Goal: Task Accomplishment & Management: Complete application form

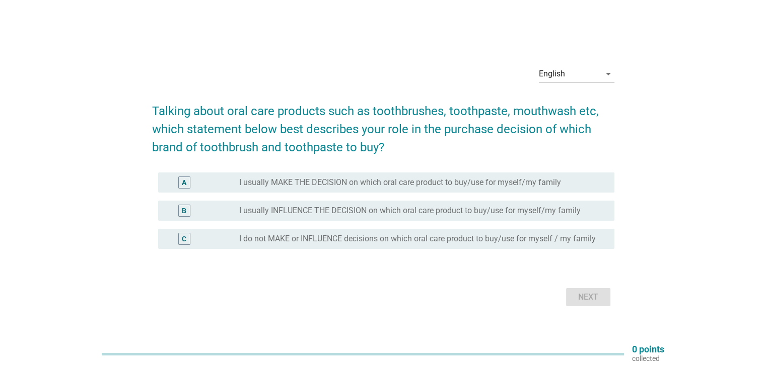
click at [348, 186] on label "I usually MAKE THE DECISION on which oral care product to buy/use for myself/my…" at bounding box center [400, 183] width 322 height 10
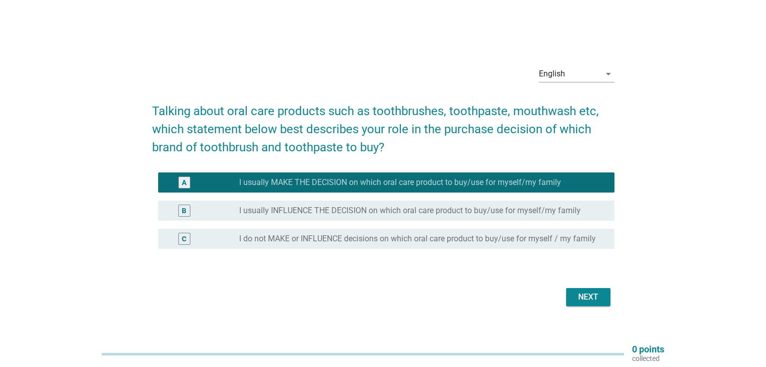
click at [586, 292] on div "Next" at bounding box center [588, 297] width 28 height 12
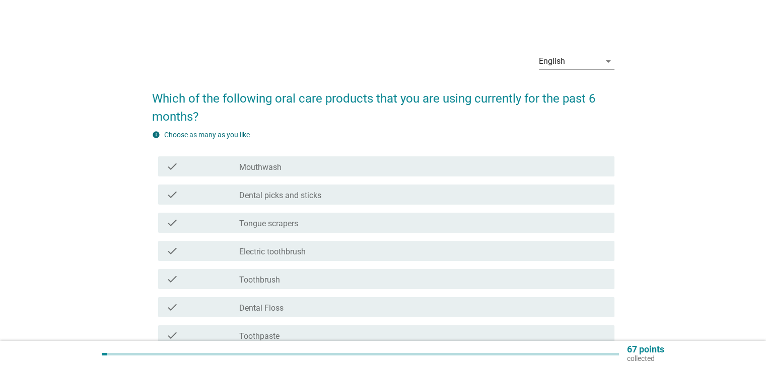
click at [237, 169] on div "check" at bounding box center [202, 167] width 73 height 12
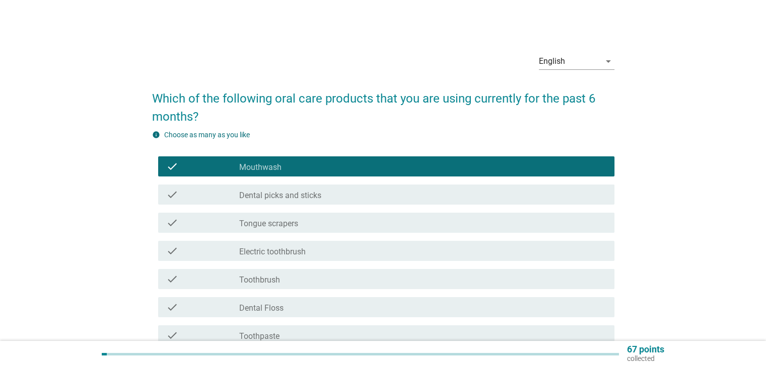
click at [253, 195] on label "Dental picks and sticks" at bounding box center [280, 196] width 82 height 10
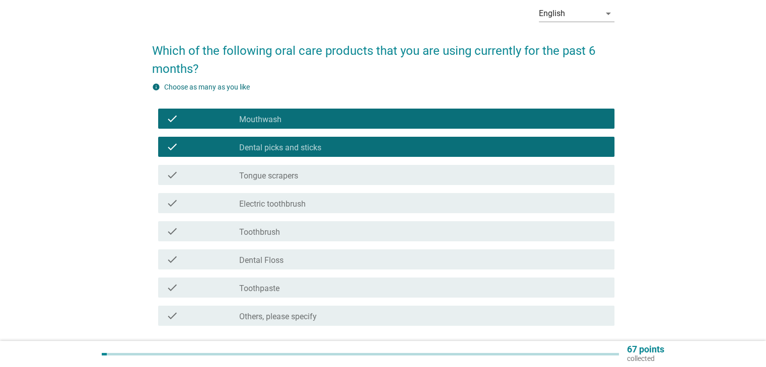
scroll to position [101, 0]
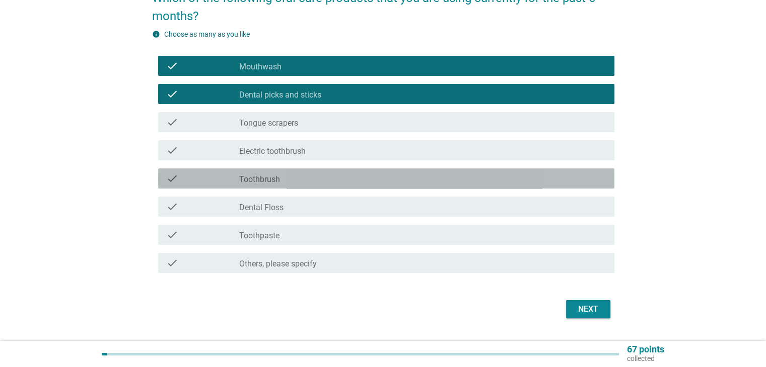
click at [284, 180] on div "check_box_outline_blank Toothbrush" at bounding box center [422, 179] width 366 height 12
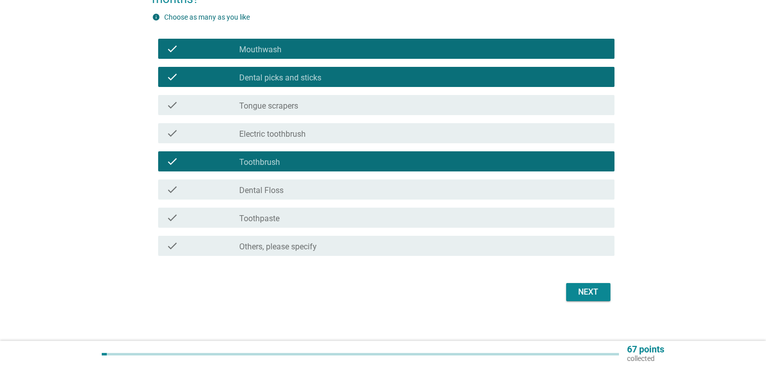
scroll to position [126, 0]
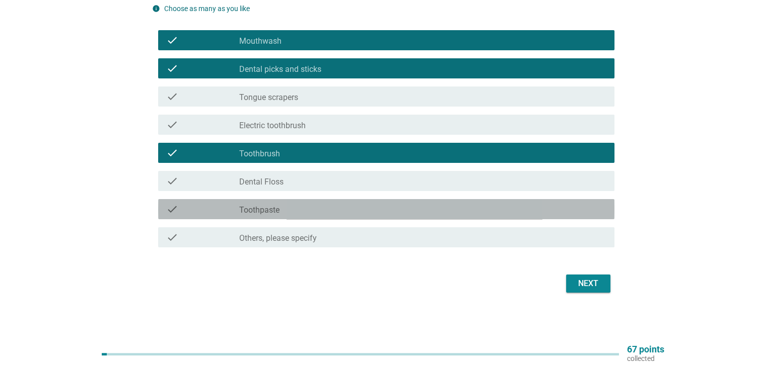
click at [299, 208] on div "check_box_outline_blank Toothpaste" at bounding box center [422, 209] width 366 height 12
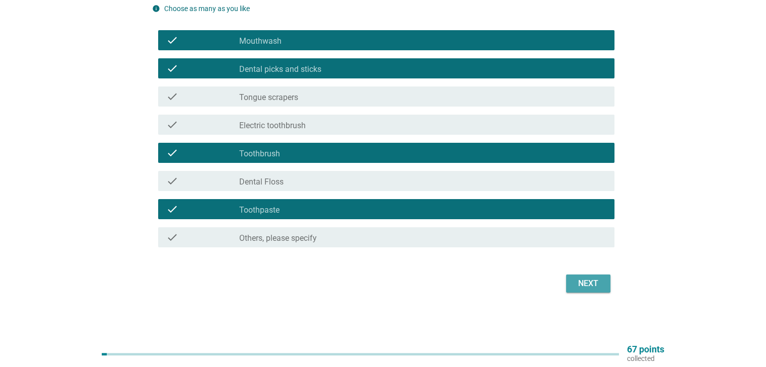
click at [580, 279] on div "Next" at bounding box center [588, 284] width 28 height 12
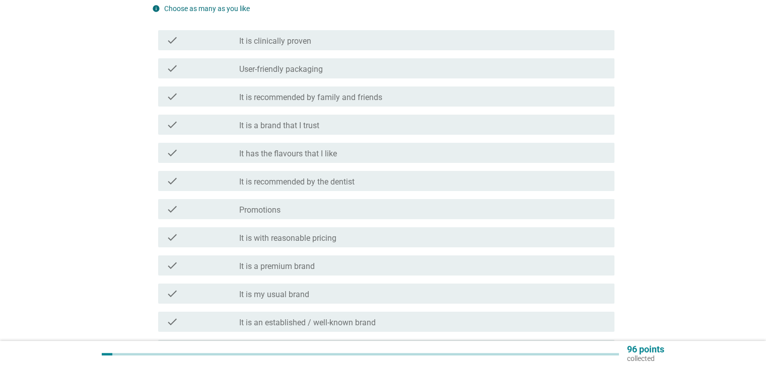
scroll to position [0, 0]
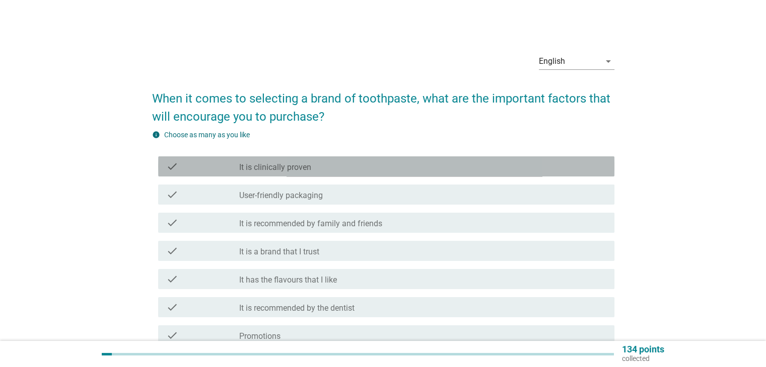
click at [306, 164] on label "It is clinically proven" at bounding box center [275, 168] width 72 height 10
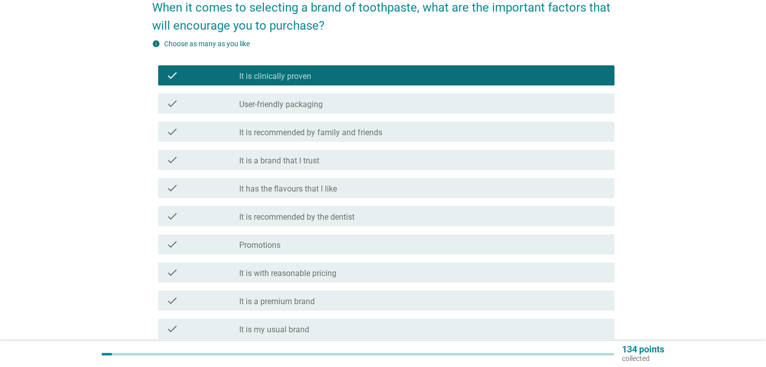
scroll to position [101, 0]
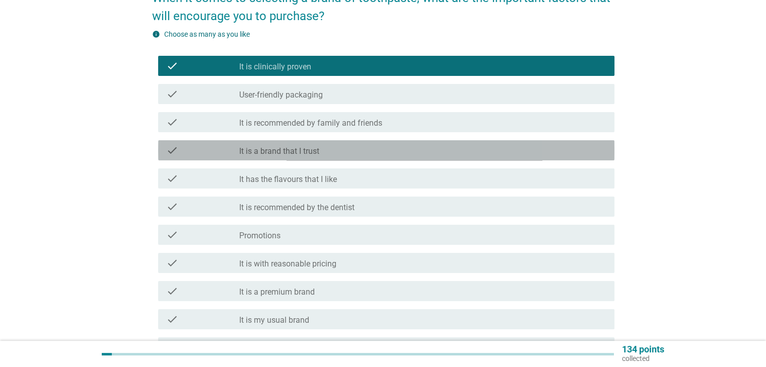
click at [328, 154] on div "check_box_outline_blank It is a brand that I trust" at bounding box center [422, 150] width 366 height 12
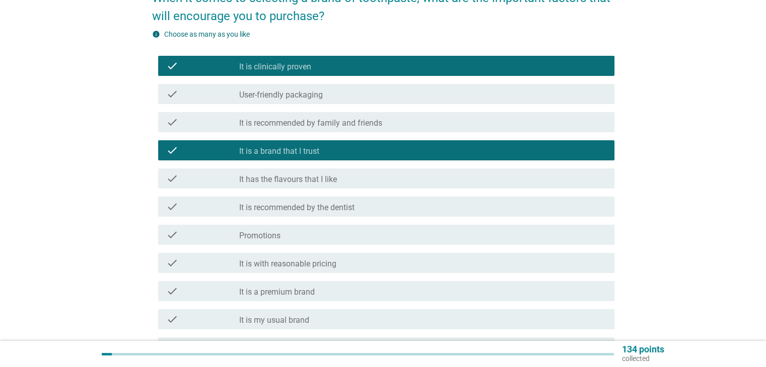
click at [335, 175] on label "It has the flavours that I like" at bounding box center [288, 180] width 98 height 10
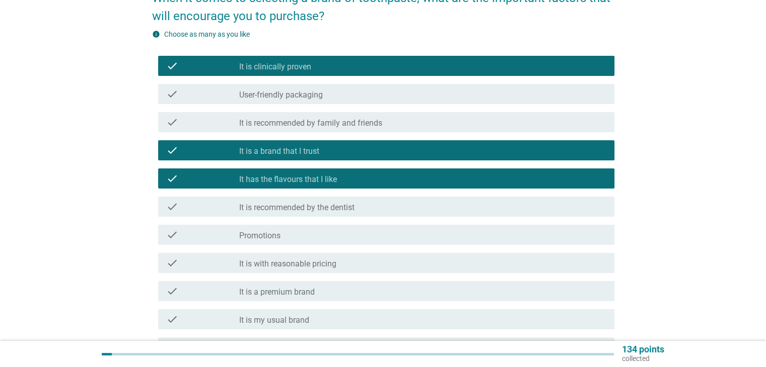
click at [310, 214] on div "check check_box_outline_blank It is recommended by the dentist" at bounding box center [386, 207] width 456 height 20
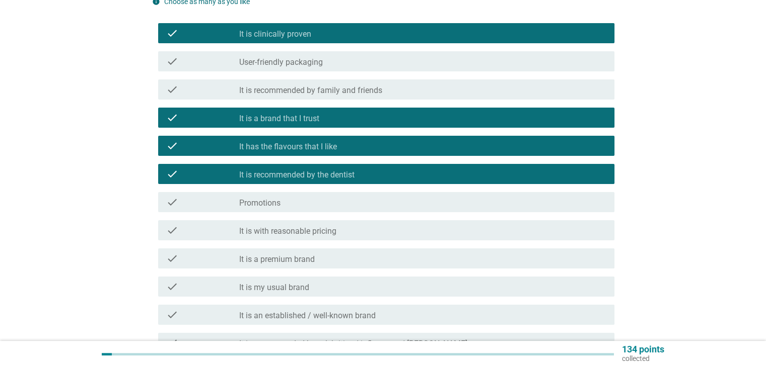
scroll to position [151, 0]
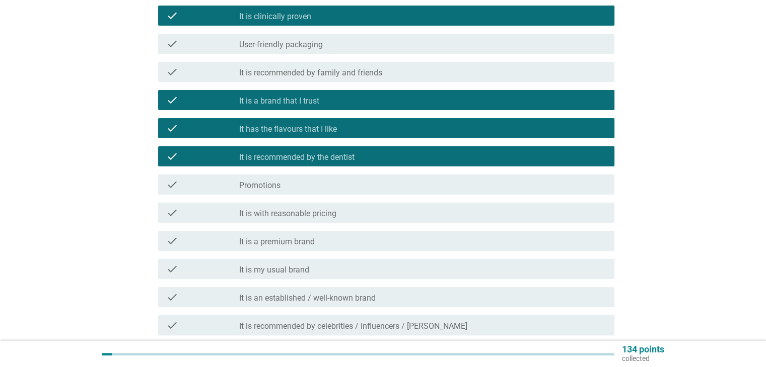
click at [300, 186] on div "check_box_outline_blank Promotions" at bounding box center [422, 185] width 366 height 12
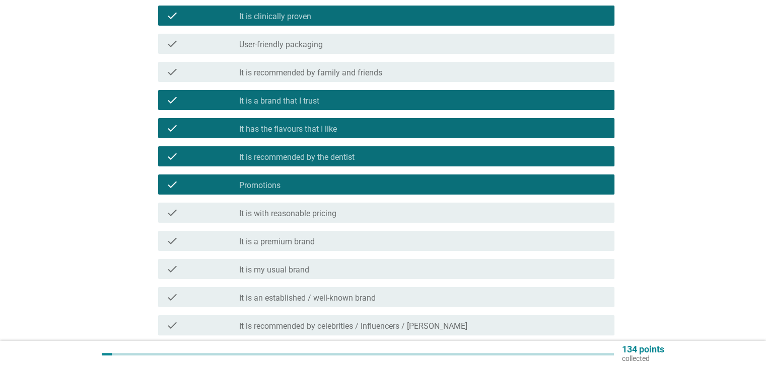
click at [320, 213] on label "It is with reasonable pricing" at bounding box center [287, 214] width 97 height 10
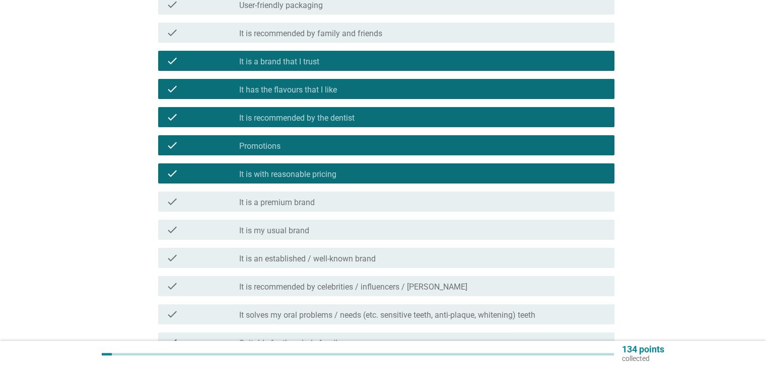
scroll to position [201, 0]
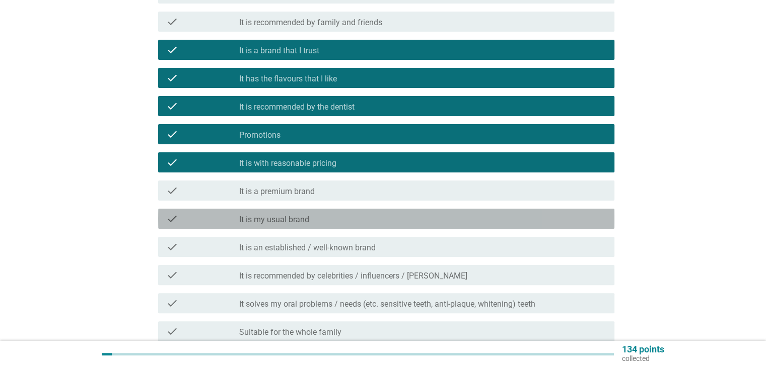
click at [334, 217] on div "check_box_outline_blank It is my usual brand" at bounding box center [422, 219] width 366 height 12
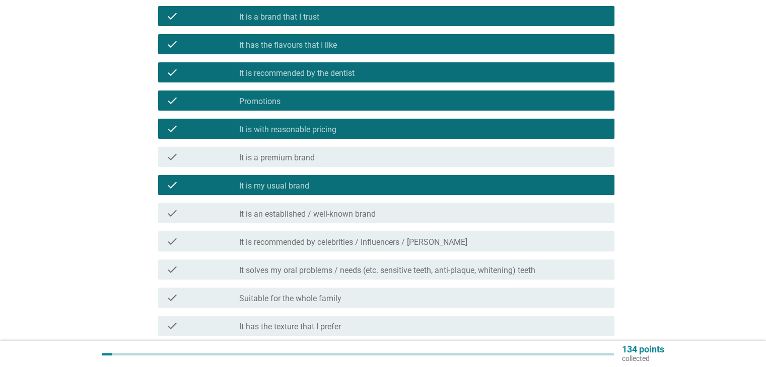
scroll to position [302, 0]
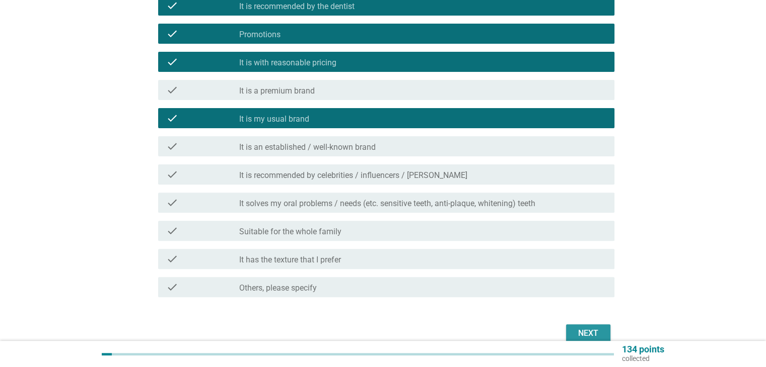
click at [592, 329] on div "Next" at bounding box center [588, 334] width 28 height 12
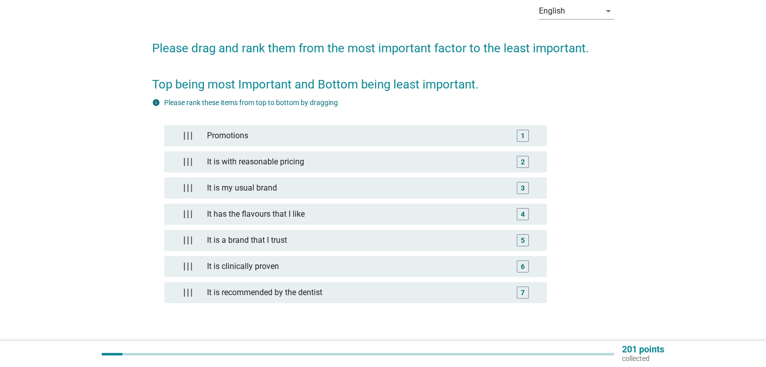
scroll to position [123, 0]
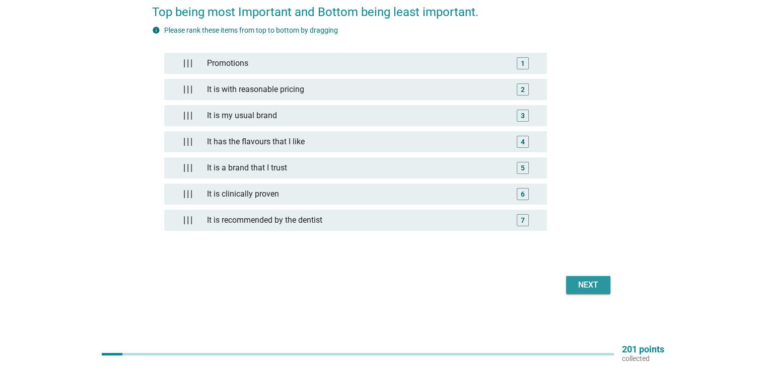
click at [600, 281] on div "Next" at bounding box center [588, 285] width 28 height 12
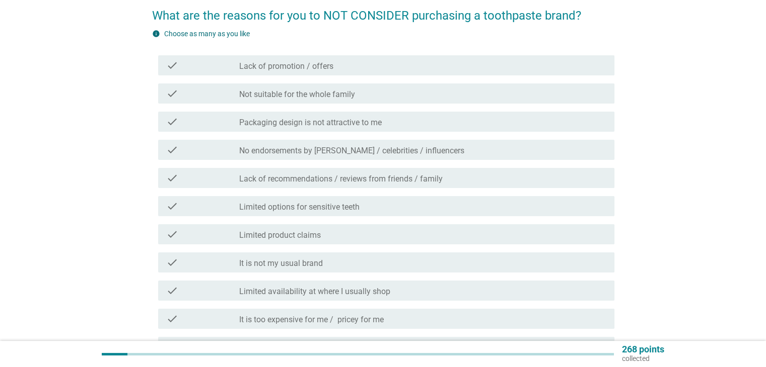
scroll to position [101, 0]
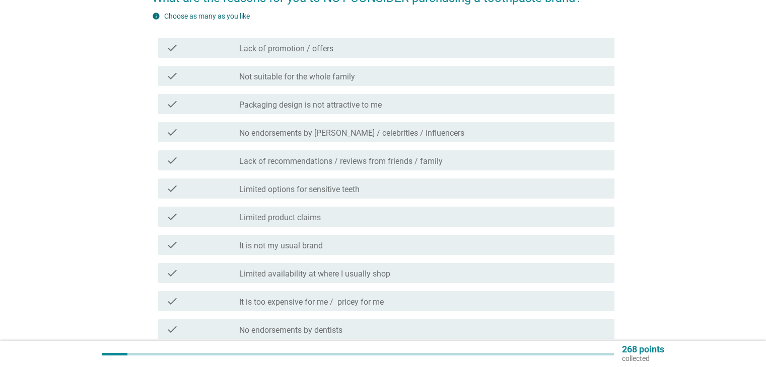
click at [323, 163] on label "Lack of recommendations / reviews from friends / family" at bounding box center [340, 162] width 203 height 10
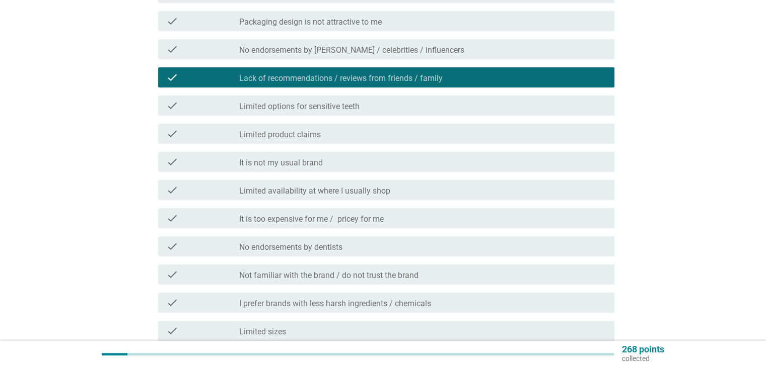
scroll to position [201, 0]
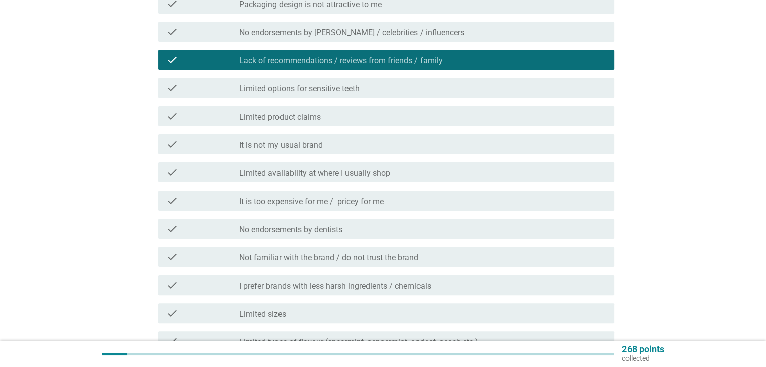
click at [306, 144] on label "It is not my usual brand" at bounding box center [281, 145] width 84 height 10
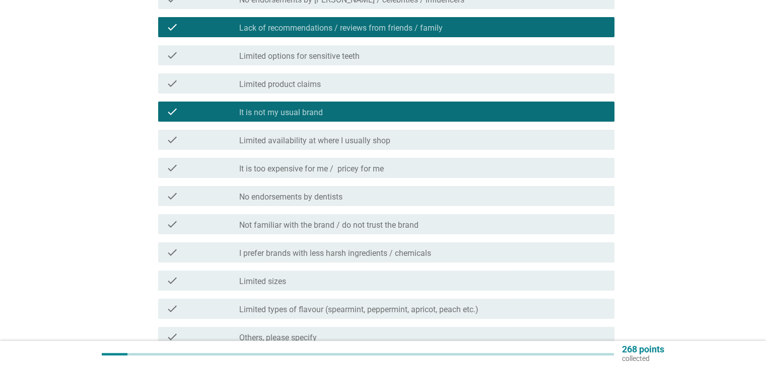
scroll to position [252, 0]
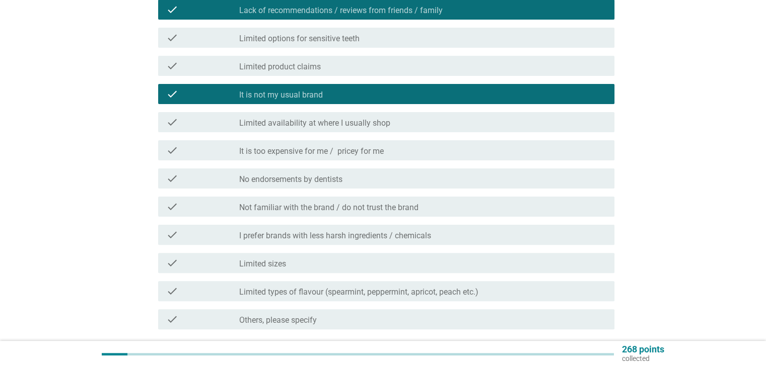
click at [383, 150] on label "It is too expensive for me / pricey for me" at bounding box center [311, 151] width 144 height 10
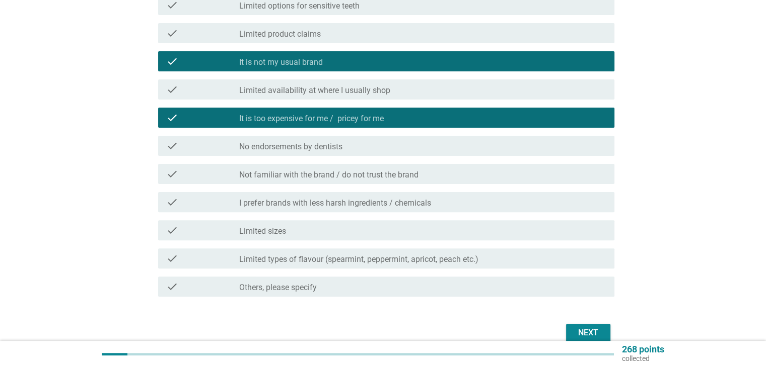
scroll to position [302, 0]
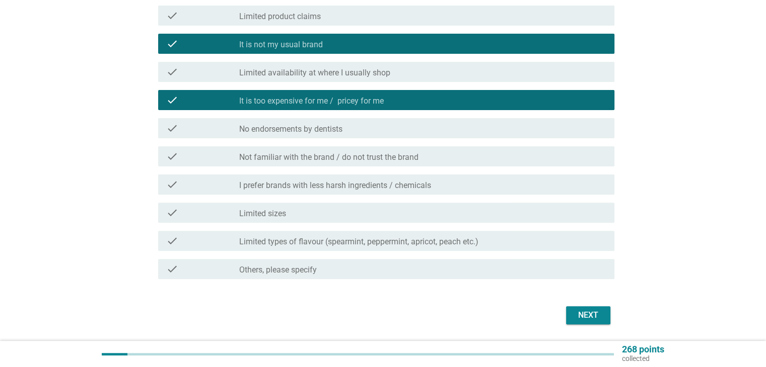
click at [592, 313] on div "Next" at bounding box center [588, 316] width 28 height 12
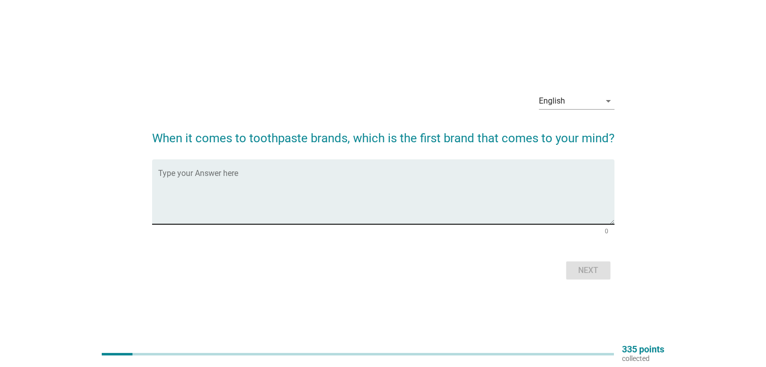
click at [302, 187] on textarea "Type your Answer here" at bounding box center [386, 198] width 456 height 53
type textarea "Colgate & fresh n white"
click at [595, 272] on div "Next" at bounding box center [588, 271] width 28 height 12
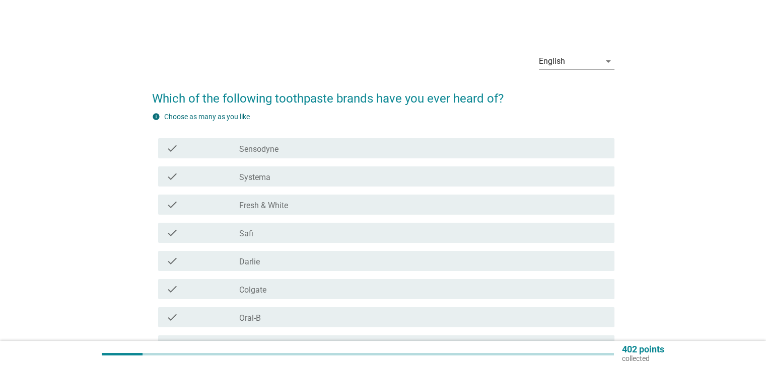
click at [311, 205] on div "check_box_outline_blank Fresh & White" at bounding box center [422, 205] width 366 height 12
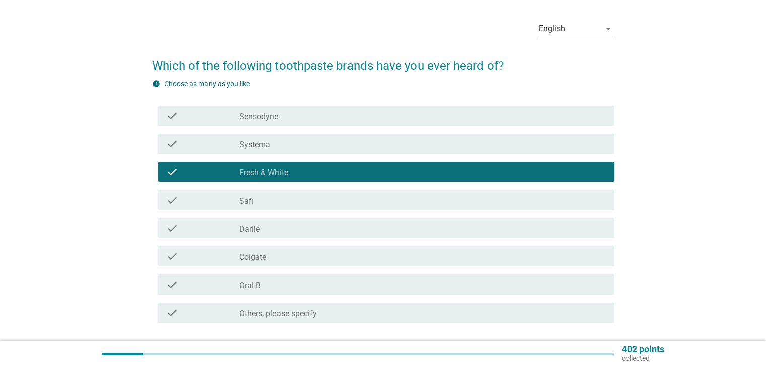
scroll to position [50, 0]
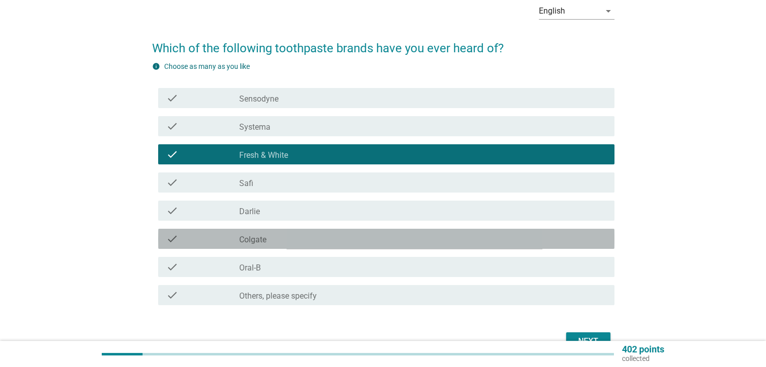
click at [287, 238] on div "check_box_outline_blank Colgate" at bounding box center [422, 239] width 366 height 12
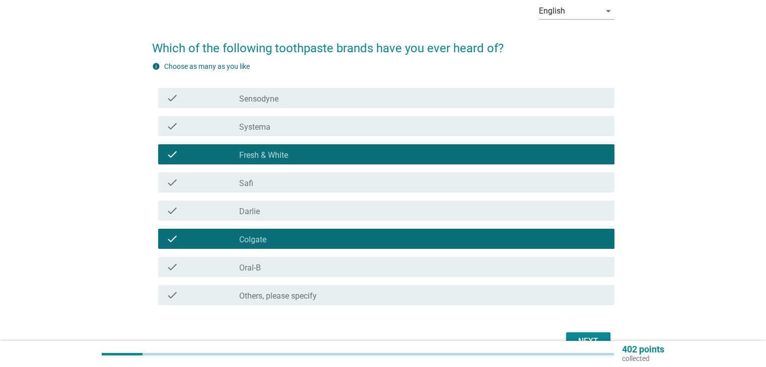
click at [299, 272] on div "check_box_outline_blank Oral-B" at bounding box center [422, 267] width 366 height 12
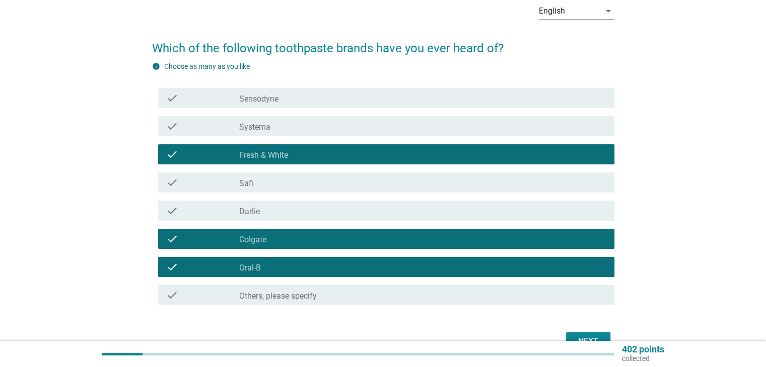
click at [309, 218] on div "check check_box_outline_blank [PERSON_NAME]" at bounding box center [386, 211] width 456 height 20
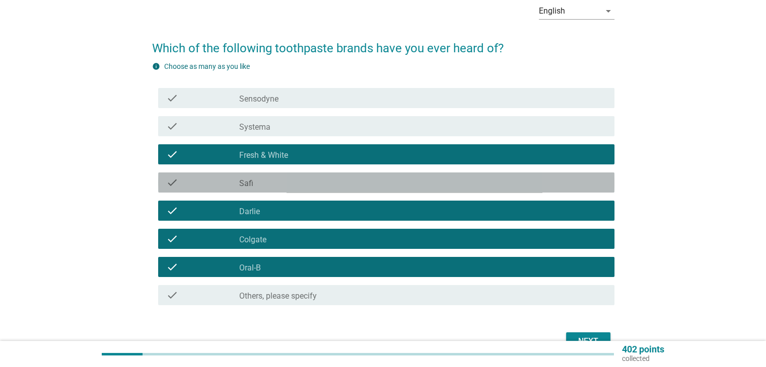
click at [310, 177] on div "check_box_outline_blank Safi" at bounding box center [422, 183] width 366 height 12
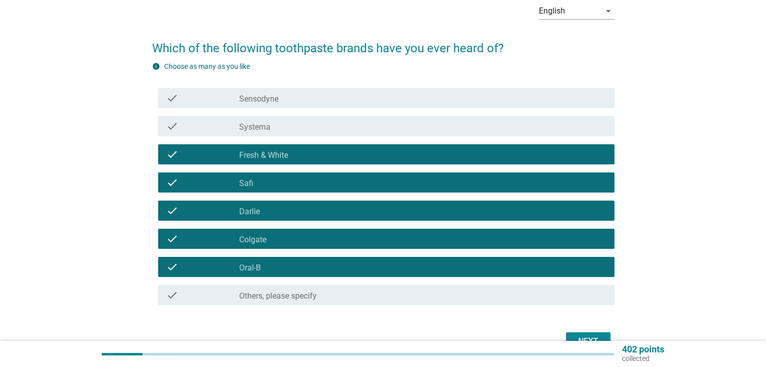
click at [318, 97] on div "check_box_outline_blank Sensodyne" at bounding box center [422, 98] width 366 height 12
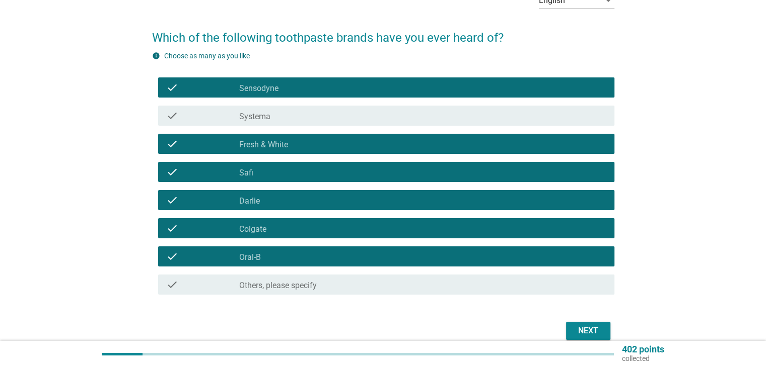
scroll to position [108, 0]
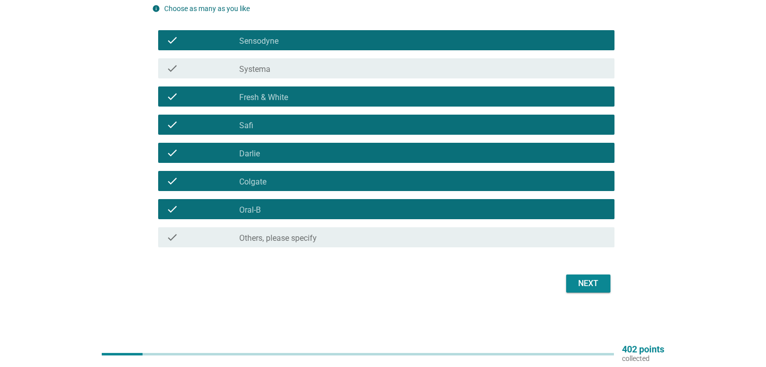
click at [590, 284] on div "Next" at bounding box center [588, 284] width 28 height 12
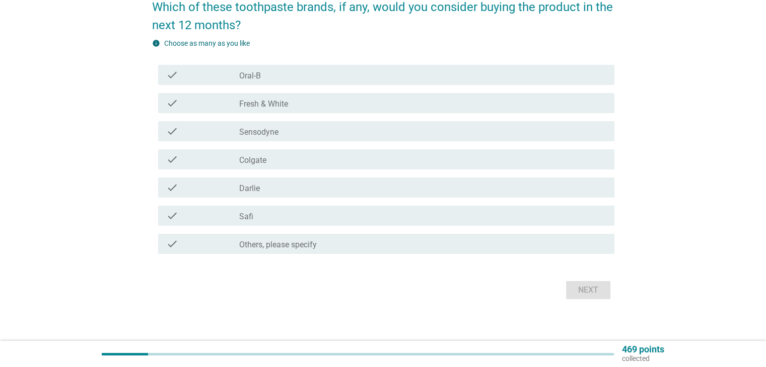
scroll to position [98, 0]
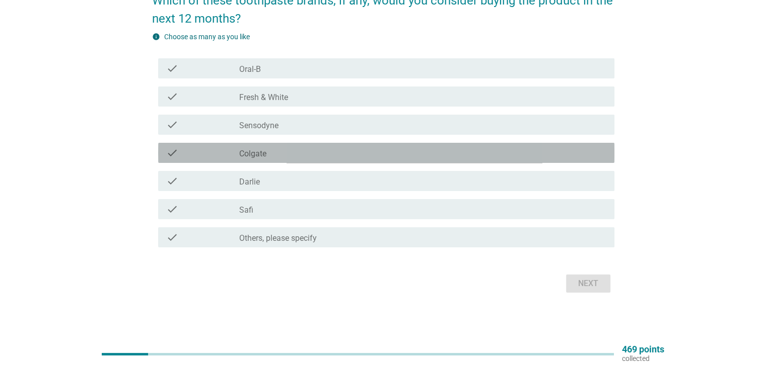
click at [228, 156] on div "check" at bounding box center [202, 153] width 73 height 12
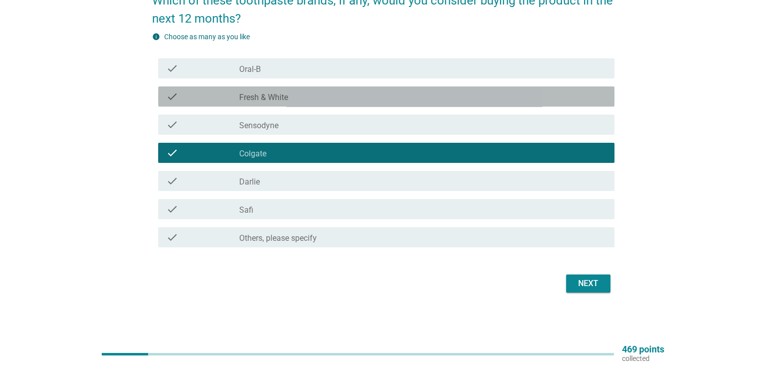
click at [272, 96] on label "Fresh & White" at bounding box center [263, 98] width 49 height 10
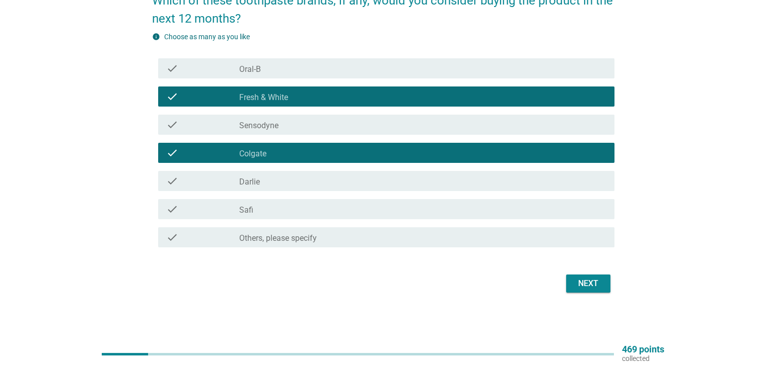
click at [564, 275] on div "Next" at bounding box center [383, 284] width 462 height 24
click at [576, 291] on button "Next" at bounding box center [588, 284] width 44 height 18
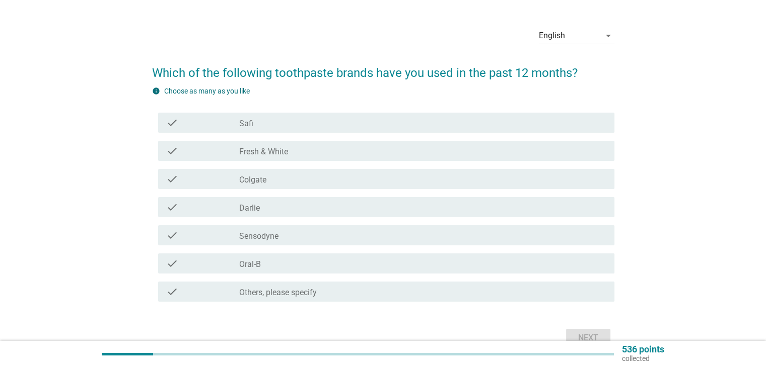
scroll to position [50, 0]
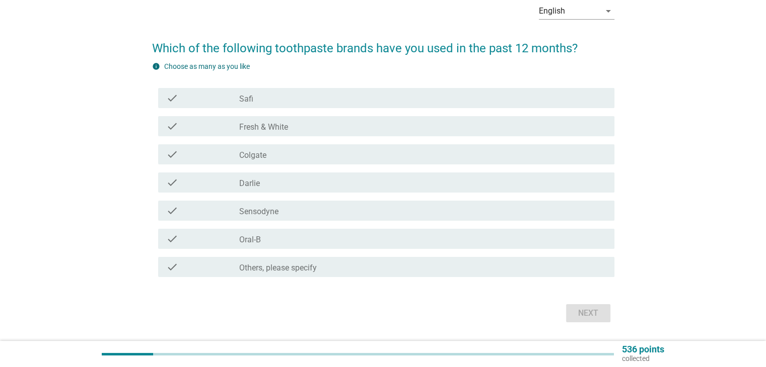
click at [303, 125] on div "check_box Fresh & White" at bounding box center [422, 126] width 366 height 12
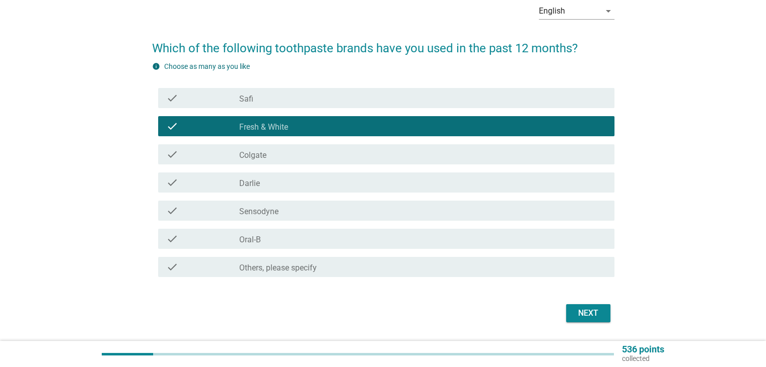
click at [301, 149] on div "check_box Colgate" at bounding box center [422, 155] width 366 height 12
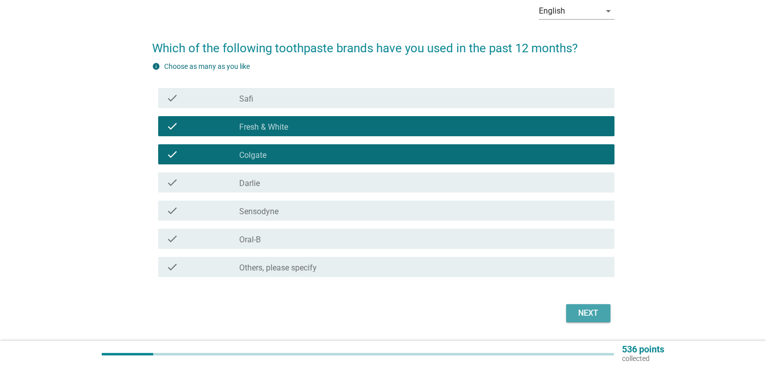
click at [587, 313] on div "Next" at bounding box center [588, 314] width 28 height 12
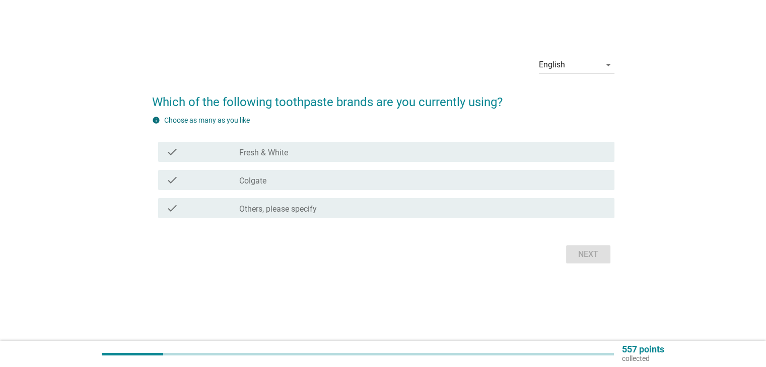
scroll to position [0, 0]
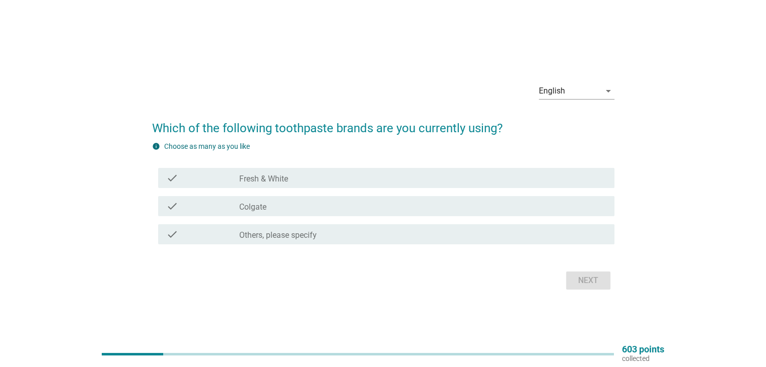
click at [310, 184] on div "check check_box Fresh & White" at bounding box center [386, 178] width 456 height 20
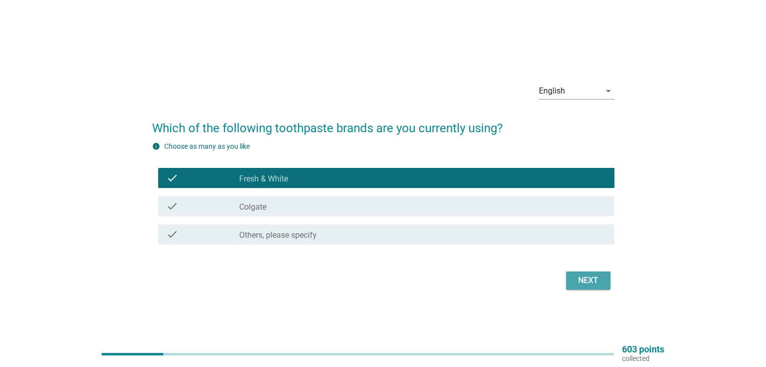
click at [583, 286] on div "Next" at bounding box center [588, 281] width 28 height 12
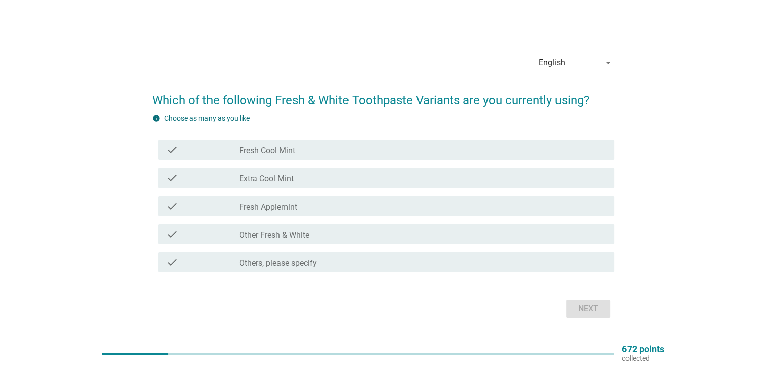
click at [288, 157] on div "check check_box_outline_blank Fresh Cool Mint" at bounding box center [386, 150] width 456 height 20
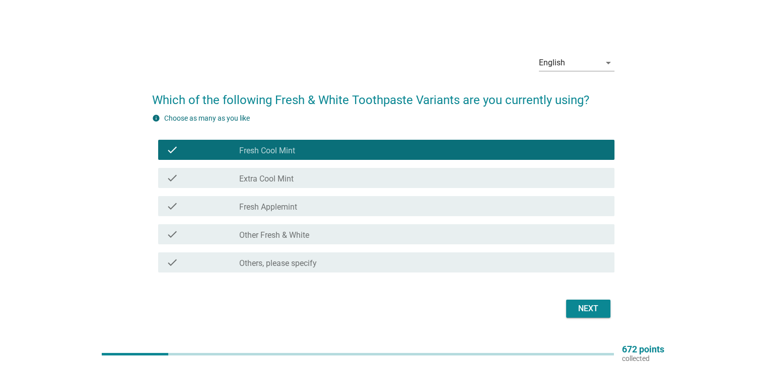
click at [587, 310] on div "Next" at bounding box center [588, 309] width 28 height 12
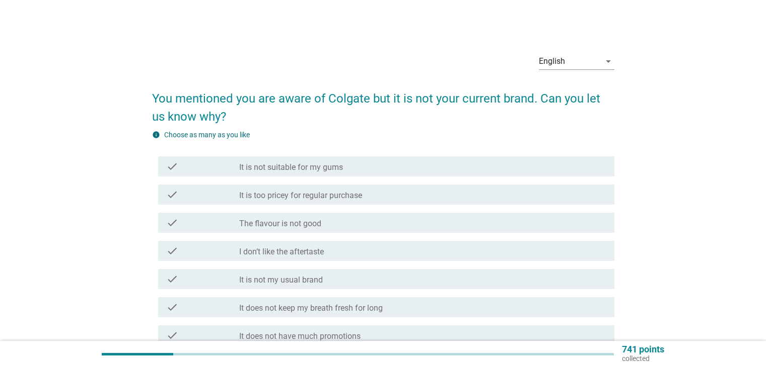
scroll to position [50, 0]
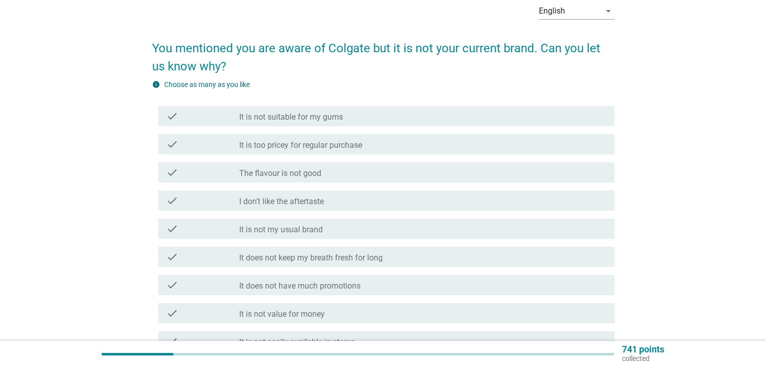
click at [358, 200] on div "check_box_outline_blank I don’t like the aftertaste" at bounding box center [422, 201] width 366 height 12
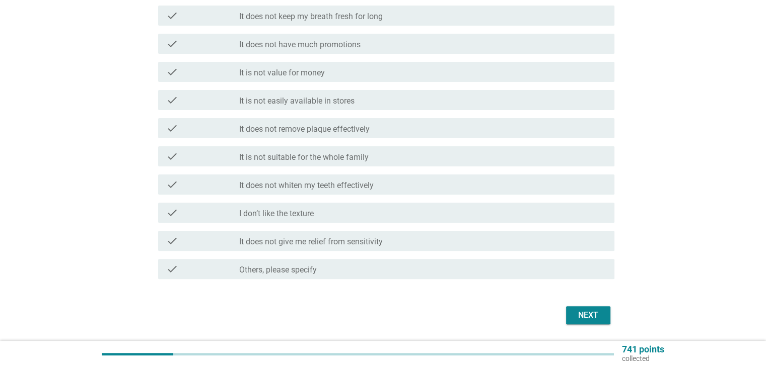
scroll to position [324, 0]
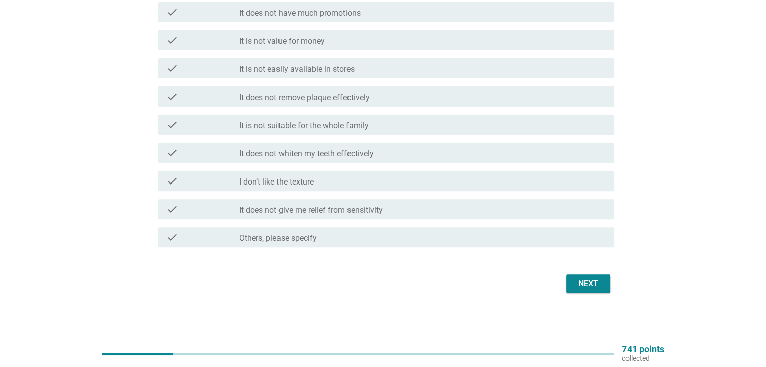
click at [594, 285] on div "Next" at bounding box center [588, 284] width 28 height 12
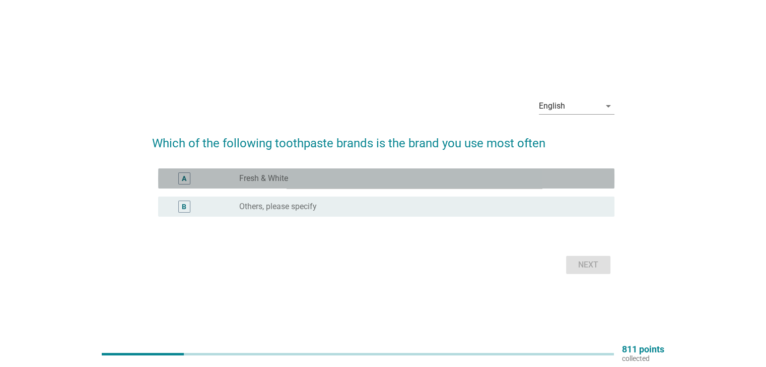
click at [336, 185] on div "A radio_button_unchecked Fresh & White" at bounding box center [386, 179] width 456 height 20
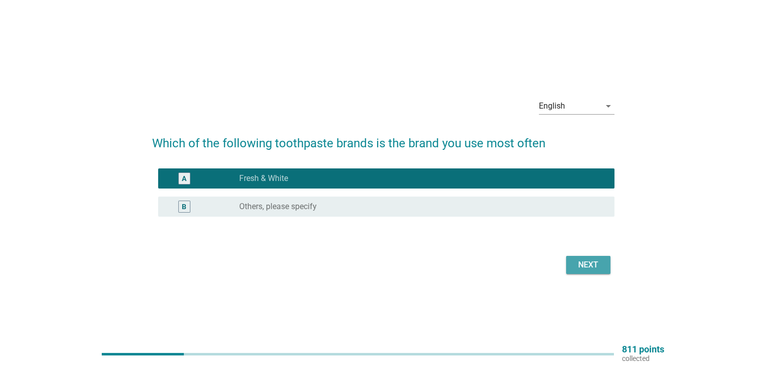
click at [602, 261] on button "Next" at bounding box center [588, 265] width 44 height 18
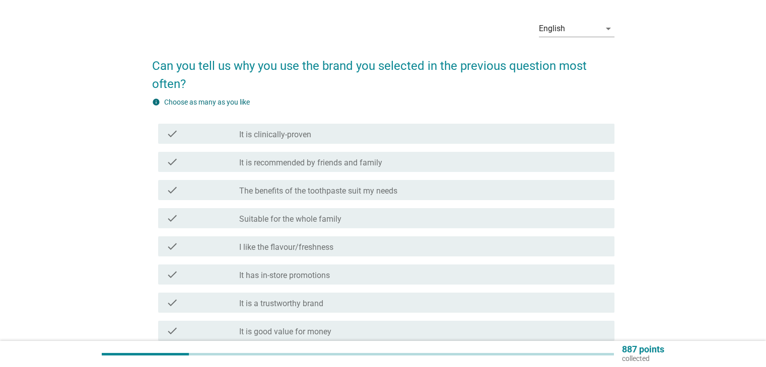
scroll to position [50, 0]
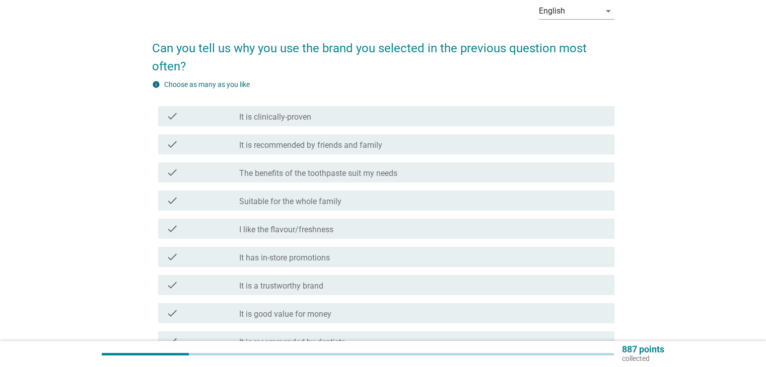
click at [370, 232] on div "check_box_outline_blank I like the flavour/freshness" at bounding box center [422, 229] width 366 height 12
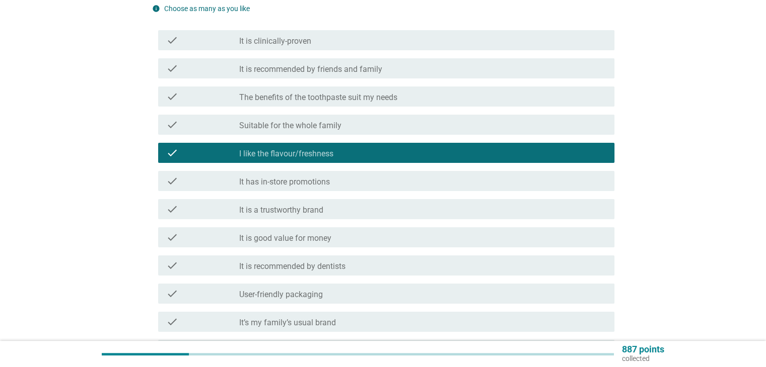
scroll to position [151, 0]
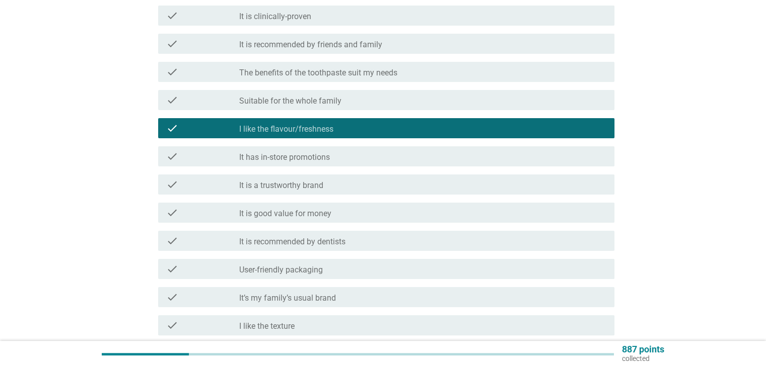
click at [356, 296] on div "check_box_outline_blank It’s my family’s usual brand" at bounding box center [422, 297] width 366 height 12
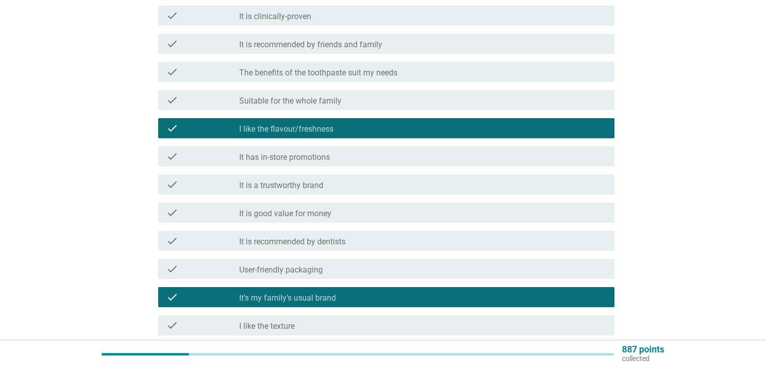
click at [360, 220] on div "check check_box_outline_blank It is good value for money" at bounding box center [386, 213] width 456 height 20
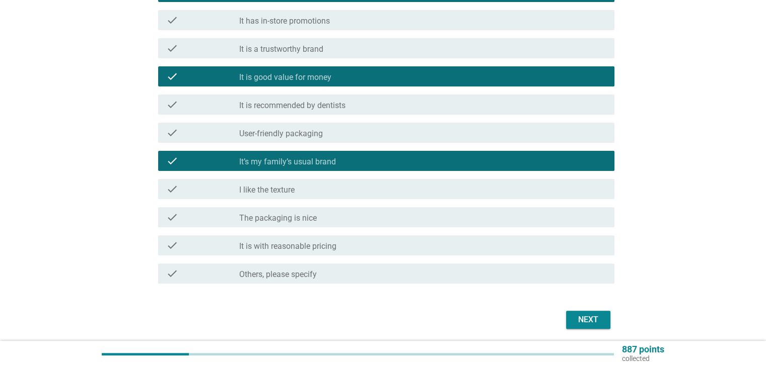
scroll to position [302, 0]
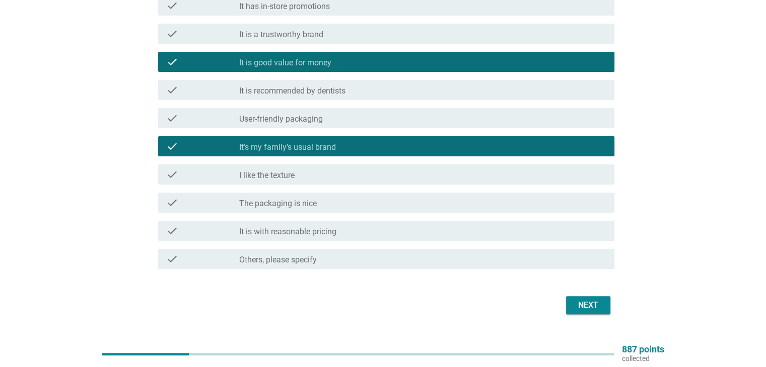
click at [598, 308] on div "Next" at bounding box center [588, 306] width 28 height 12
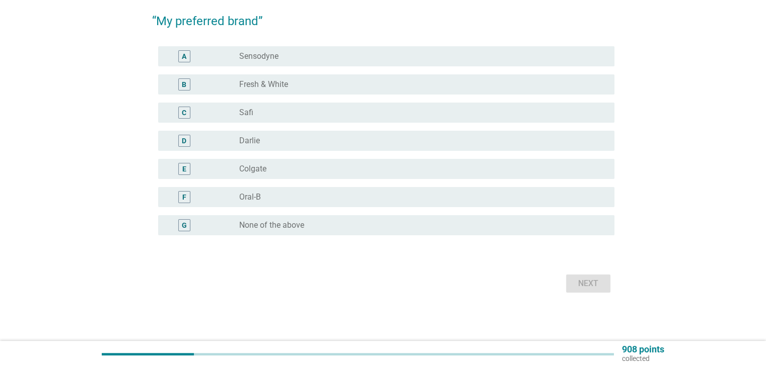
scroll to position [0, 0]
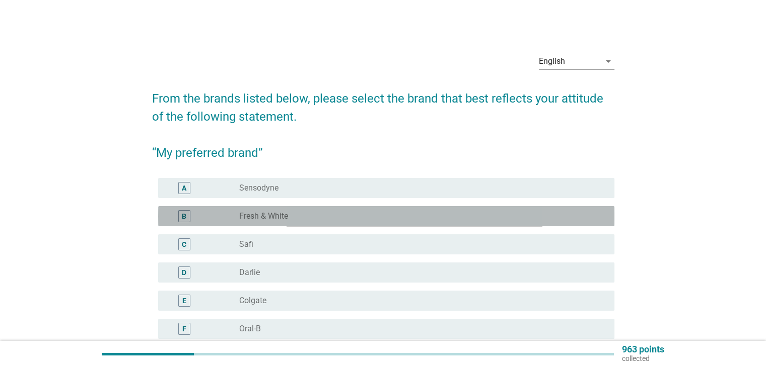
click at [319, 213] on div "radio_button_unchecked Fresh & White" at bounding box center [418, 216] width 358 height 10
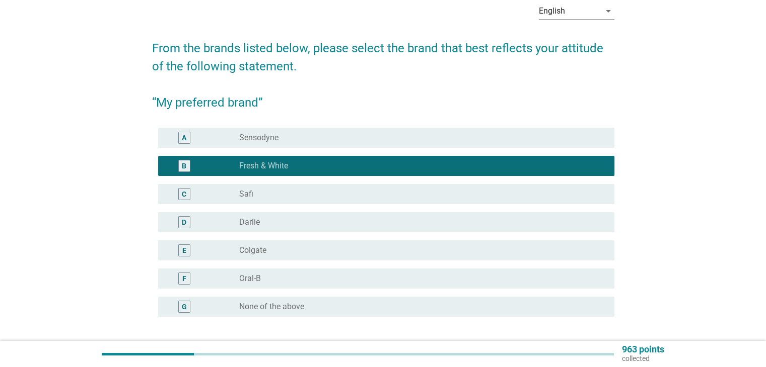
scroll to position [132, 0]
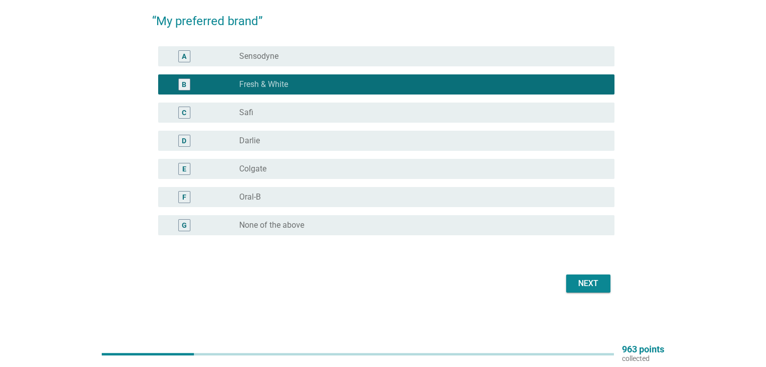
click at [596, 279] on div "Next" at bounding box center [588, 284] width 28 height 12
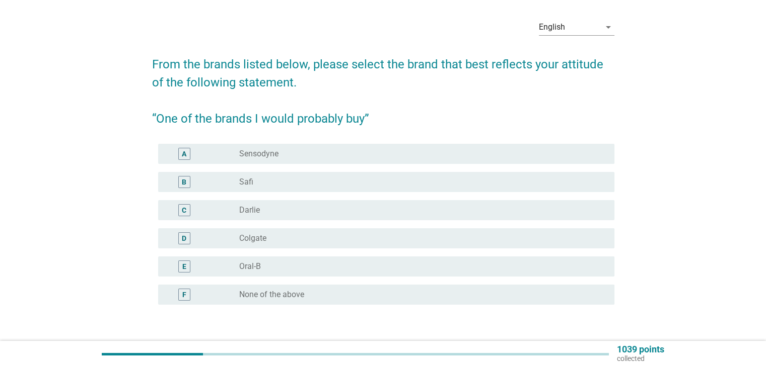
scroll to position [50, 0]
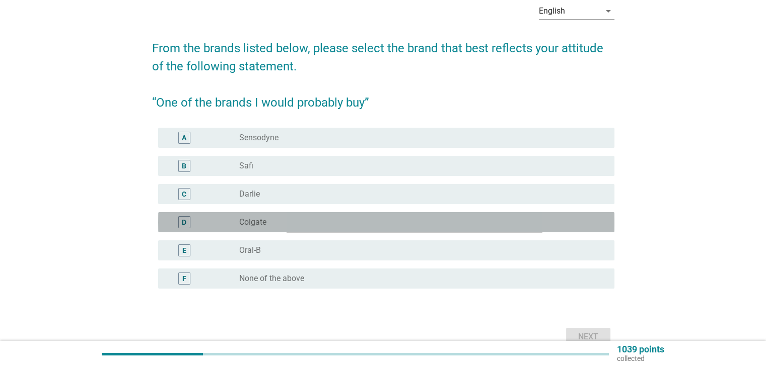
click at [316, 221] on div "radio_button_unchecked Colgate" at bounding box center [418, 222] width 358 height 10
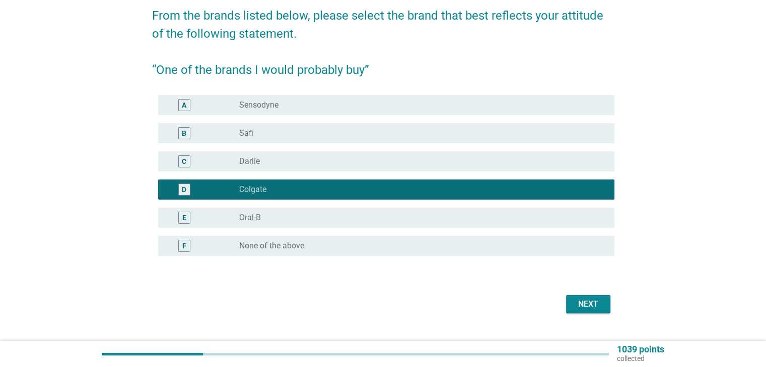
scroll to position [101, 0]
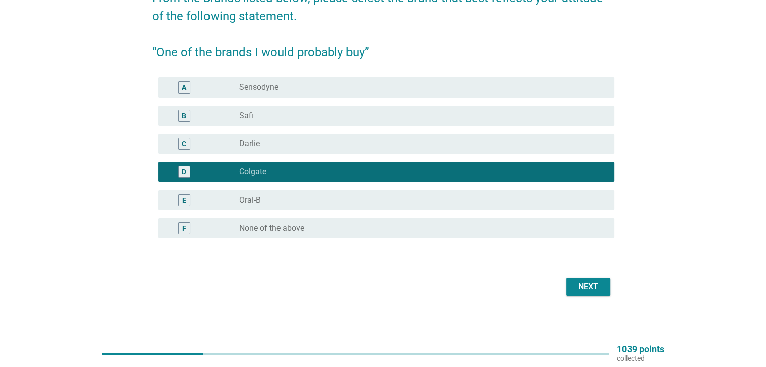
click at [595, 293] on button "Next" at bounding box center [588, 287] width 44 height 18
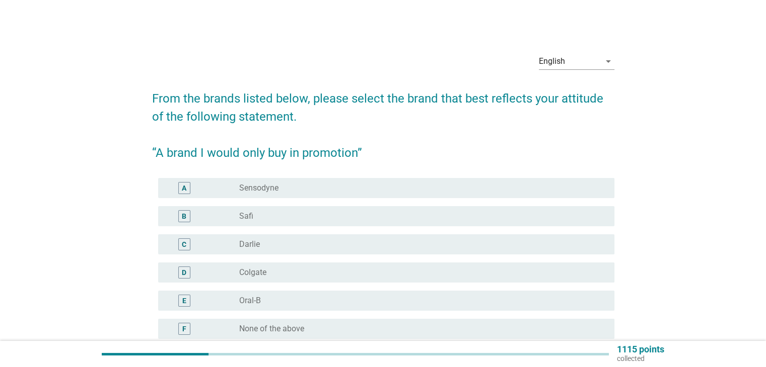
click at [286, 299] on div "radio_button_unchecked Oral-B" at bounding box center [418, 301] width 358 height 10
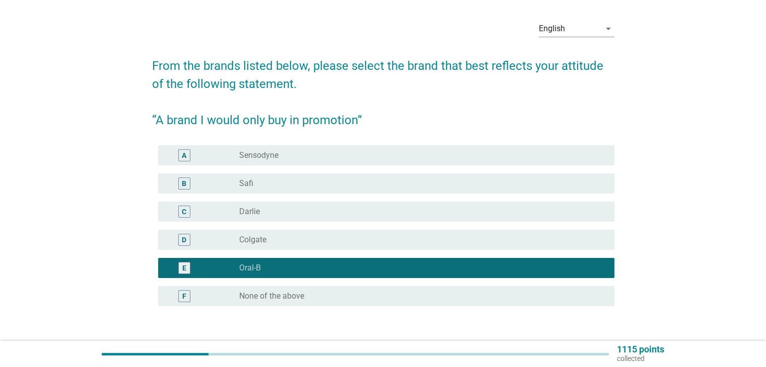
scroll to position [50, 0]
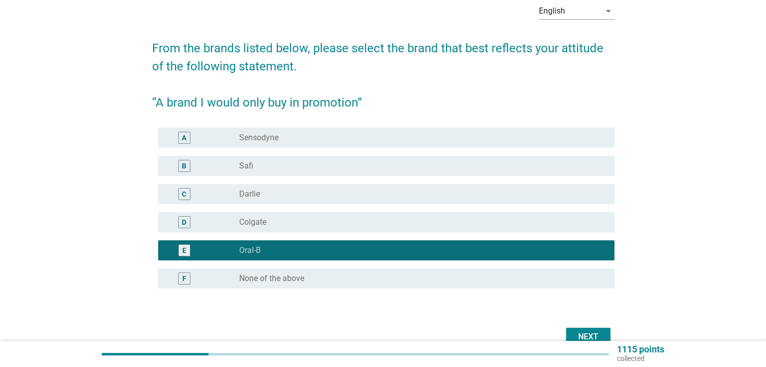
click at [333, 137] on div "radio_button_unchecked Sensodyne" at bounding box center [418, 138] width 358 height 10
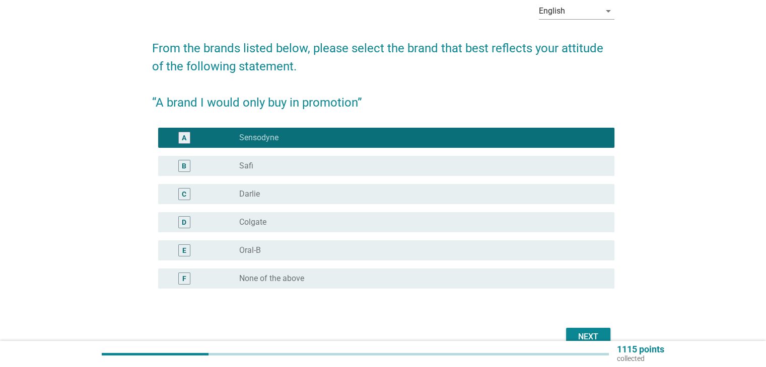
click at [592, 335] on div "Next" at bounding box center [588, 337] width 28 height 12
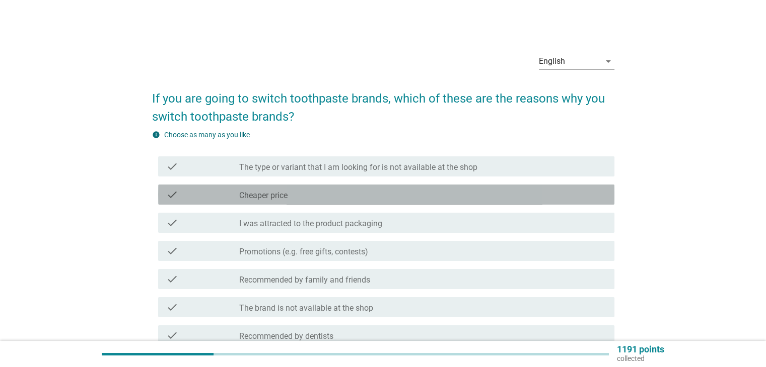
click at [435, 190] on div "check_box_outline_blank Cheaper price" at bounding box center [422, 195] width 366 height 12
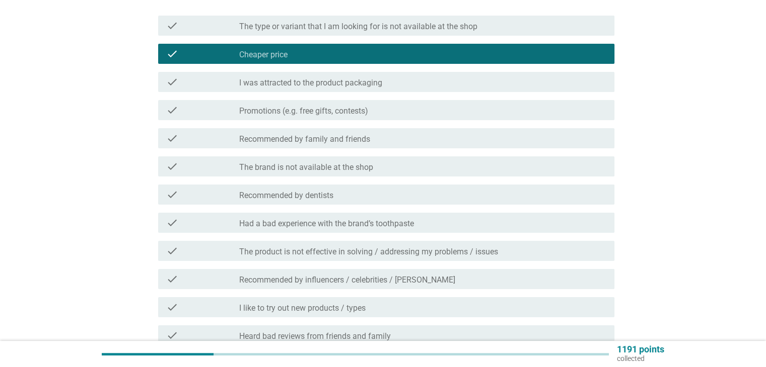
scroll to position [252, 0]
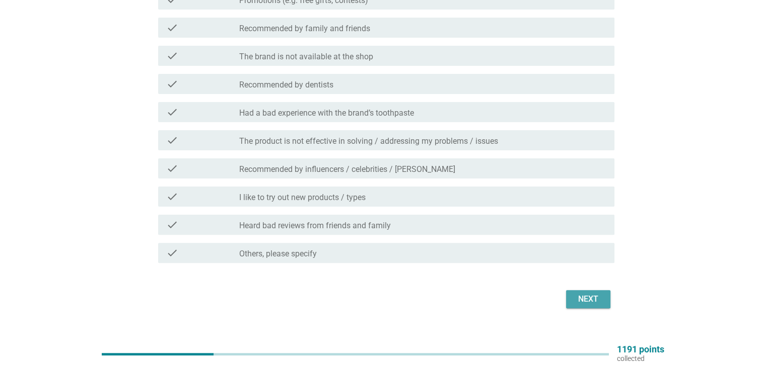
click at [584, 305] on div "Next" at bounding box center [588, 299] width 28 height 12
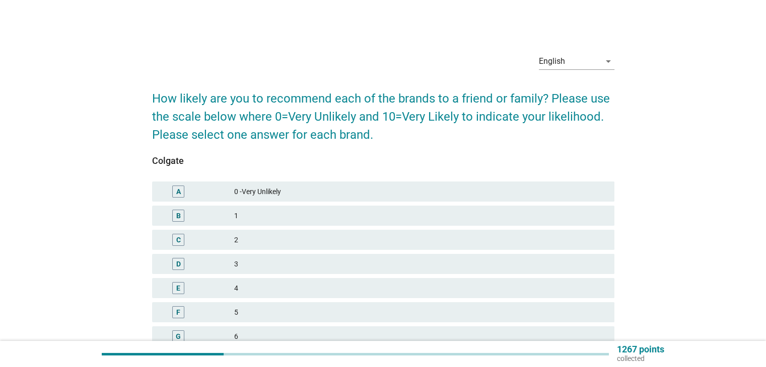
scroll to position [50, 0]
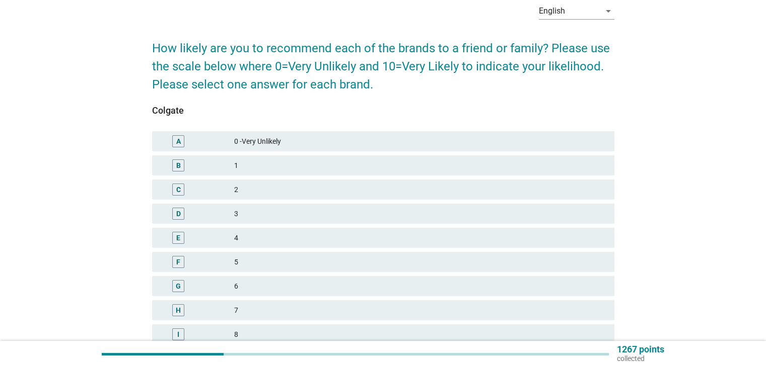
click at [229, 264] on div "F" at bounding box center [197, 262] width 75 height 12
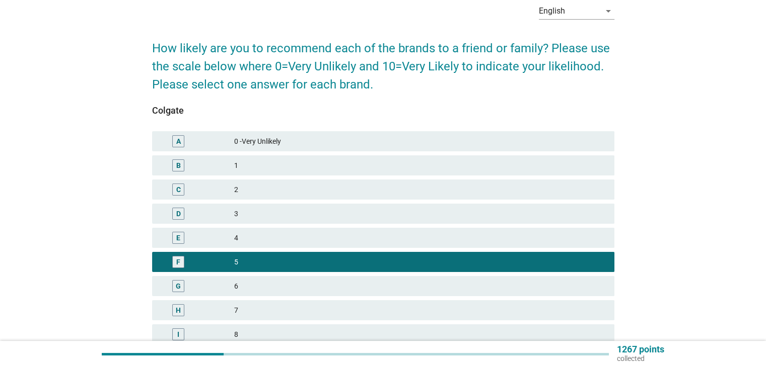
scroll to position [188, 0]
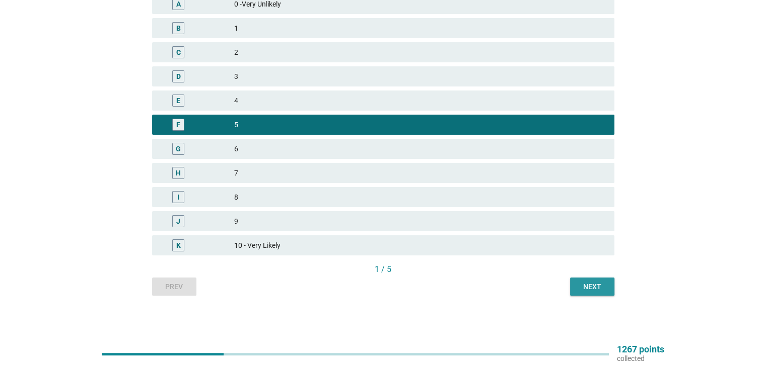
click at [578, 286] on div "Next" at bounding box center [592, 287] width 28 height 11
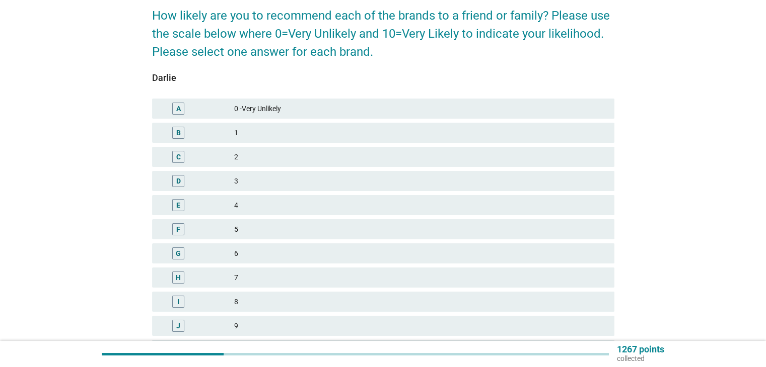
scroll to position [101, 0]
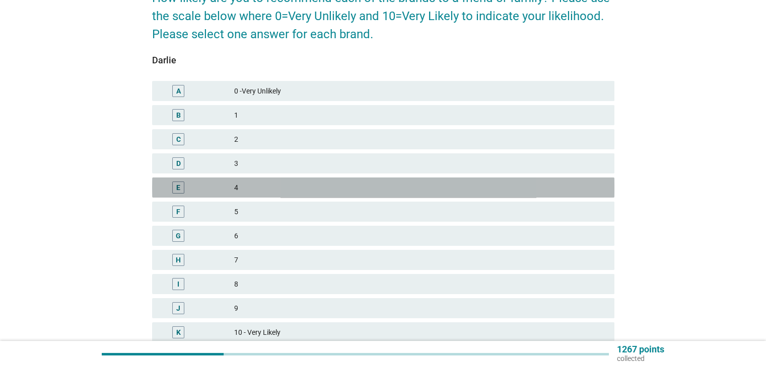
click at [221, 180] on div "E 4" at bounding box center [383, 188] width 462 height 20
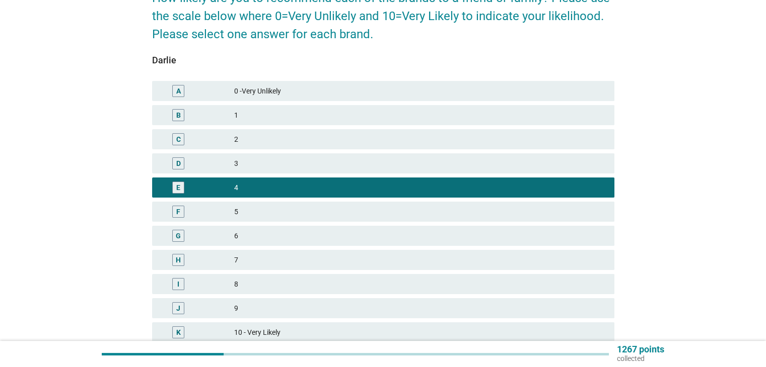
click at [221, 210] on div "F" at bounding box center [197, 212] width 75 height 12
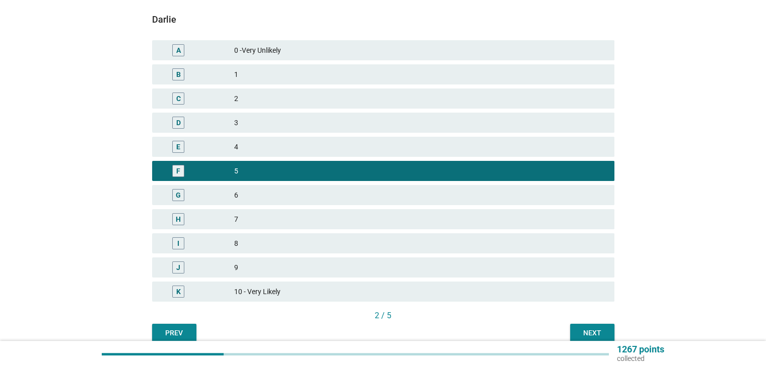
scroll to position [188, 0]
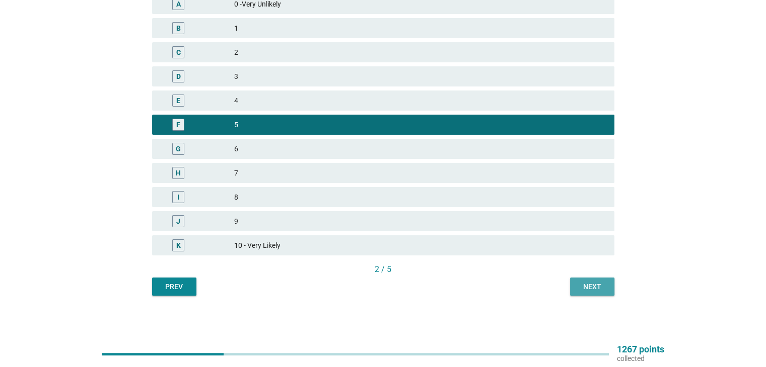
click at [598, 287] on div "Next" at bounding box center [592, 287] width 28 height 11
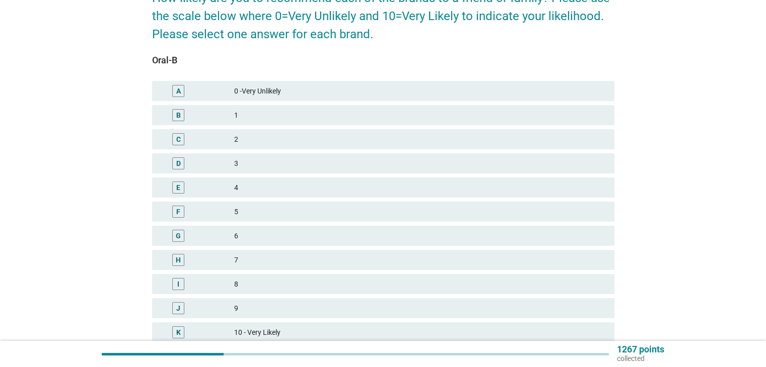
click at [270, 213] on div "5" at bounding box center [420, 212] width 372 height 12
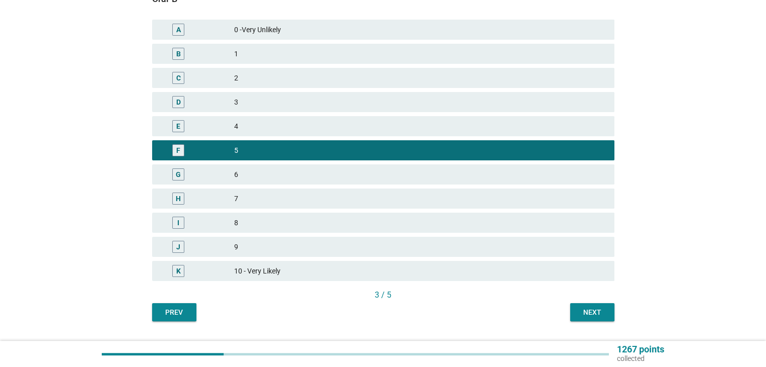
scroll to position [188, 0]
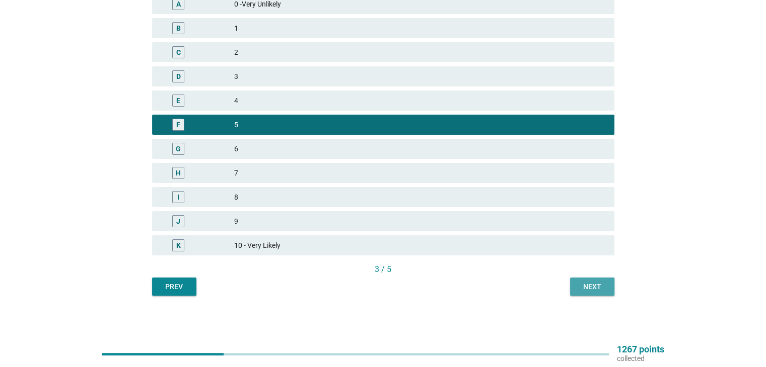
click at [584, 282] on div "Next" at bounding box center [592, 287] width 28 height 11
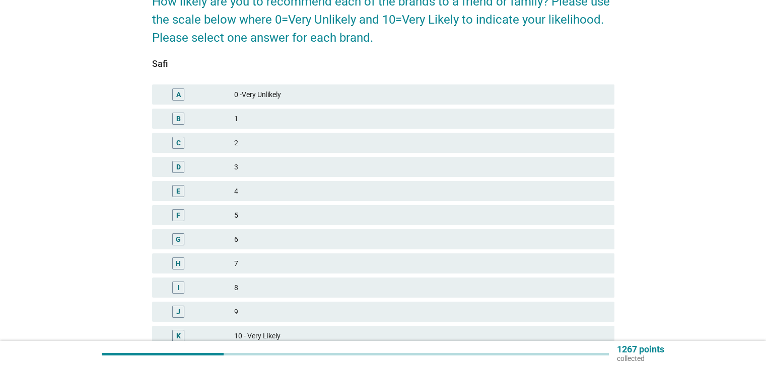
scroll to position [101, 0]
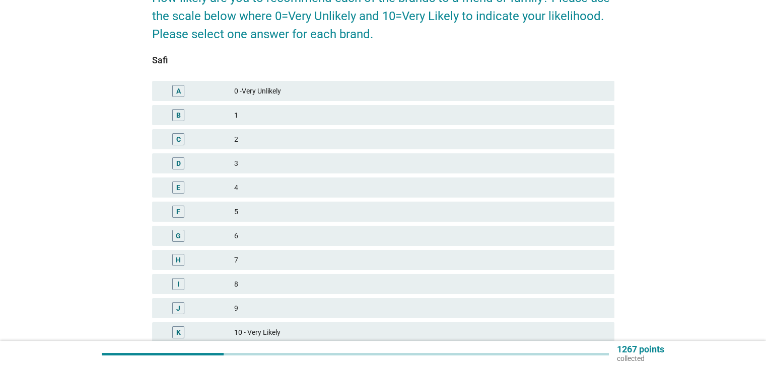
click at [258, 206] on div "F 5" at bounding box center [383, 212] width 462 height 20
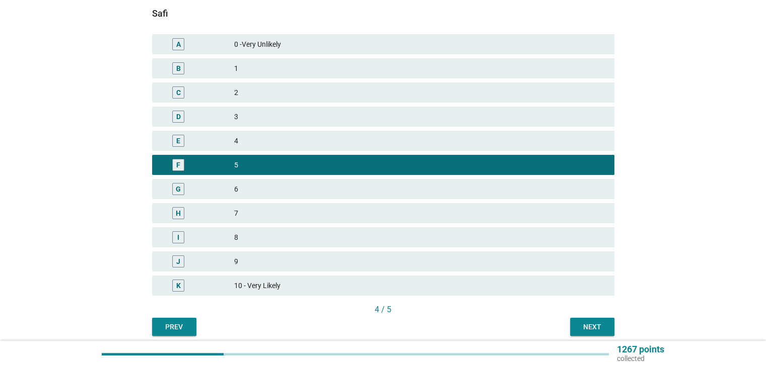
scroll to position [188, 0]
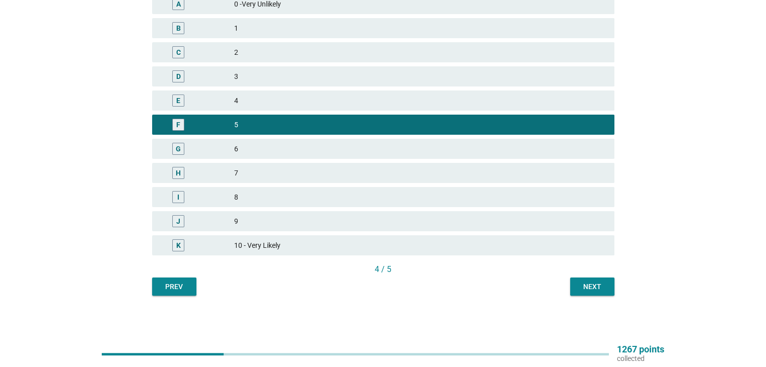
click at [600, 294] on button "Next" at bounding box center [592, 287] width 44 height 18
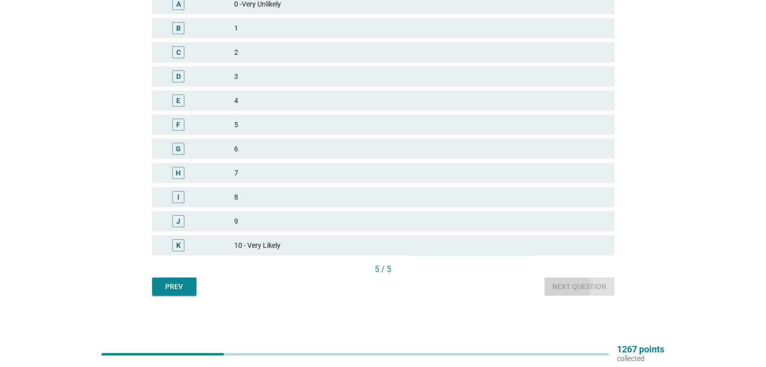
scroll to position [0, 0]
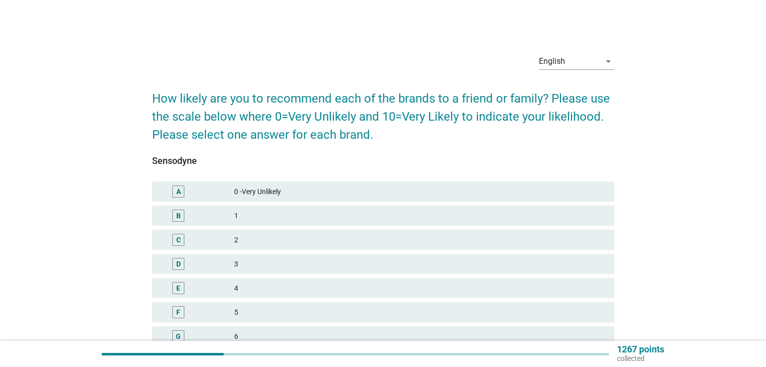
click at [267, 284] on div "4" at bounding box center [420, 288] width 372 height 12
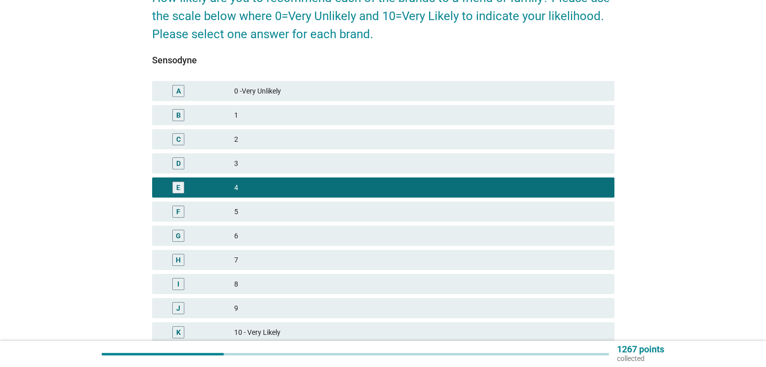
scroll to position [188, 0]
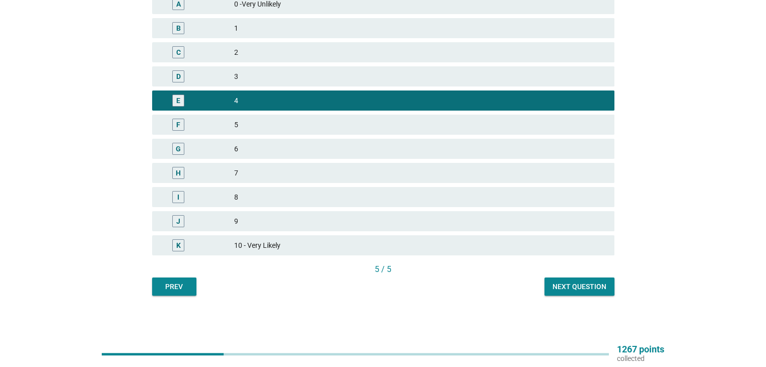
click at [569, 272] on div "5 / 5" at bounding box center [383, 270] width 462 height 12
click at [564, 282] on div "Next question" at bounding box center [579, 287] width 54 height 11
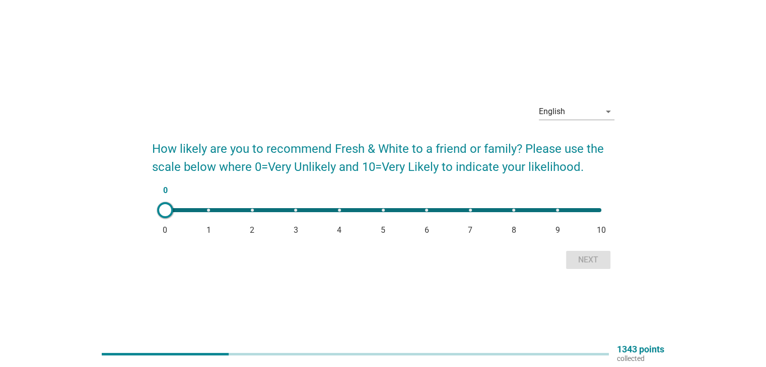
click at [522, 218] on div "0 0 1 2 3 4 5 6 7 8 9 10" at bounding box center [383, 210] width 452 height 20
type input "8"
click at [592, 259] on div "Next" at bounding box center [588, 260] width 28 height 12
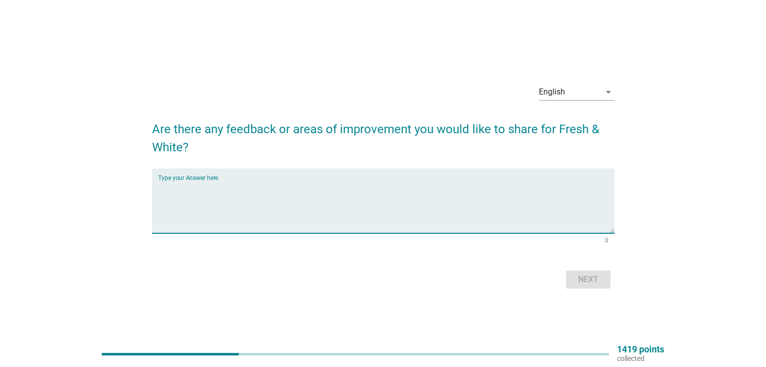
click at [541, 211] on textarea "Type your Answer here" at bounding box center [386, 207] width 456 height 53
type textarea "travel size"
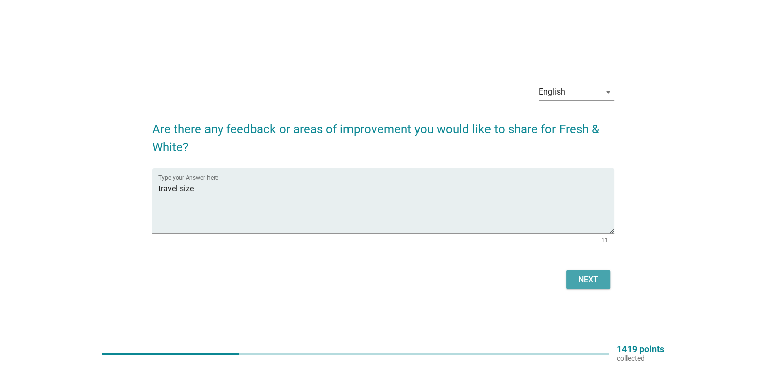
click at [593, 275] on div "Next" at bounding box center [588, 280] width 28 height 12
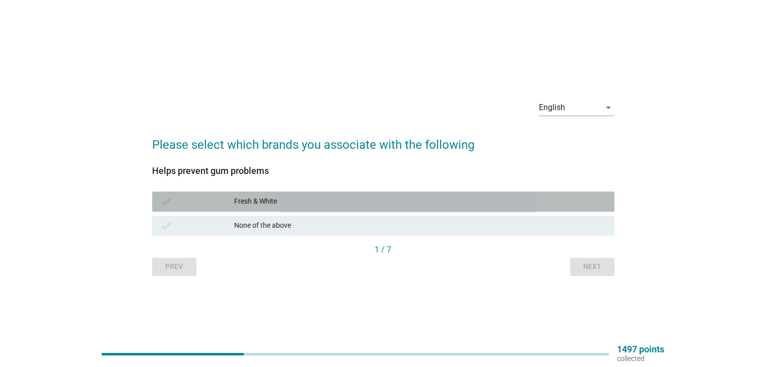
click at [418, 206] on div "Fresh & White" at bounding box center [420, 202] width 372 height 12
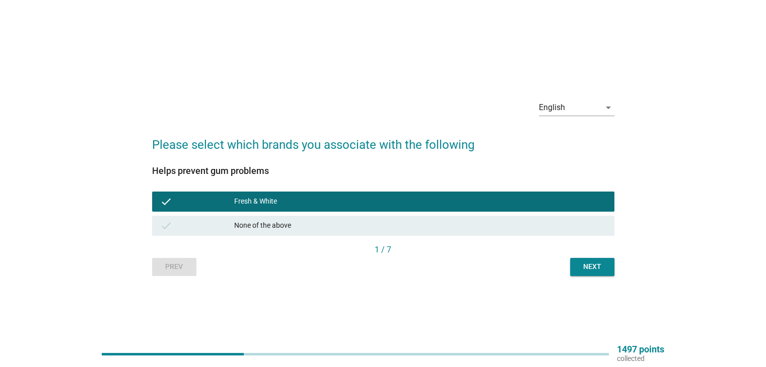
click at [603, 269] on div "Next" at bounding box center [592, 267] width 28 height 11
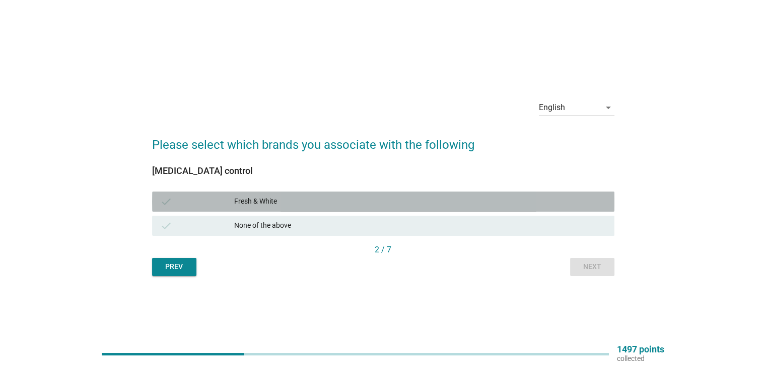
click at [402, 205] on div "Fresh & White" at bounding box center [420, 202] width 372 height 12
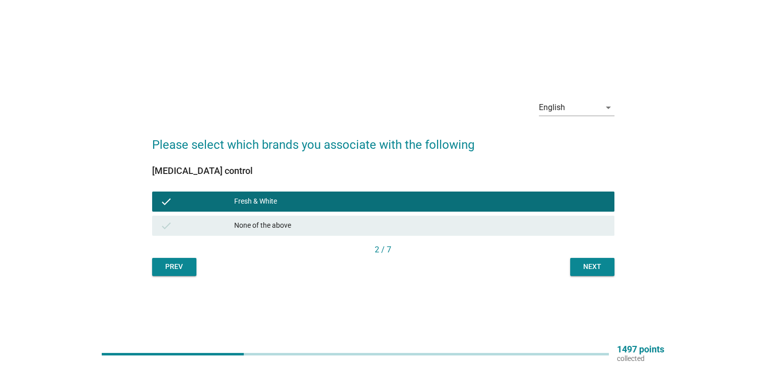
click at [590, 263] on div "Next" at bounding box center [592, 267] width 28 height 11
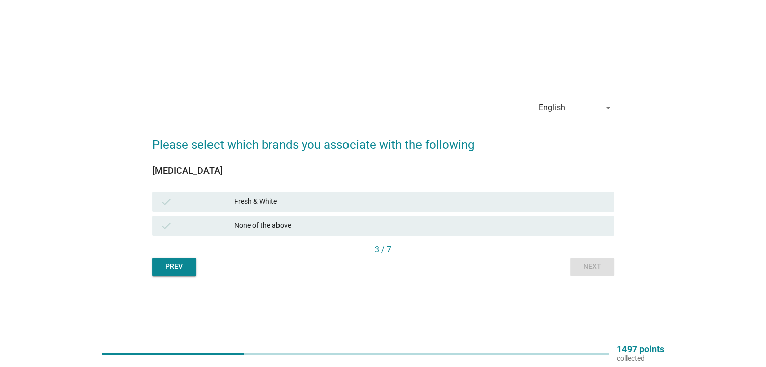
click at [440, 222] on div "None of the above" at bounding box center [420, 226] width 372 height 12
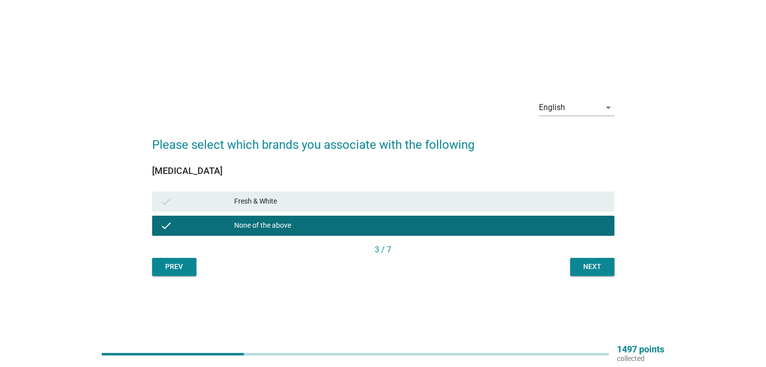
click at [584, 257] on div "3 / 7" at bounding box center [383, 251] width 462 height 14
click at [589, 265] on div "Next" at bounding box center [592, 267] width 28 height 11
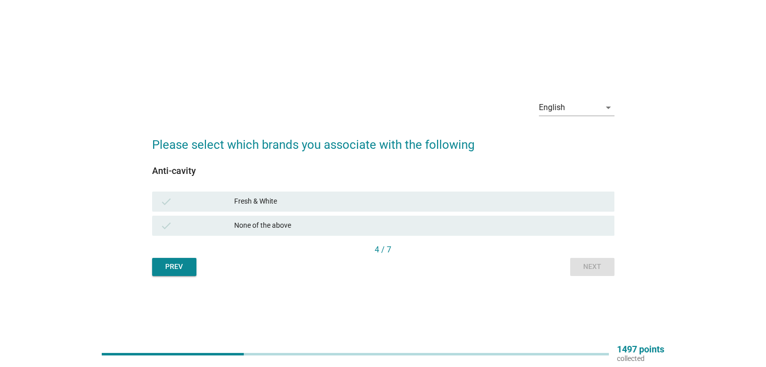
click at [377, 216] on div "check None of the above" at bounding box center [383, 226] width 462 height 20
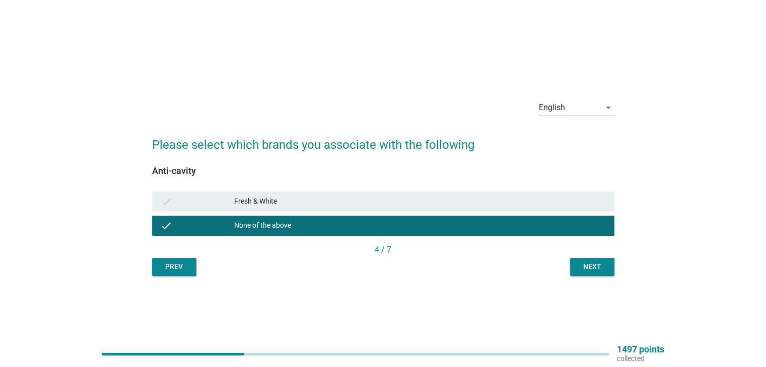
click at [395, 204] on div "Fresh & White" at bounding box center [420, 202] width 372 height 12
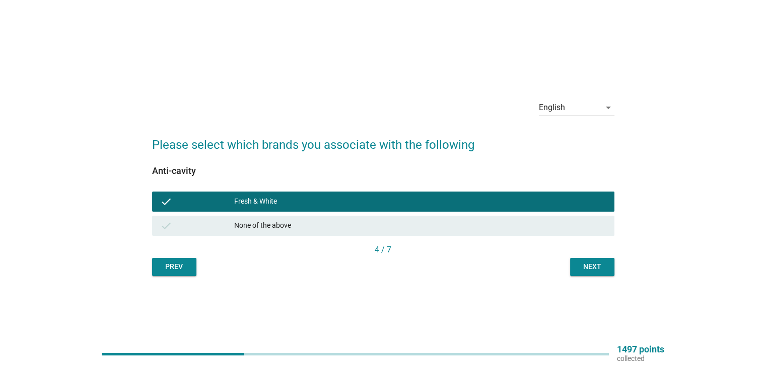
click at [590, 257] on div "4 / 7" at bounding box center [383, 251] width 462 height 14
click at [593, 262] on div "Next" at bounding box center [592, 267] width 28 height 11
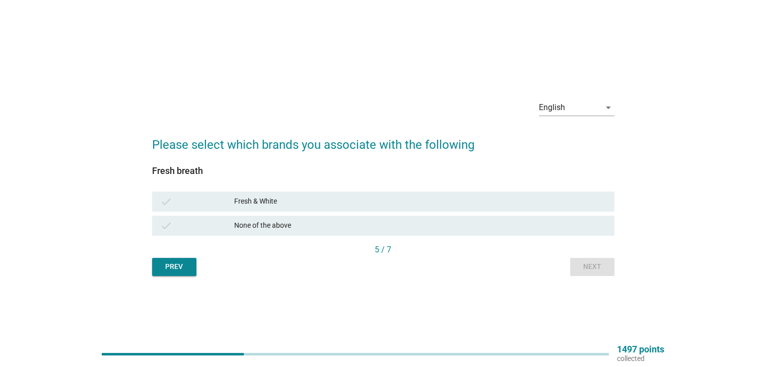
click at [415, 196] on div "Fresh & White" at bounding box center [420, 202] width 372 height 12
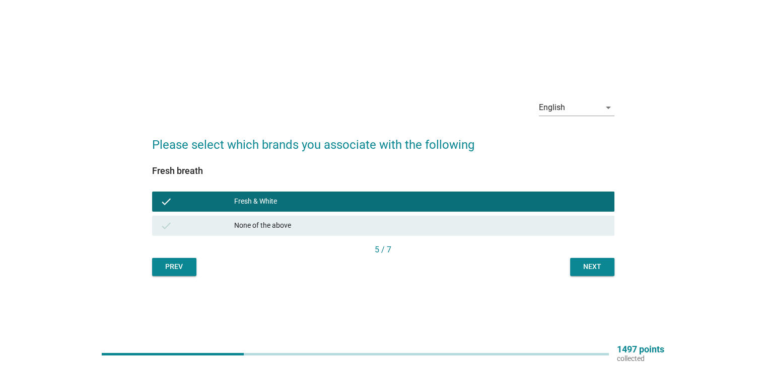
click at [586, 267] on div "Next" at bounding box center [592, 267] width 28 height 11
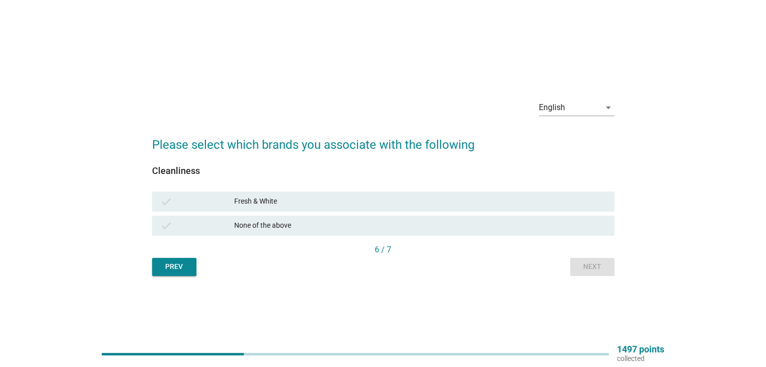
click at [347, 197] on div "Fresh & White" at bounding box center [420, 202] width 372 height 12
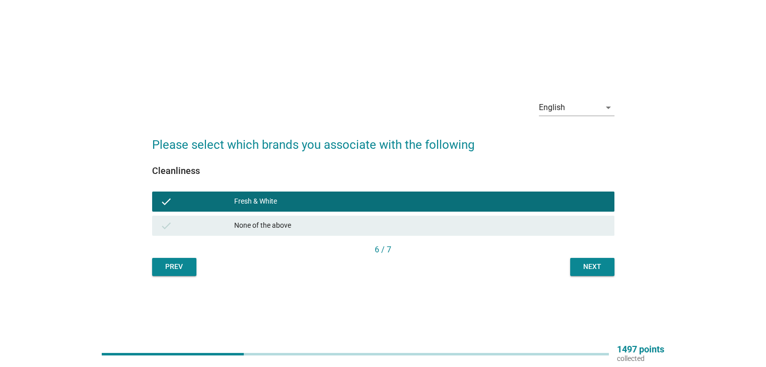
click at [573, 256] on div "6 / 7" at bounding box center [383, 250] width 462 height 12
click at [582, 268] on div "Next" at bounding box center [592, 267] width 28 height 11
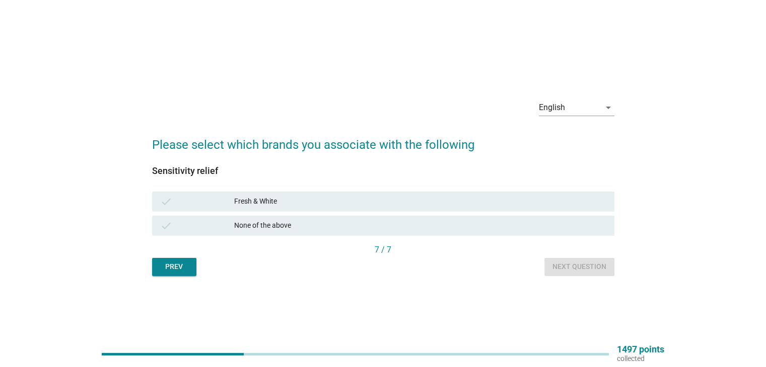
click at [305, 225] on div "None of the above" at bounding box center [420, 226] width 372 height 12
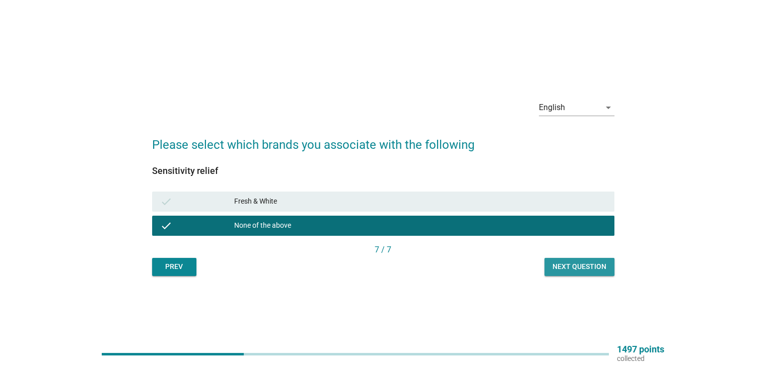
click at [604, 268] on div "Next question" at bounding box center [579, 267] width 54 height 11
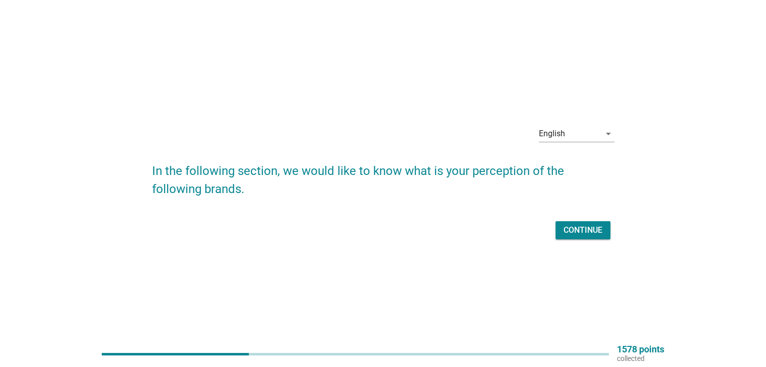
scroll to position [26, 0]
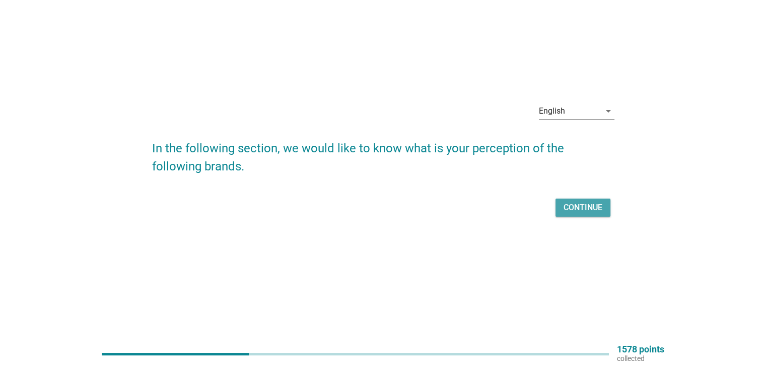
click at [592, 202] on div "Continue" at bounding box center [582, 208] width 39 height 12
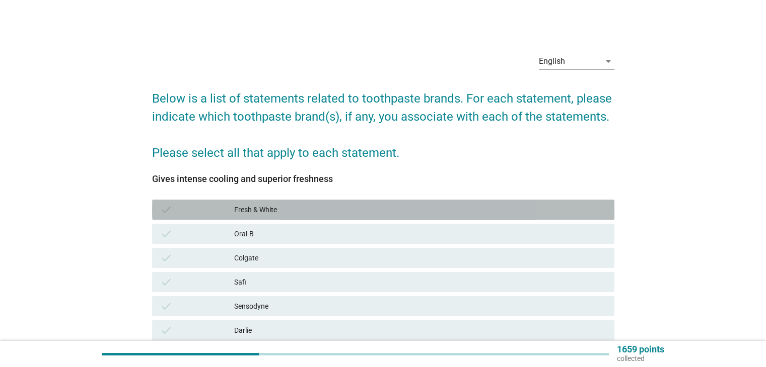
click at [304, 208] on div "Fresh & White" at bounding box center [420, 210] width 372 height 12
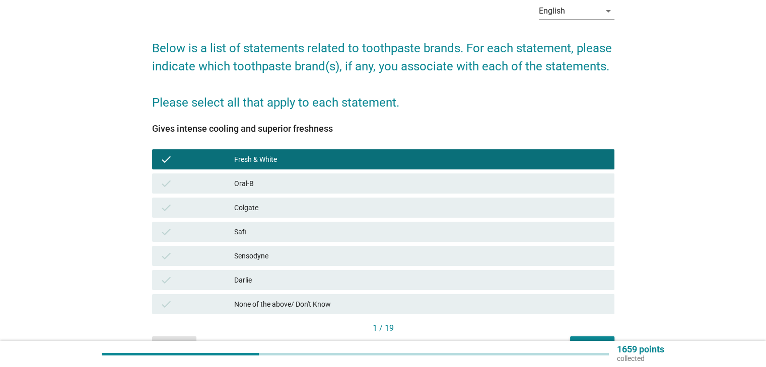
click at [304, 209] on div "Colgate" at bounding box center [420, 208] width 372 height 12
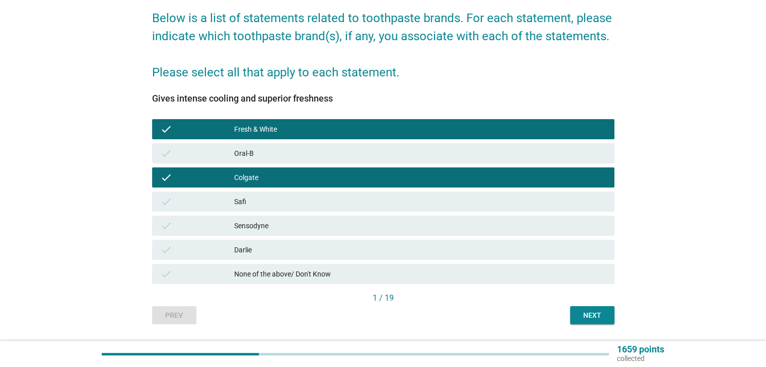
scroll to position [109, 0]
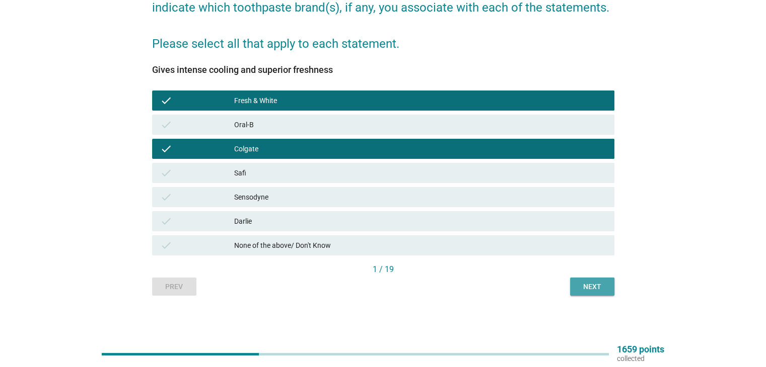
click at [599, 289] on div "Next" at bounding box center [592, 287] width 28 height 11
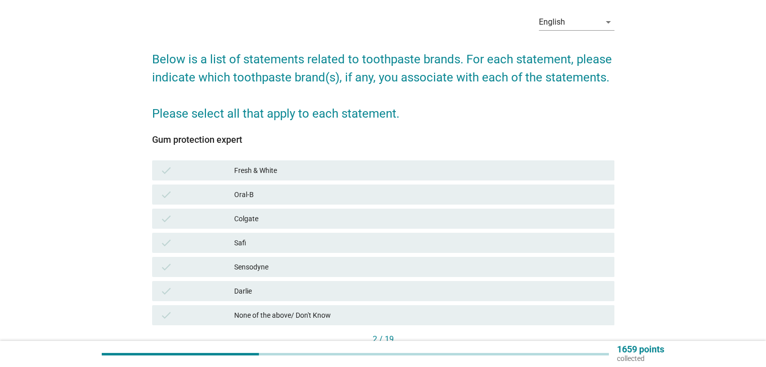
scroll to position [50, 0]
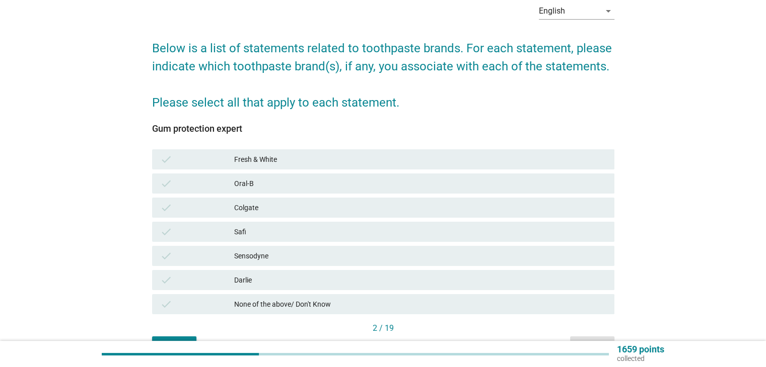
click at [348, 296] on div "check None of the above/ Don't Know" at bounding box center [383, 304] width 462 height 20
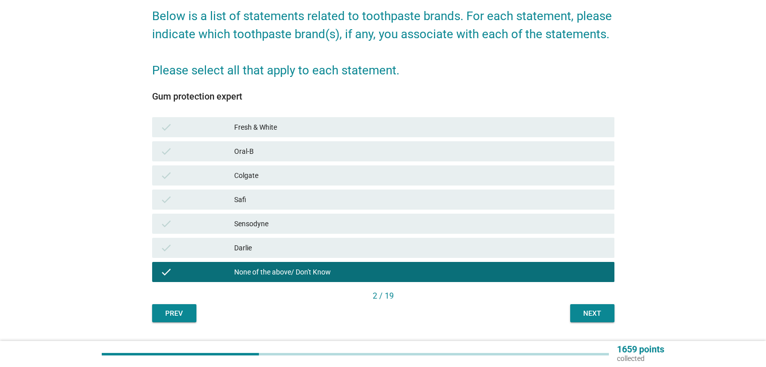
scroll to position [101, 0]
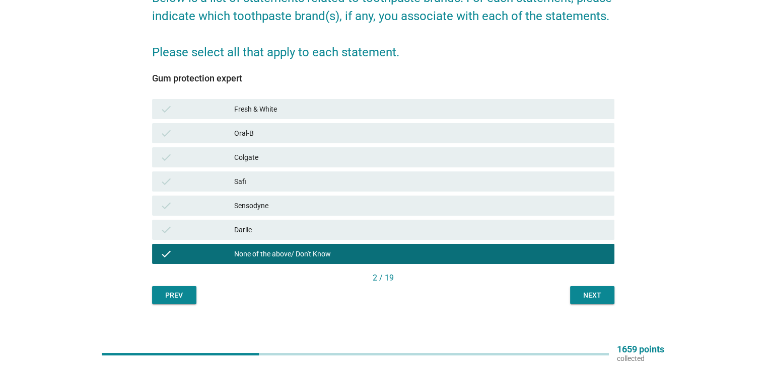
click at [598, 299] on div "Next" at bounding box center [592, 295] width 28 height 11
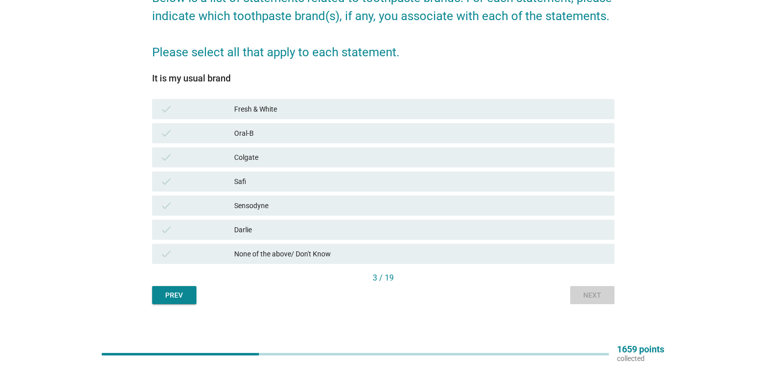
scroll to position [0, 0]
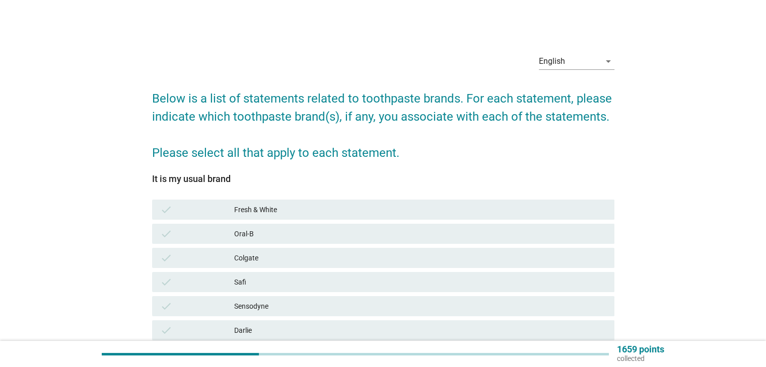
click at [330, 211] on div "Fresh & White" at bounding box center [420, 210] width 372 height 12
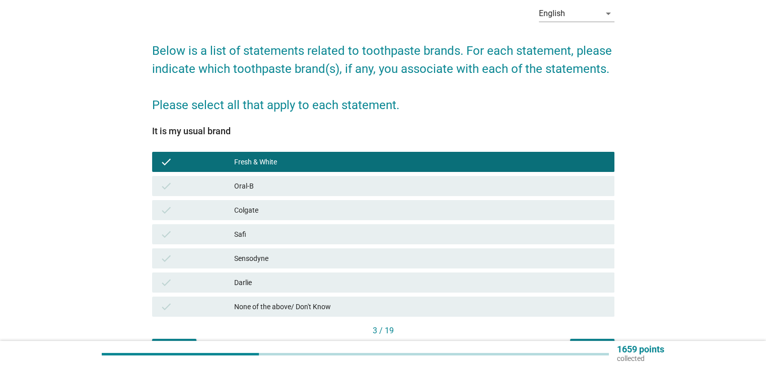
scroll to position [101, 0]
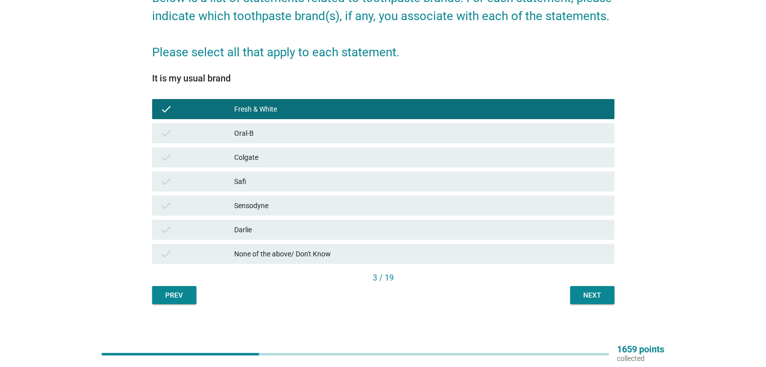
click at [597, 304] on button "Next" at bounding box center [592, 295] width 44 height 18
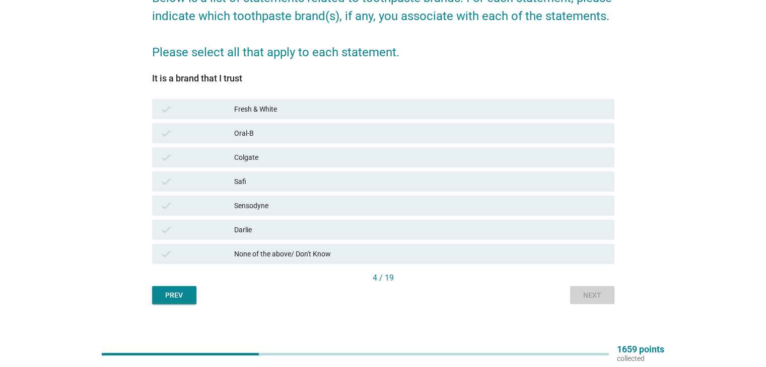
scroll to position [0, 0]
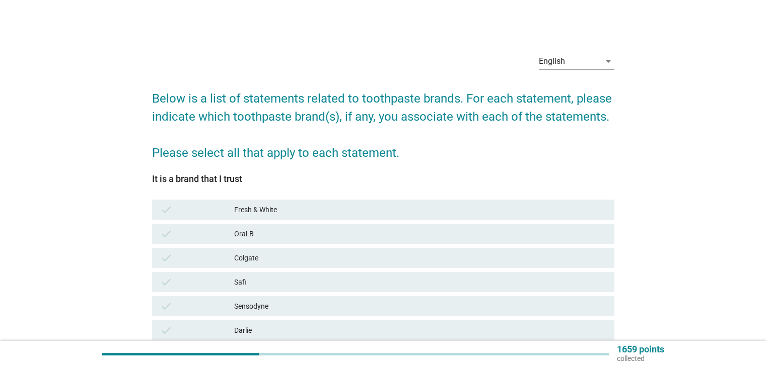
click at [319, 205] on div "Fresh & White" at bounding box center [420, 210] width 372 height 12
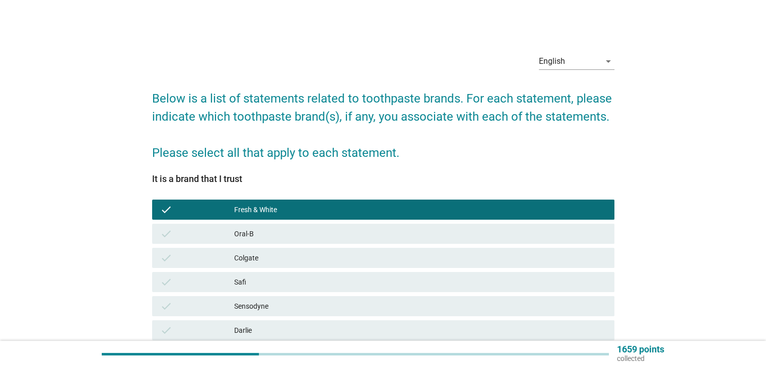
scroll to position [109, 0]
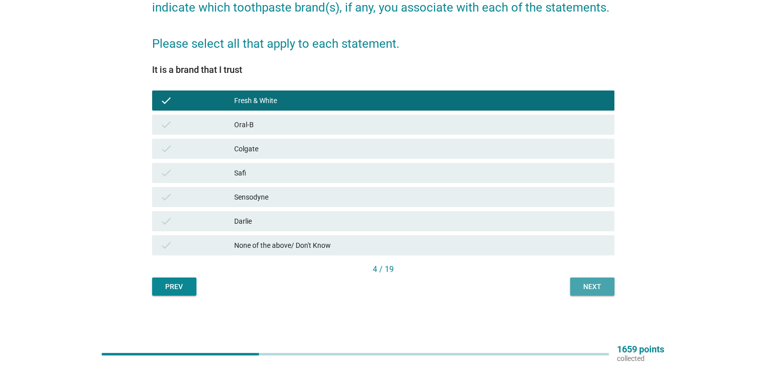
click at [594, 287] on div "Next" at bounding box center [592, 287] width 28 height 11
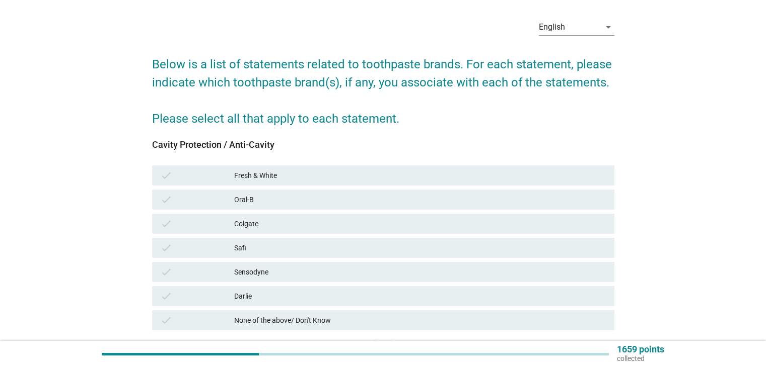
scroll to position [50, 0]
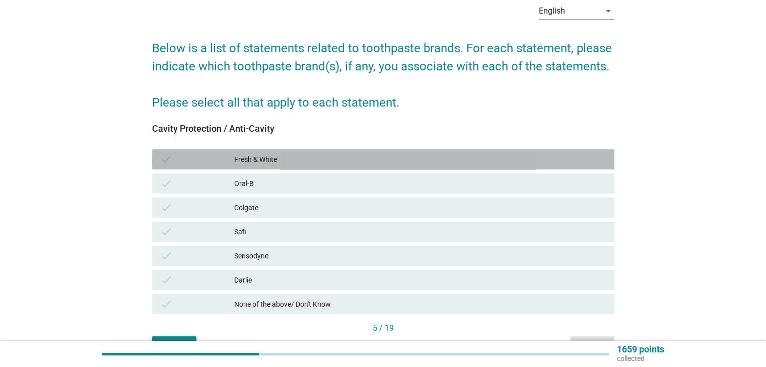
click at [373, 159] on div "Fresh & White" at bounding box center [420, 160] width 372 height 12
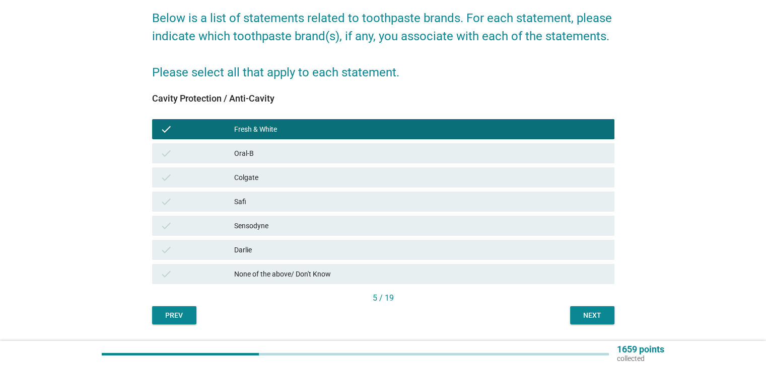
scroll to position [109, 0]
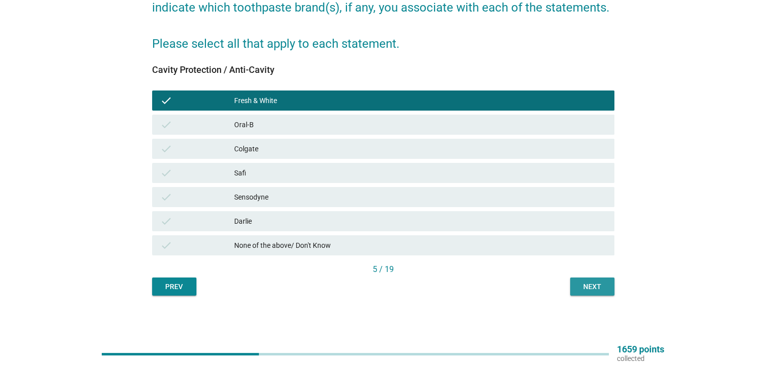
click at [593, 292] on button "Next" at bounding box center [592, 287] width 44 height 18
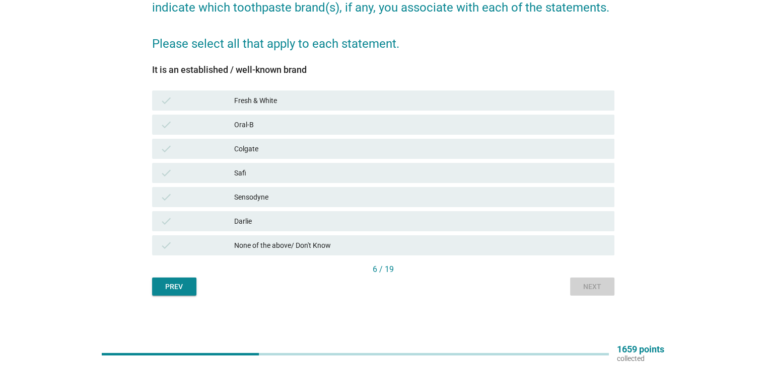
scroll to position [0, 0]
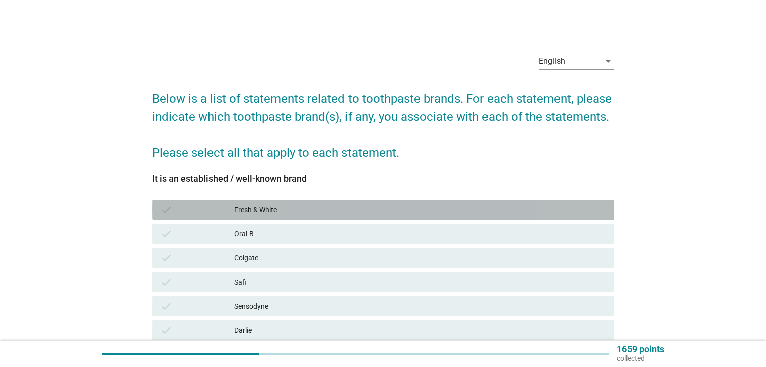
click at [328, 219] on div "check Fresh & White" at bounding box center [383, 210] width 462 height 20
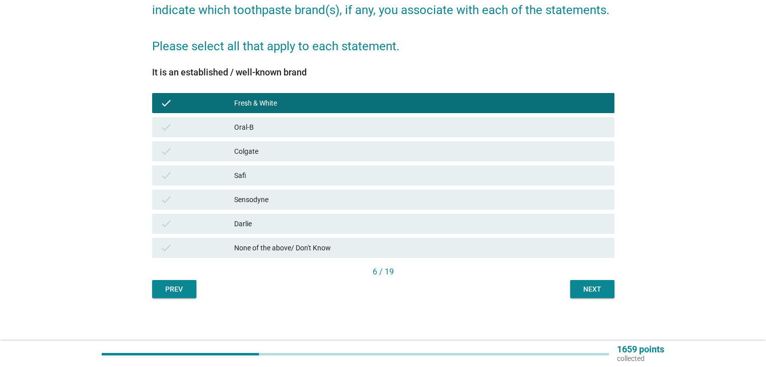
scroll to position [109, 0]
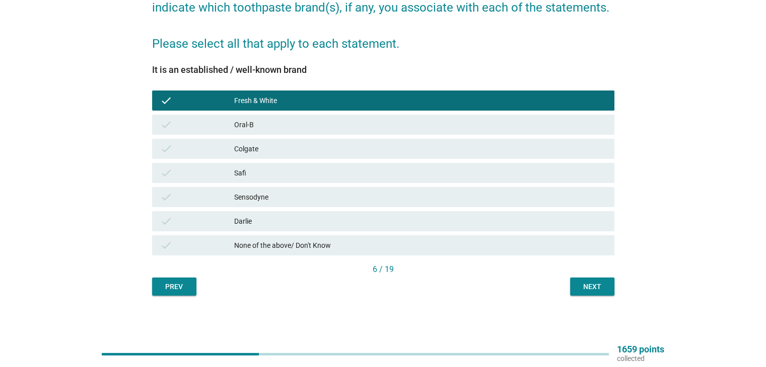
click at [595, 282] on div "Next" at bounding box center [592, 287] width 28 height 11
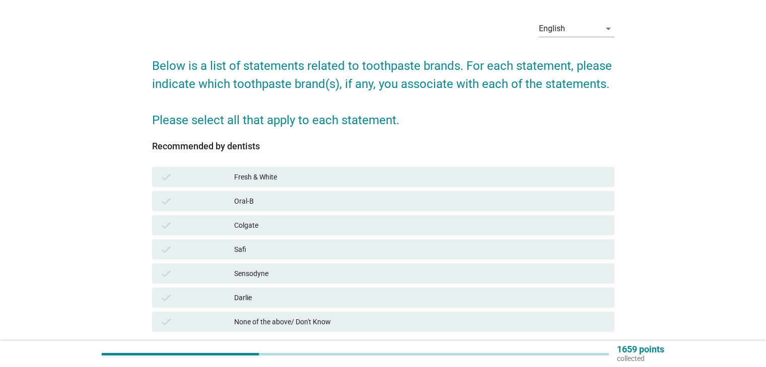
scroll to position [50, 0]
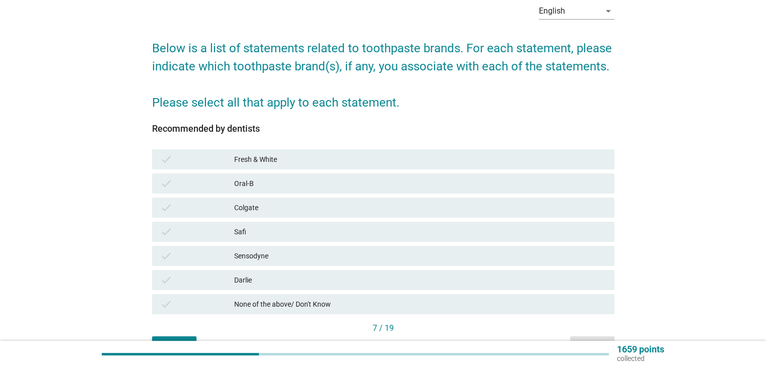
click at [322, 252] on div "Sensodyne" at bounding box center [420, 256] width 372 height 12
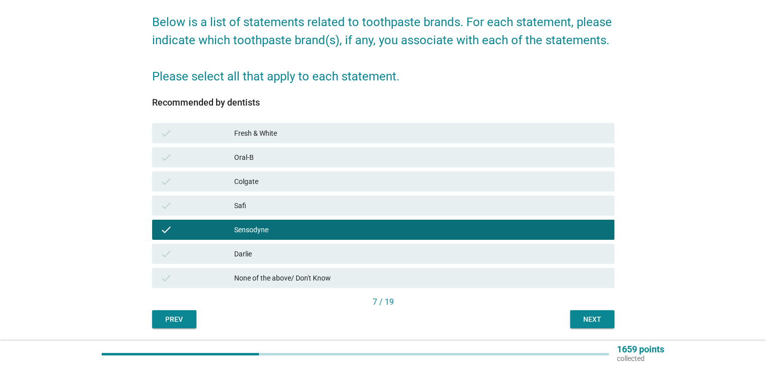
scroll to position [101, 0]
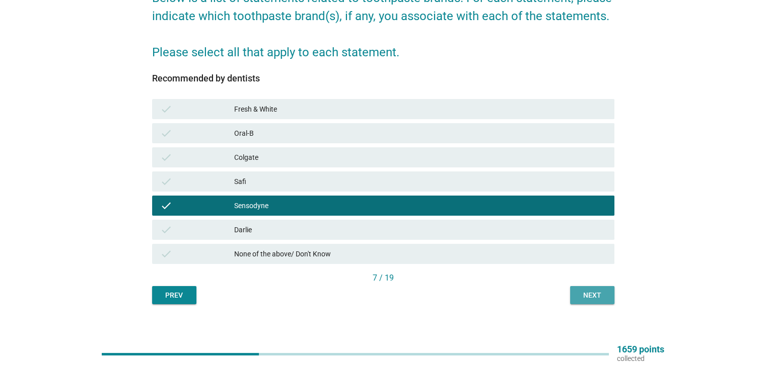
click at [591, 303] on button "Next" at bounding box center [592, 295] width 44 height 18
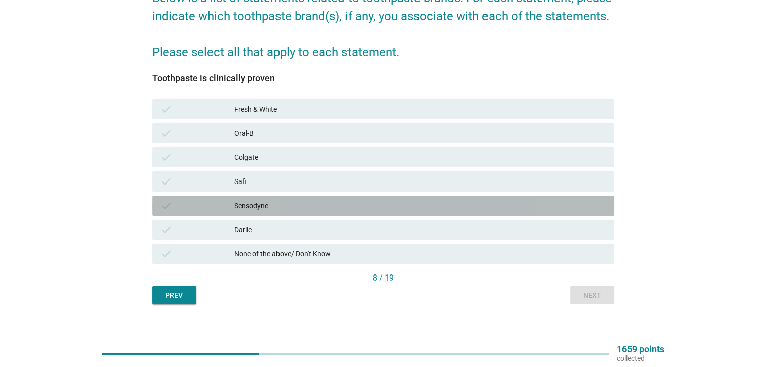
click at [309, 204] on div "Sensodyne" at bounding box center [420, 206] width 372 height 12
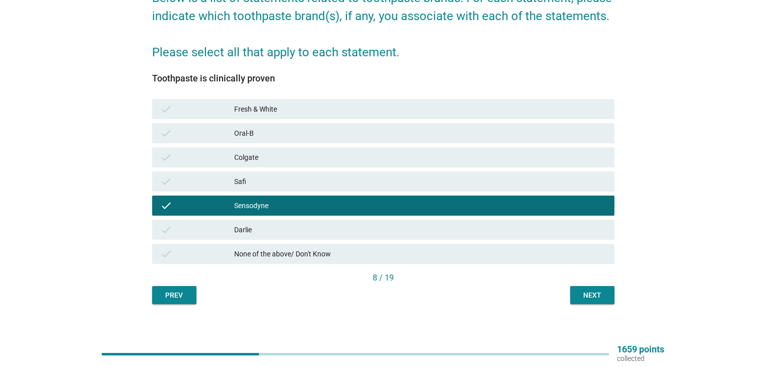
click at [296, 139] on div "check Oral-B" at bounding box center [383, 133] width 462 height 20
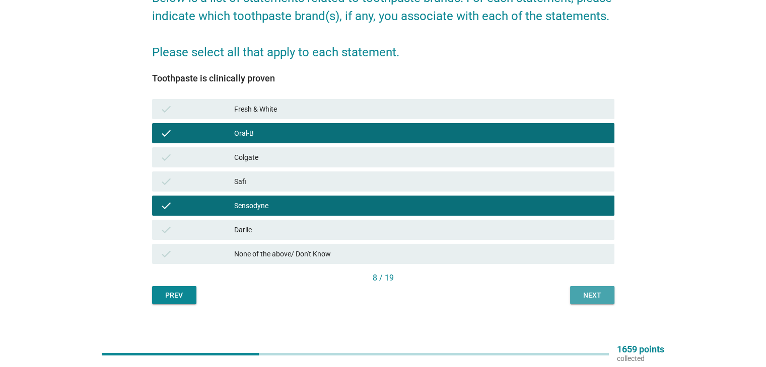
click at [593, 300] on div "Next" at bounding box center [592, 295] width 28 height 11
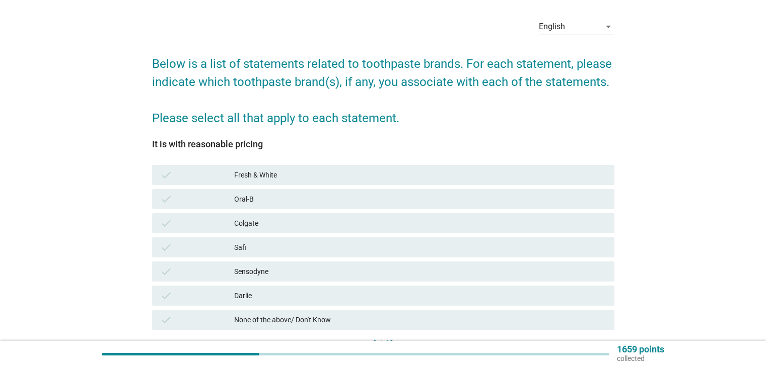
scroll to position [50, 0]
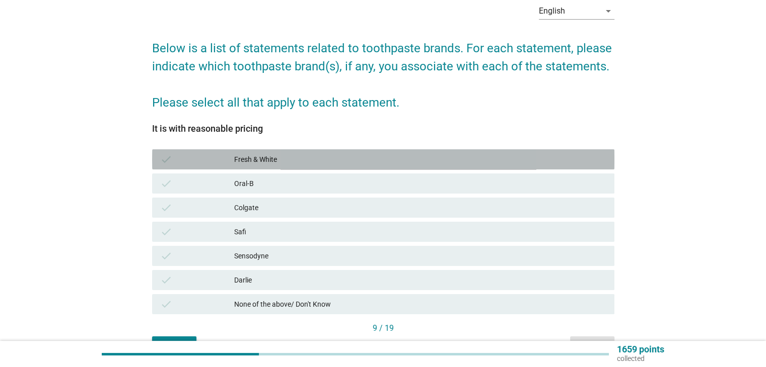
click at [299, 161] on div "Fresh & White" at bounding box center [420, 160] width 372 height 12
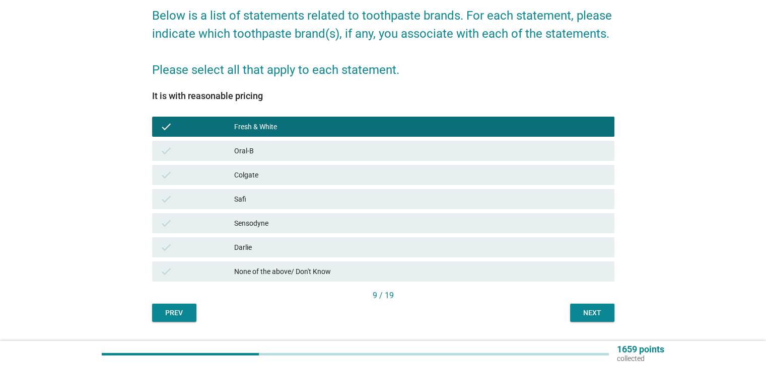
scroll to position [101, 0]
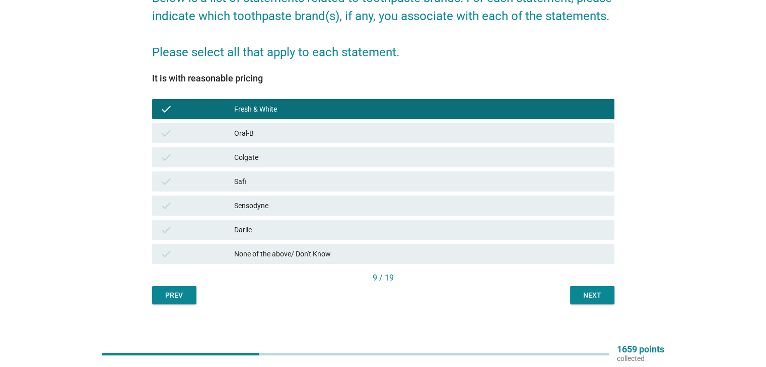
click at [582, 298] on div "Next" at bounding box center [592, 295] width 28 height 11
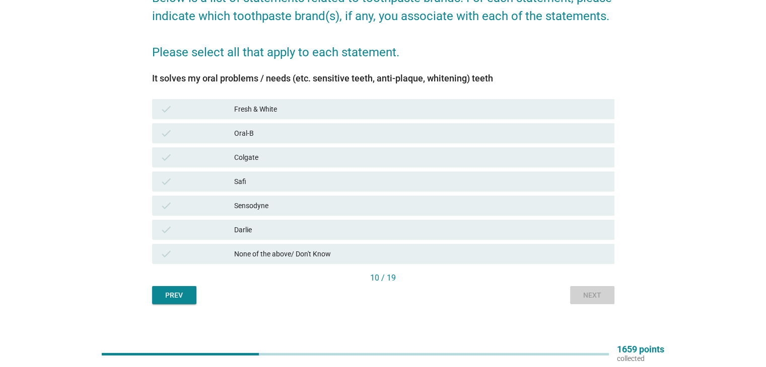
scroll to position [0, 0]
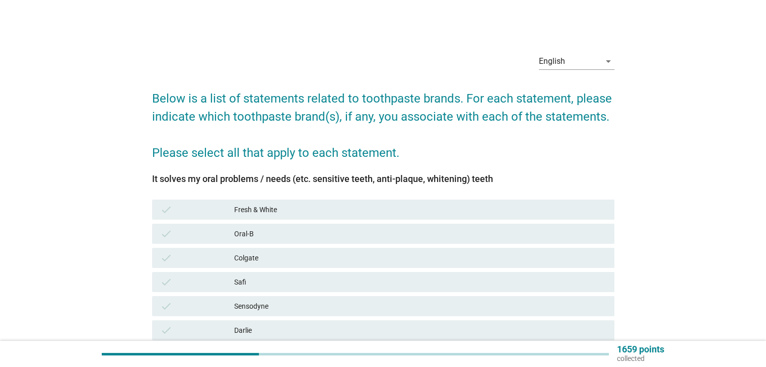
click at [354, 212] on div "Fresh & White" at bounding box center [420, 210] width 372 height 12
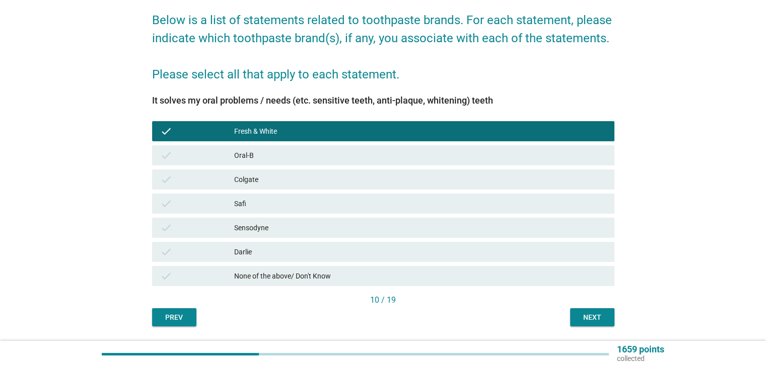
scroll to position [101, 0]
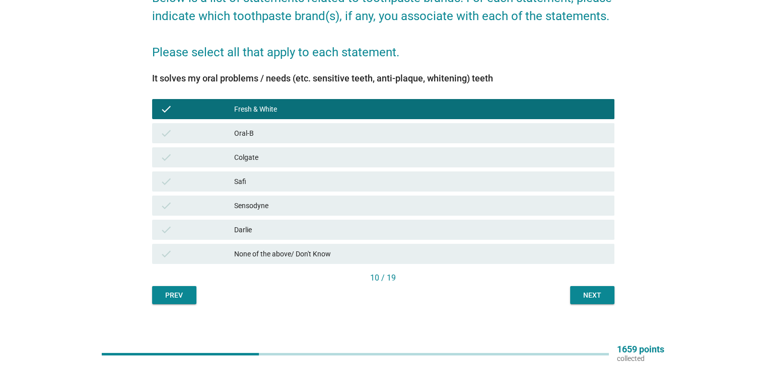
click at [597, 299] on div "Next" at bounding box center [592, 295] width 28 height 11
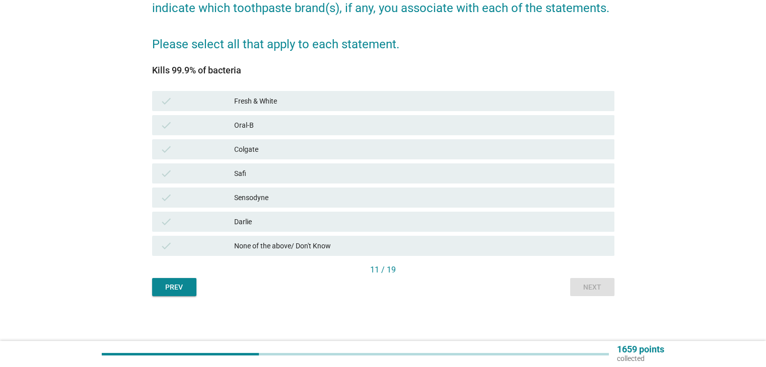
scroll to position [109, 0]
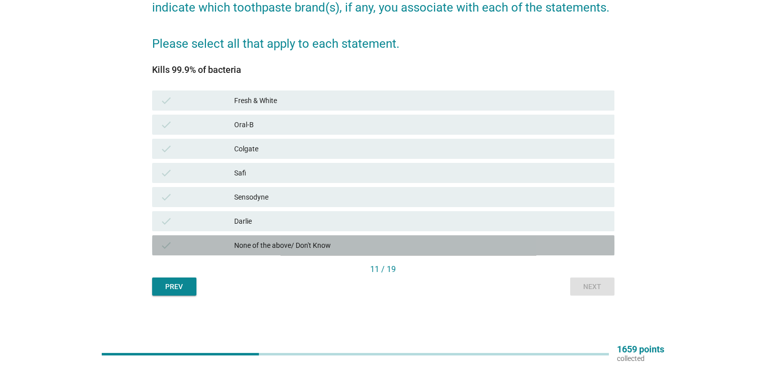
click at [289, 238] on div "check None of the above/ Don't Know" at bounding box center [383, 246] width 462 height 20
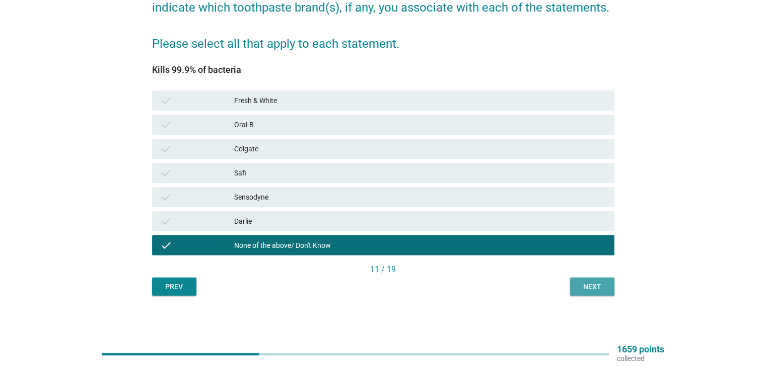
click at [605, 291] on div "Next" at bounding box center [592, 287] width 28 height 11
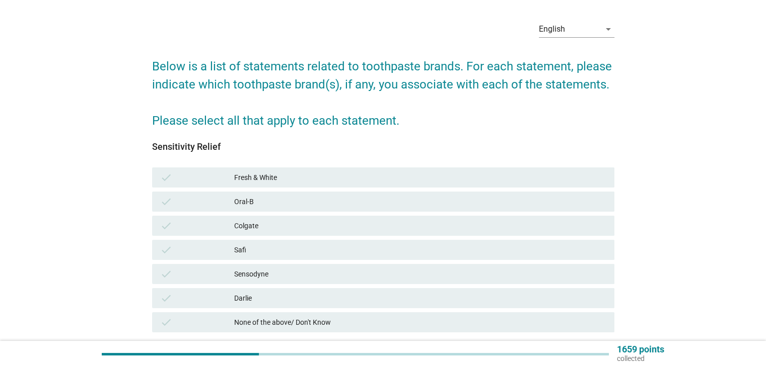
scroll to position [50, 0]
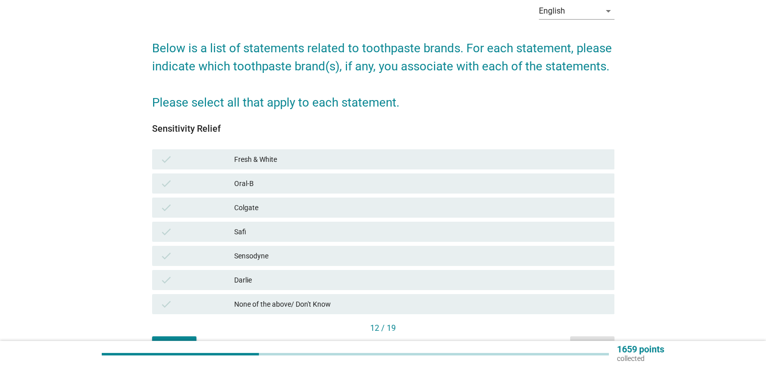
drag, startPoint x: 346, startPoint y: 302, endPoint x: 412, endPoint y: 307, distance: 65.6
click at [346, 302] on div "None of the above/ Don't Know" at bounding box center [420, 305] width 372 height 12
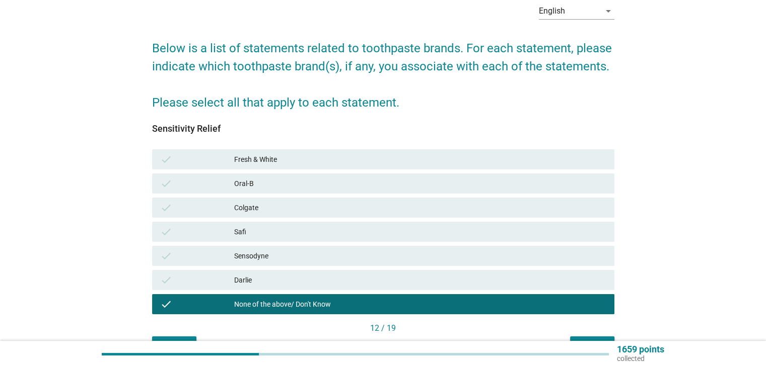
scroll to position [109, 0]
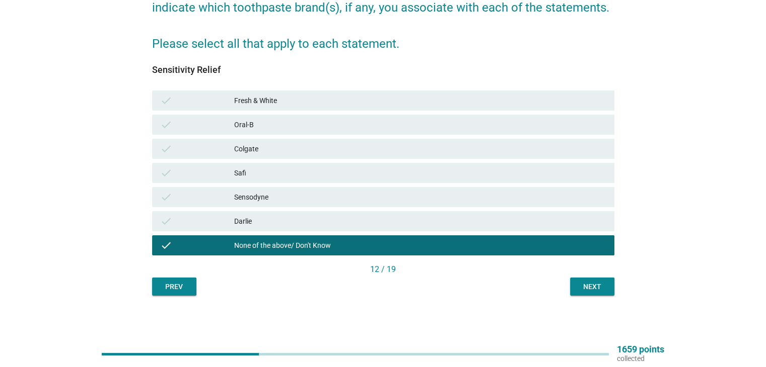
click at [595, 286] on div "Next" at bounding box center [592, 287] width 28 height 11
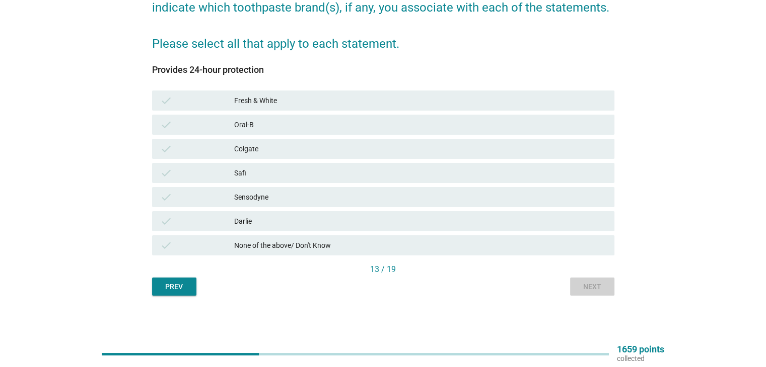
scroll to position [0, 0]
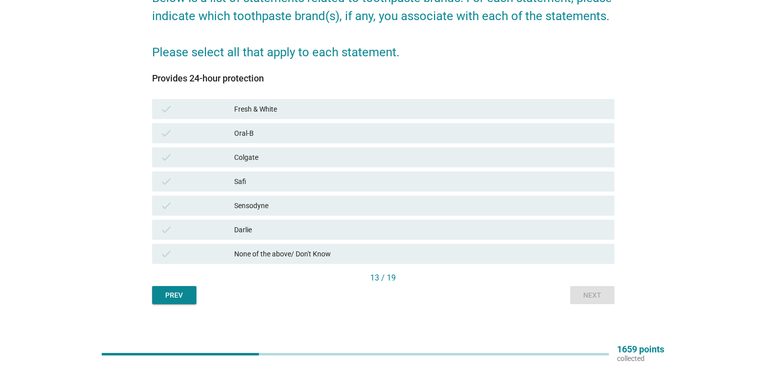
click at [325, 254] on div "None of the above/ Don't Know" at bounding box center [420, 254] width 372 height 12
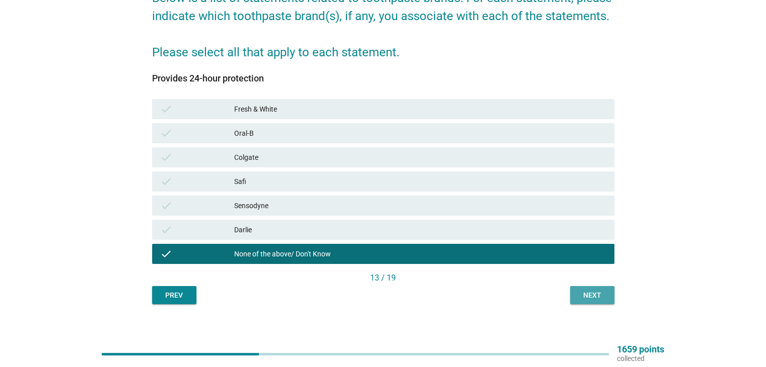
click at [588, 295] on div "Next" at bounding box center [592, 295] width 28 height 11
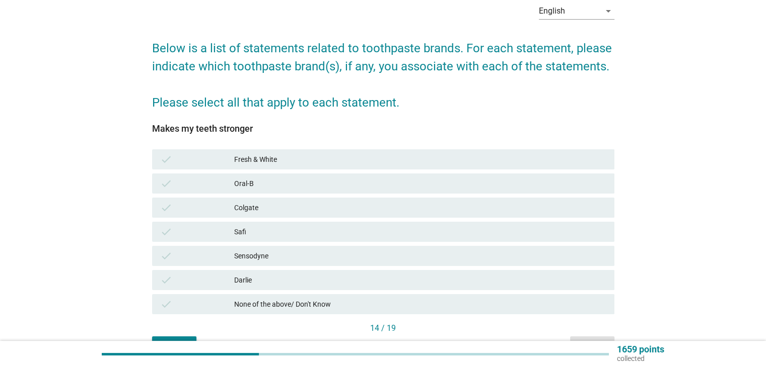
click at [274, 298] on div "check None of the above/ Don't Know" at bounding box center [383, 304] width 462 height 20
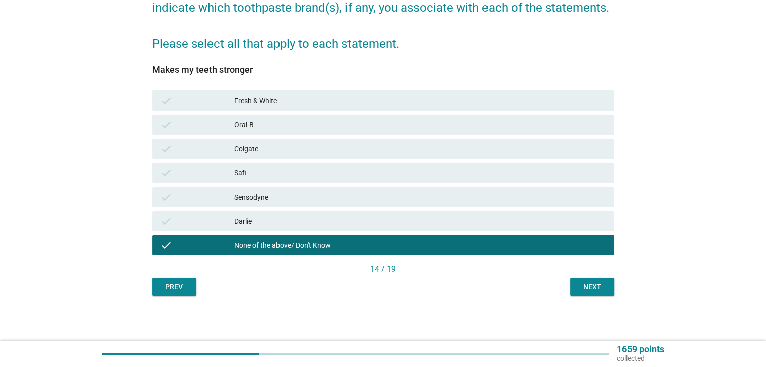
click at [595, 295] on button "Next" at bounding box center [592, 287] width 44 height 18
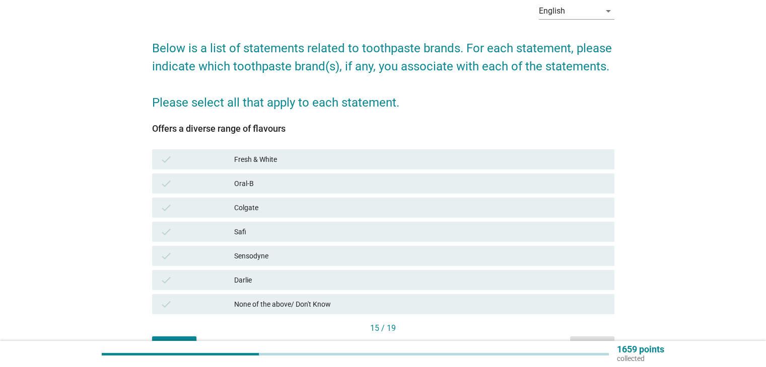
click at [328, 170] on div "check Fresh & White" at bounding box center [383, 159] width 466 height 24
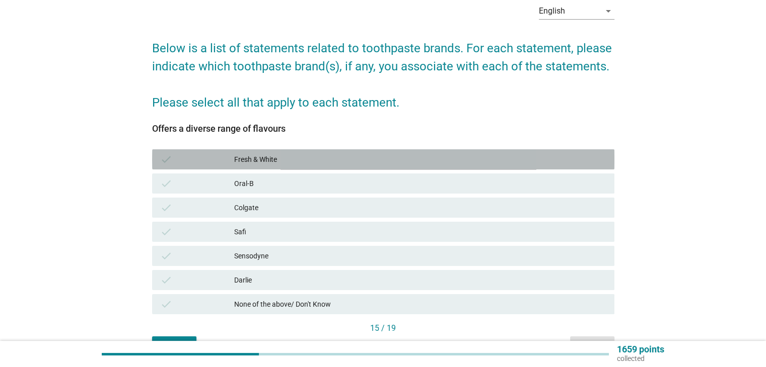
drag, startPoint x: 343, startPoint y: 159, endPoint x: 375, endPoint y: 169, distance: 33.4
click at [344, 159] on div "Fresh & White" at bounding box center [420, 160] width 372 height 12
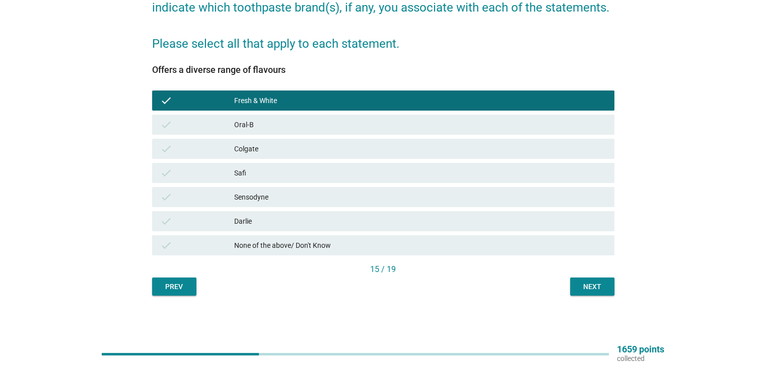
click at [578, 288] on div "Next" at bounding box center [592, 287] width 28 height 11
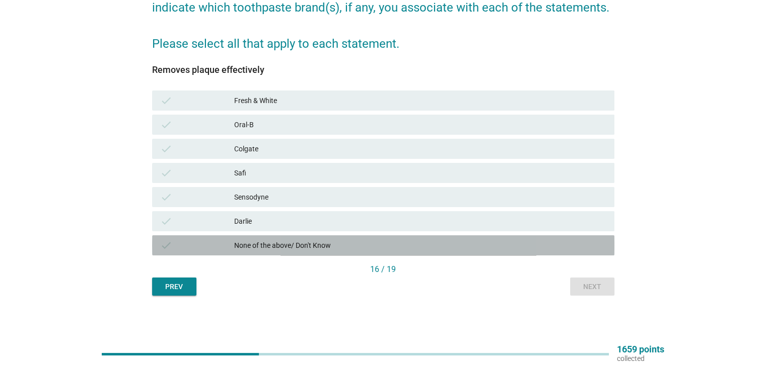
click at [332, 249] on div "None of the above/ Don't Know" at bounding box center [420, 246] width 372 height 12
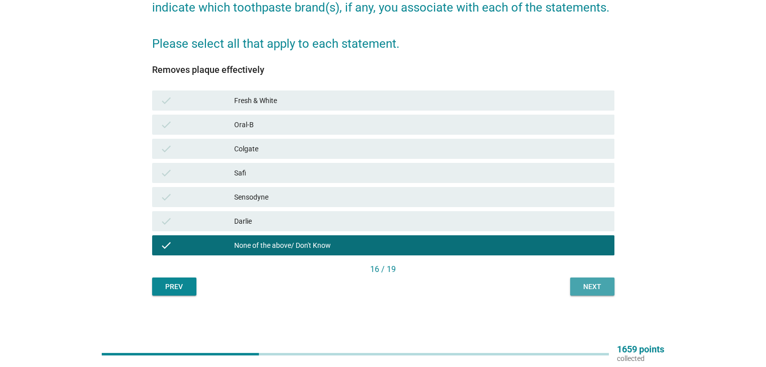
click at [590, 286] on div "Next" at bounding box center [592, 287] width 28 height 11
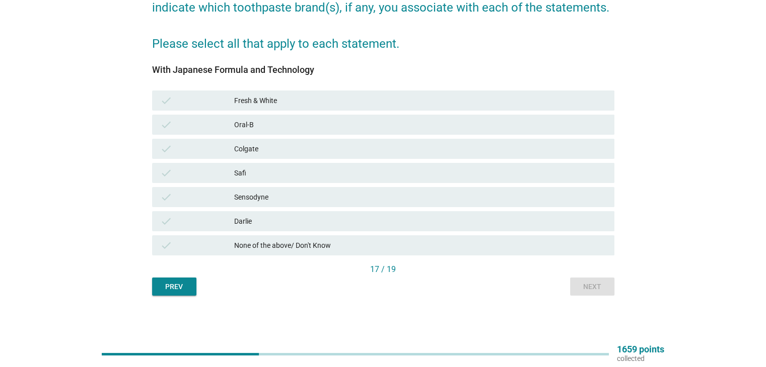
click at [309, 244] on div "None of the above/ Don't Know" at bounding box center [420, 246] width 372 height 12
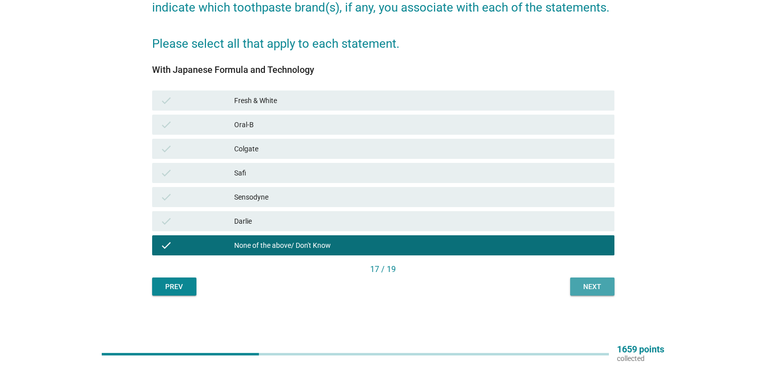
click at [600, 288] on div "Next" at bounding box center [592, 287] width 28 height 11
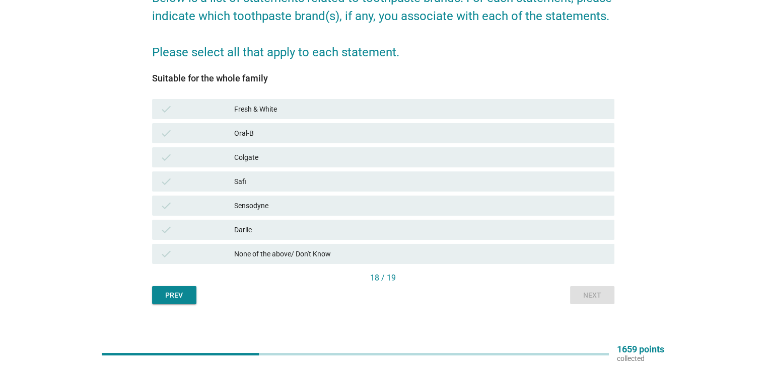
click at [353, 100] on div "check Fresh & White" at bounding box center [383, 109] width 462 height 20
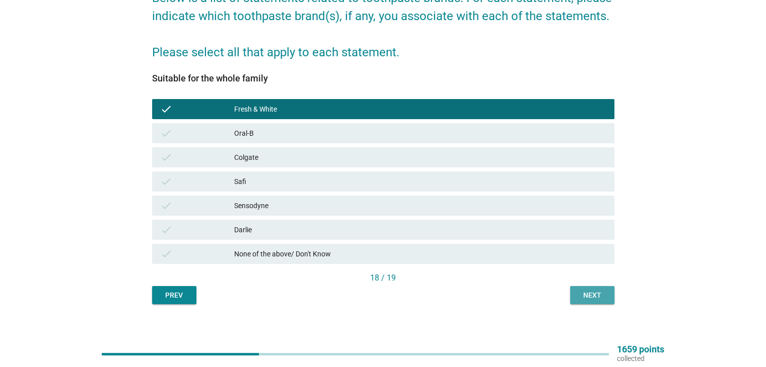
click at [590, 296] on div "Next" at bounding box center [592, 295] width 28 height 11
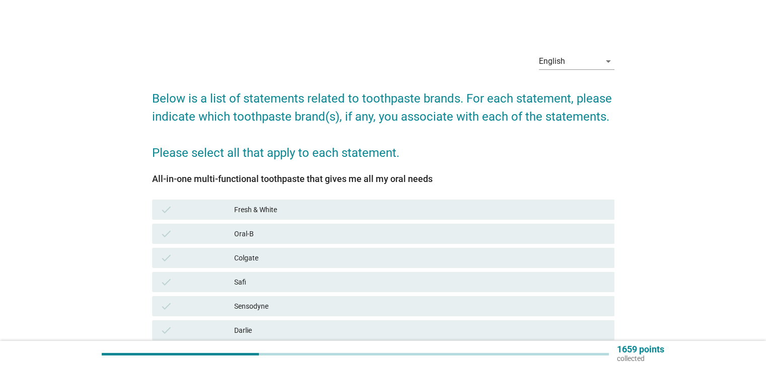
click at [345, 207] on div "Fresh & White" at bounding box center [420, 210] width 372 height 12
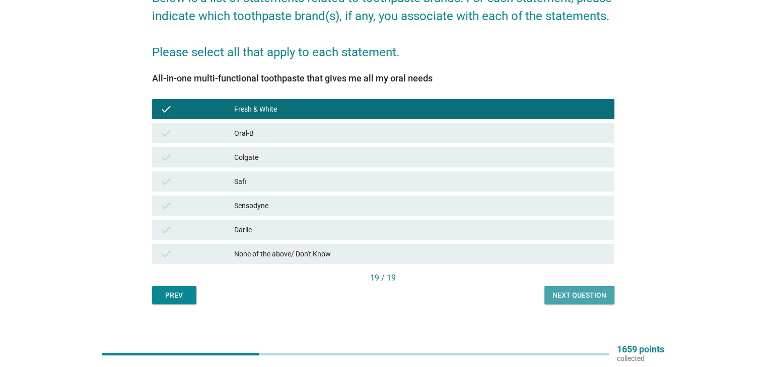
click at [564, 288] on button "Next question" at bounding box center [579, 295] width 70 height 18
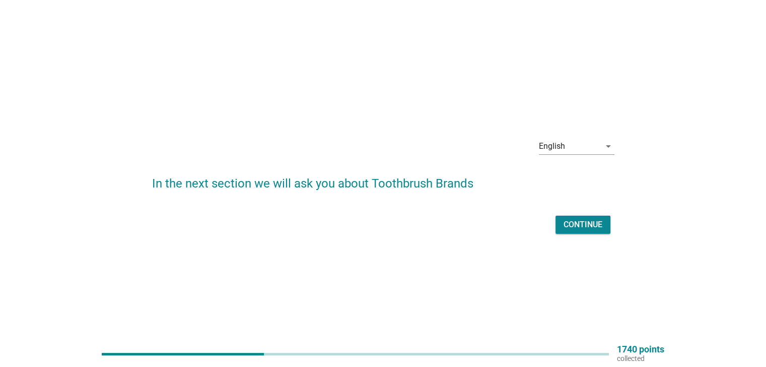
click at [602, 229] on button "Continue" at bounding box center [582, 225] width 55 height 18
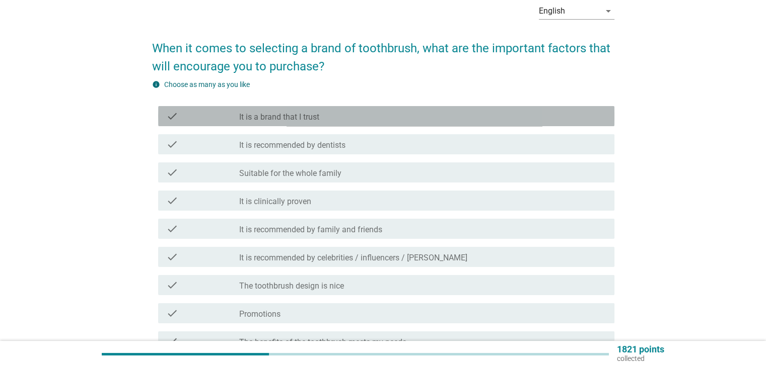
click at [313, 115] on label "It is a brand that I trust" at bounding box center [279, 117] width 80 height 10
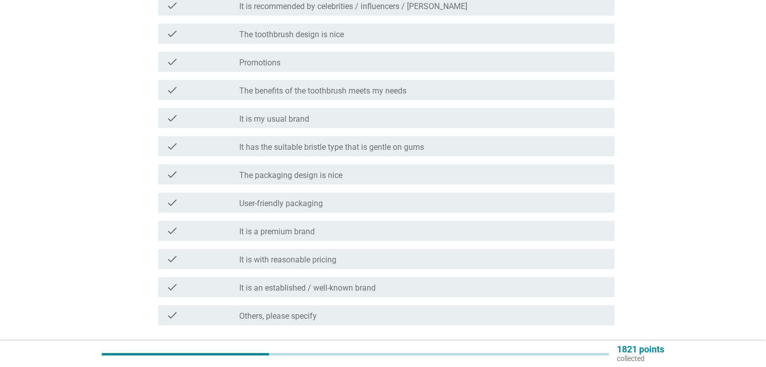
click at [354, 179] on div "check_box_outline_blank The packaging design is nice" at bounding box center [422, 175] width 366 height 12
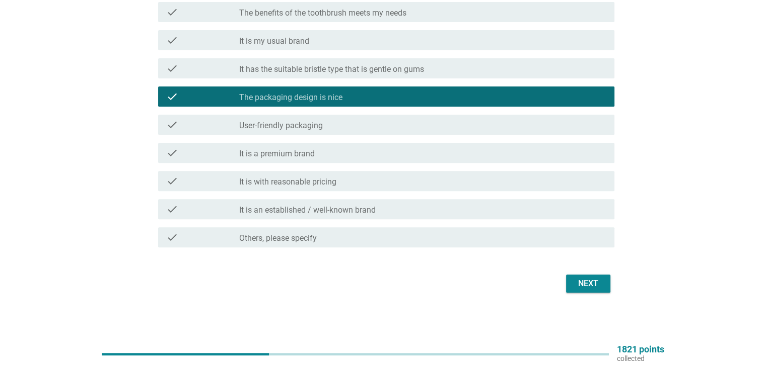
click at [595, 279] on div "Next" at bounding box center [588, 284] width 28 height 12
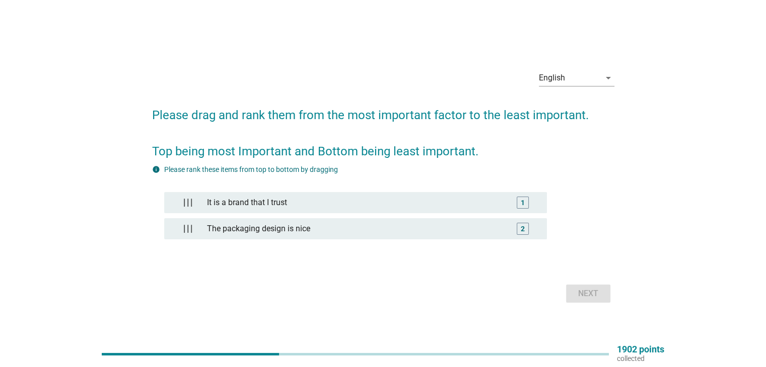
click at [405, 215] on div "It is a brand that I trust 1 The packaging design is nice 2" at bounding box center [355, 220] width 383 height 57
click at [590, 291] on div "Next" at bounding box center [588, 294] width 28 height 12
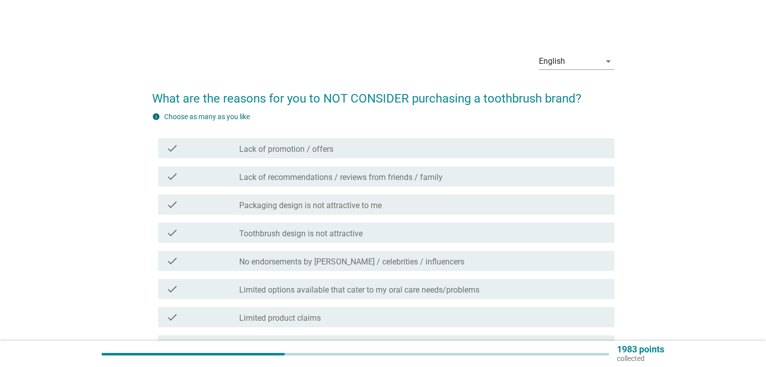
scroll to position [50, 0]
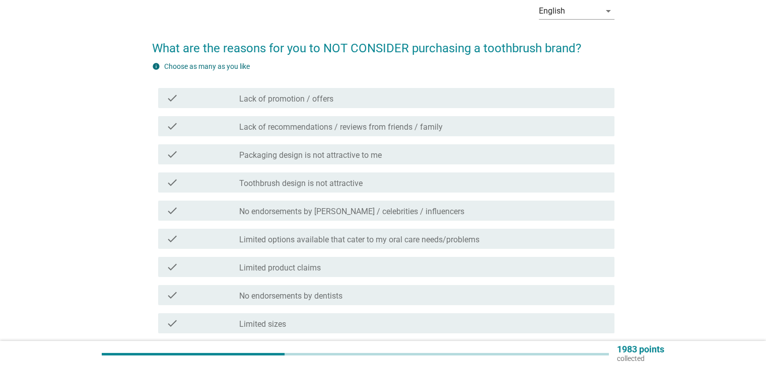
click at [372, 162] on div "check check_box_outline_blank Packaging design is not attractive to me" at bounding box center [386, 154] width 456 height 20
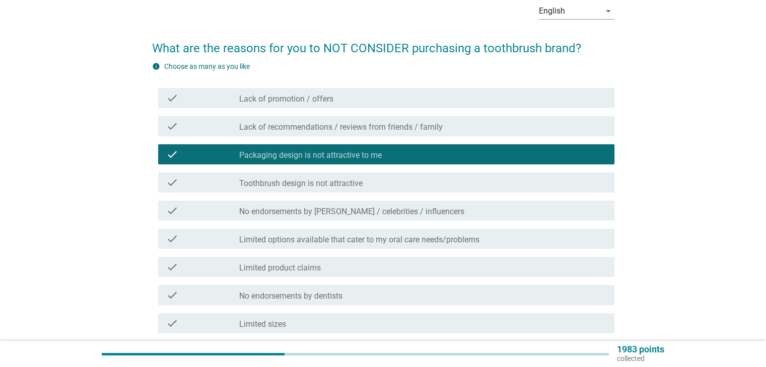
scroll to position [101, 0]
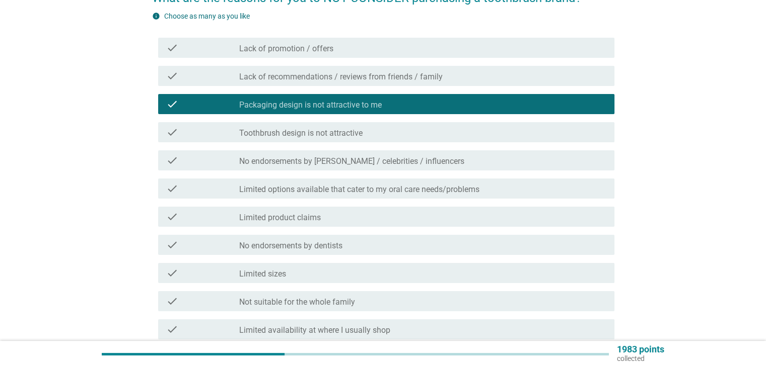
click at [397, 132] on div "check_box_outline_blank Toothbrush design is not attractive" at bounding box center [422, 132] width 366 height 12
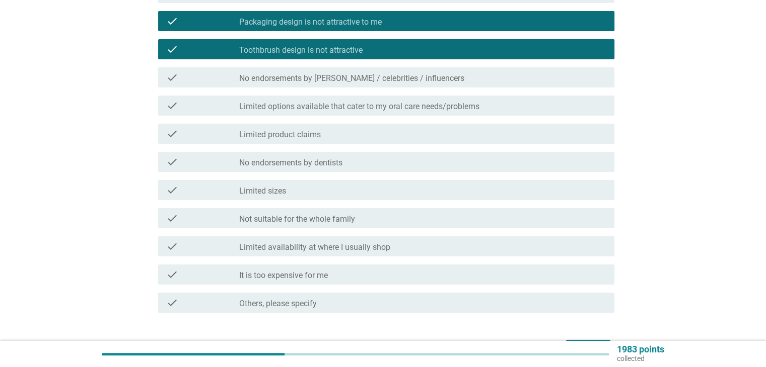
scroll to position [201, 0]
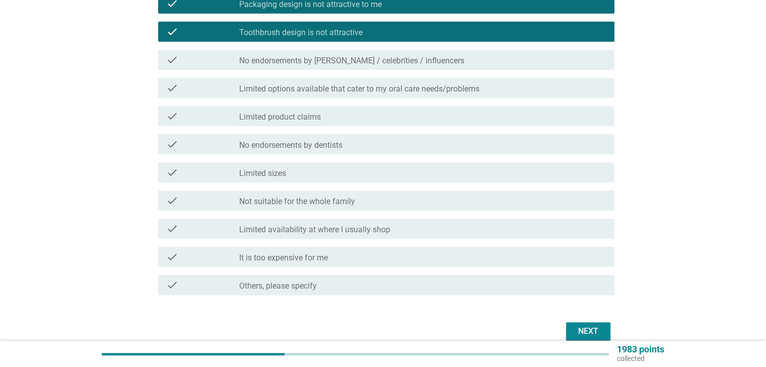
click at [596, 341] on div "1983 points collected" at bounding box center [383, 354] width 766 height 26
click at [374, 258] on div "check_box_outline_blank It is too expensive for me" at bounding box center [422, 257] width 366 height 12
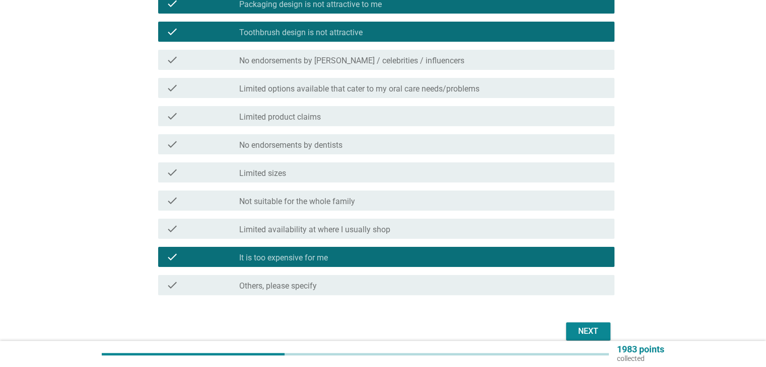
click at [580, 337] on div "Next" at bounding box center [588, 332] width 28 height 12
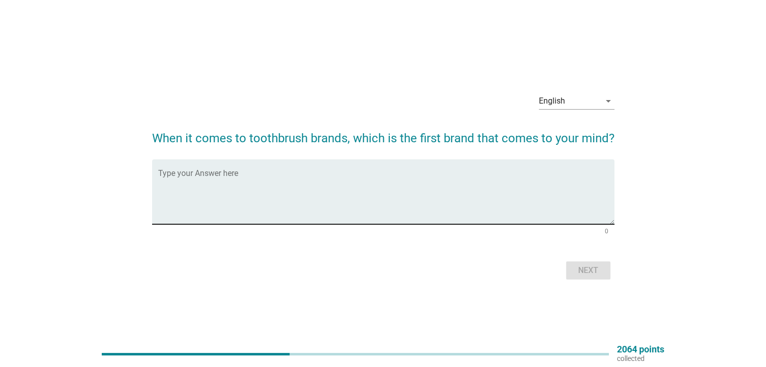
click at [425, 208] on textarea "Type your Answer here" at bounding box center [386, 198] width 456 height 53
type textarea "not sure what brand im using now"
click at [592, 269] on div "Next" at bounding box center [588, 271] width 28 height 12
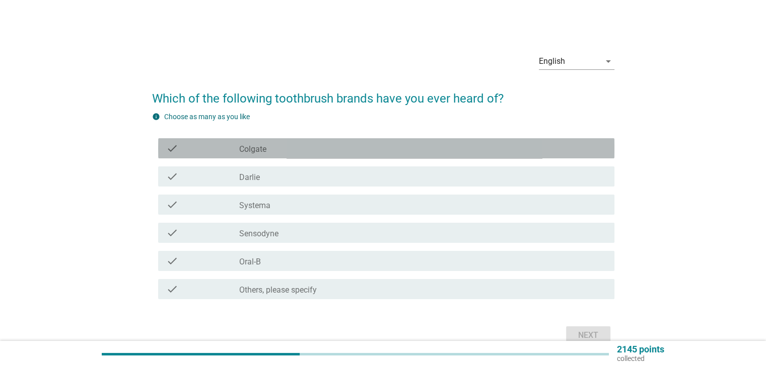
click at [280, 144] on div "check_box_outline_blank Colgate" at bounding box center [422, 148] width 366 height 12
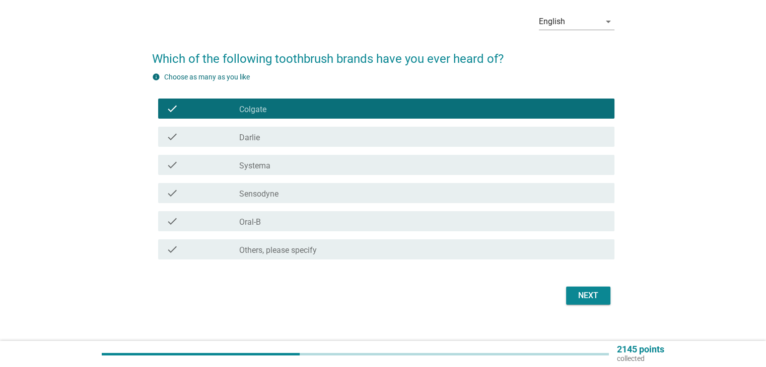
scroll to position [50, 0]
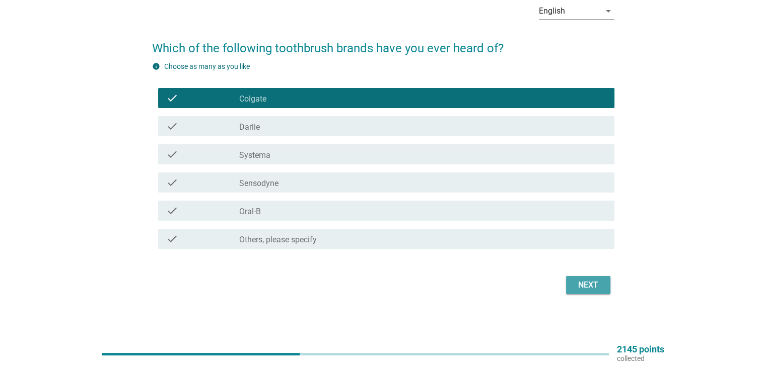
click at [577, 287] on div "Next" at bounding box center [588, 285] width 28 height 12
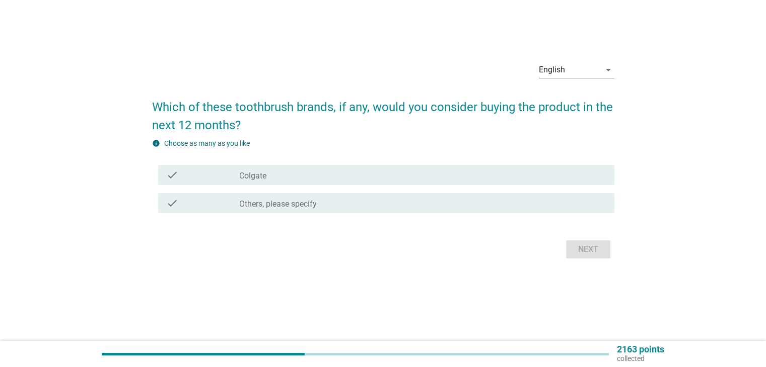
scroll to position [0, 0]
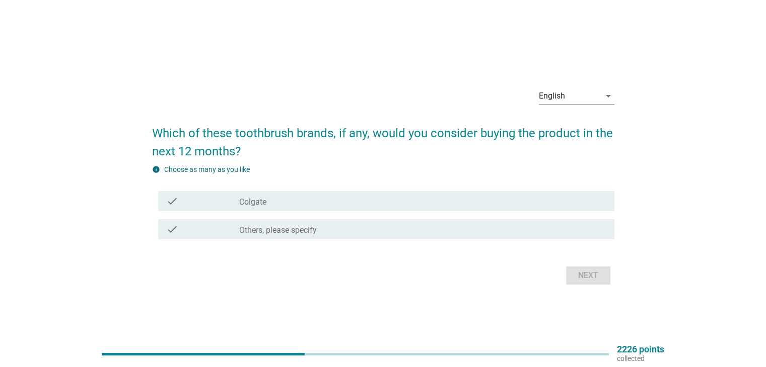
click at [330, 198] on div "check_box_outline_blank Colgate" at bounding box center [422, 201] width 366 height 12
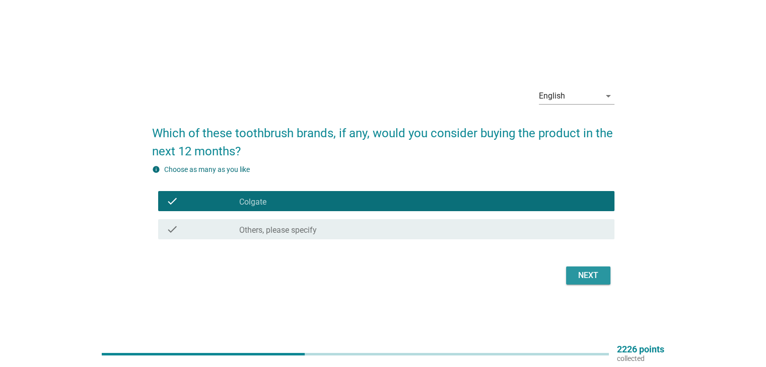
click at [592, 277] on div "Next" at bounding box center [588, 276] width 28 height 12
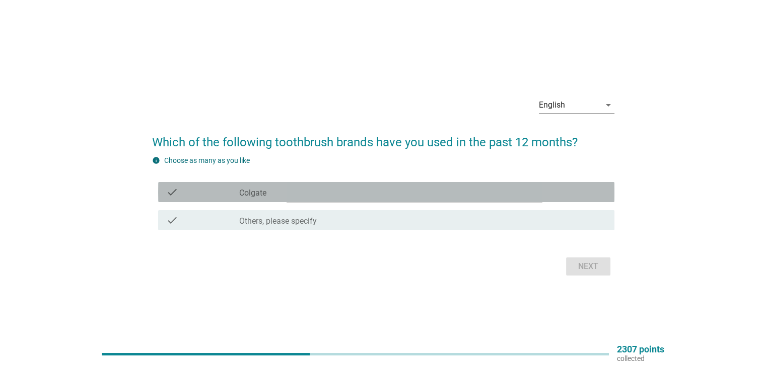
click at [340, 194] on div "check_box_outline_blank Colgate" at bounding box center [422, 192] width 366 height 12
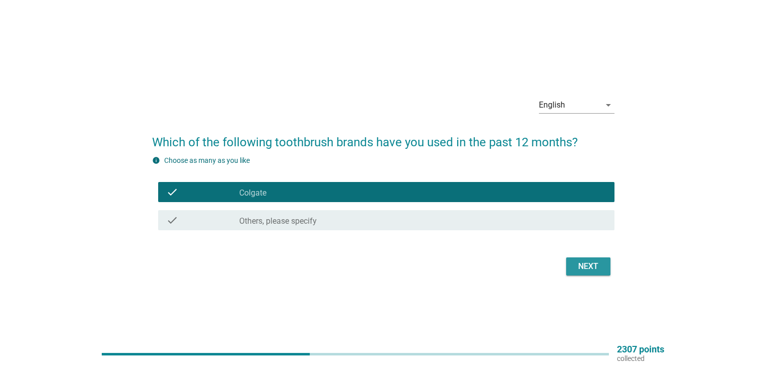
click at [577, 267] on div "Next" at bounding box center [588, 267] width 28 height 12
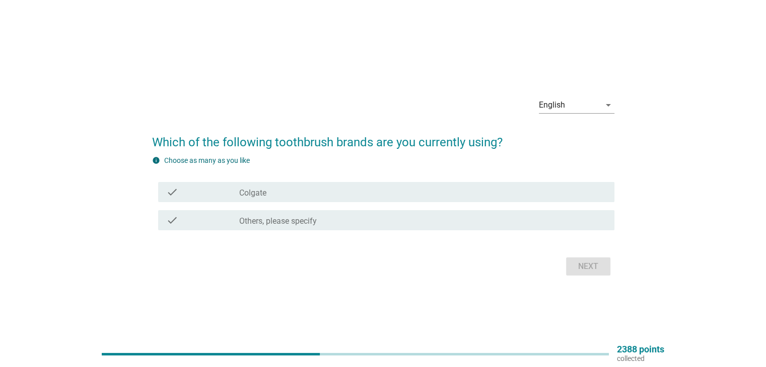
click at [352, 193] on div "check_box_outline_blank Colgate" at bounding box center [422, 192] width 366 height 12
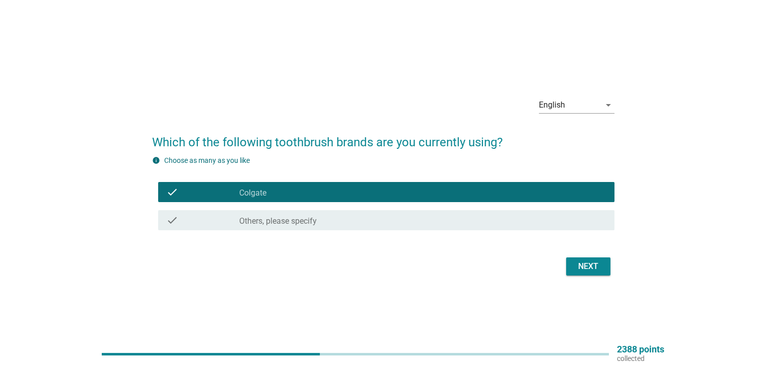
click at [589, 271] on div "Next" at bounding box center [588, 267] width 28 height 12
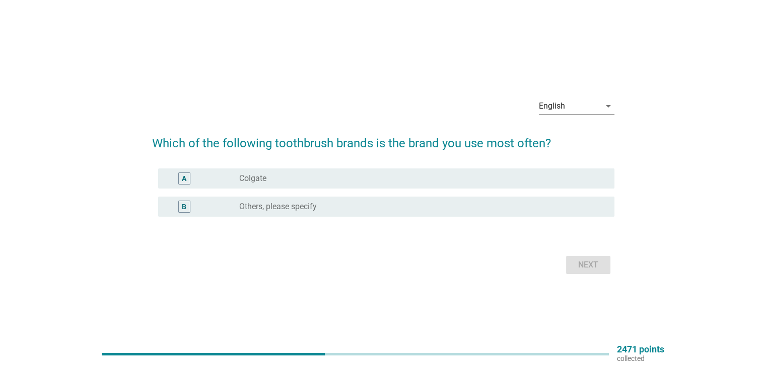
click at [405, 180] on div "radio_button_unchecked Colgate" at bounding box center [418, 179] width 358 height 10
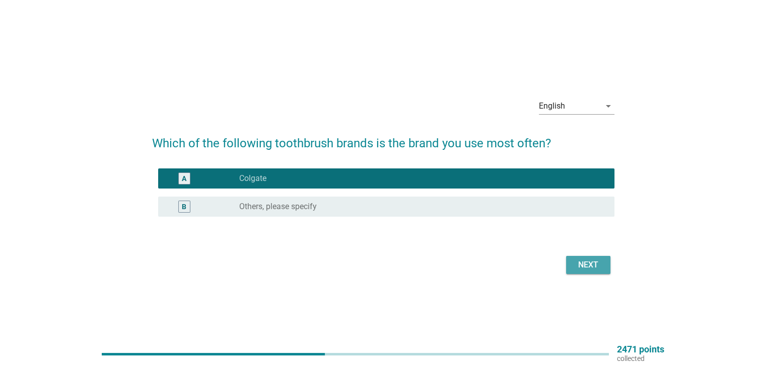
click at [587, 265] on div "Next" at bounding box center [588, 265] width 28 height 12
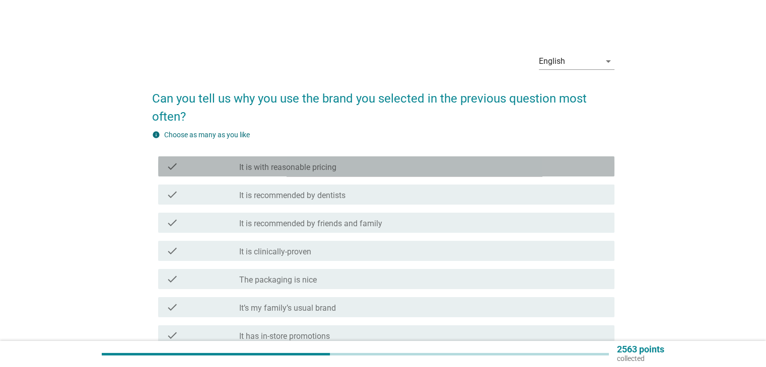
click at [344, 168] on div "check_box_outline_blank It is with reasonable pricing" at bounding box center [422, 167] width 366 height 12
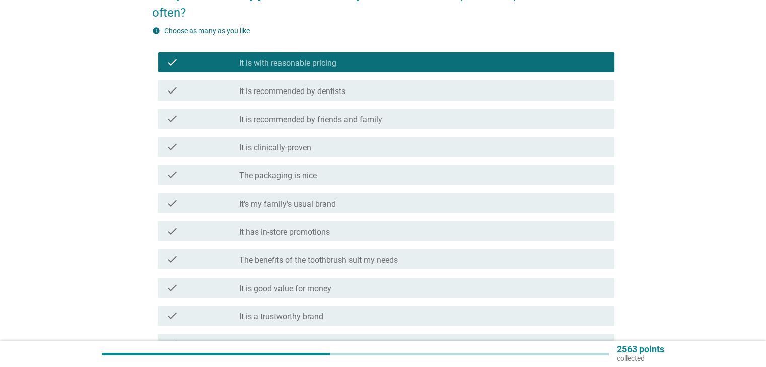
scroll to position [201, 0]
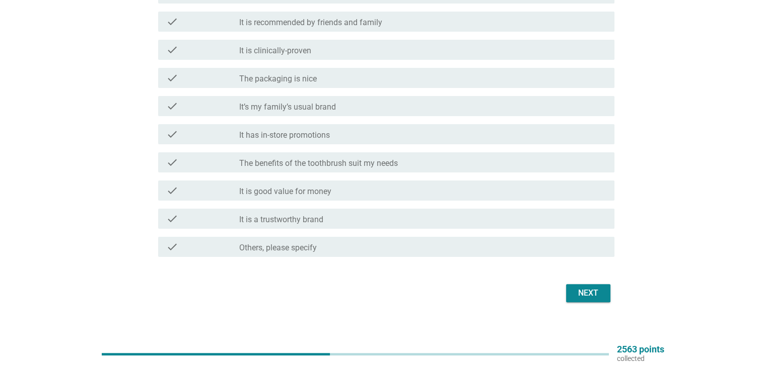
click at [604, 296] on button "Next" at bounding box center [588, 293] width 44 height 18
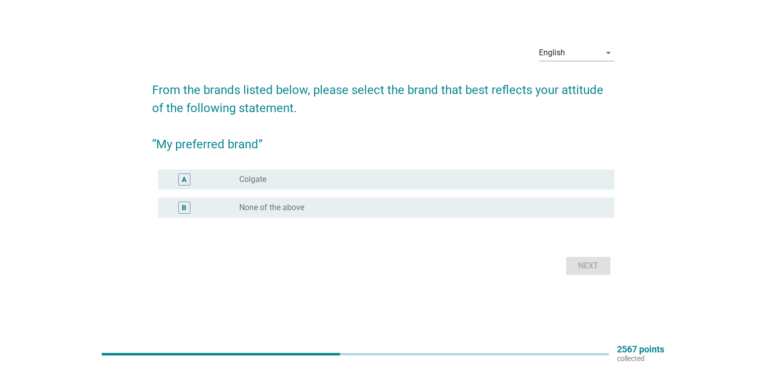
scroll to position [0, 0]
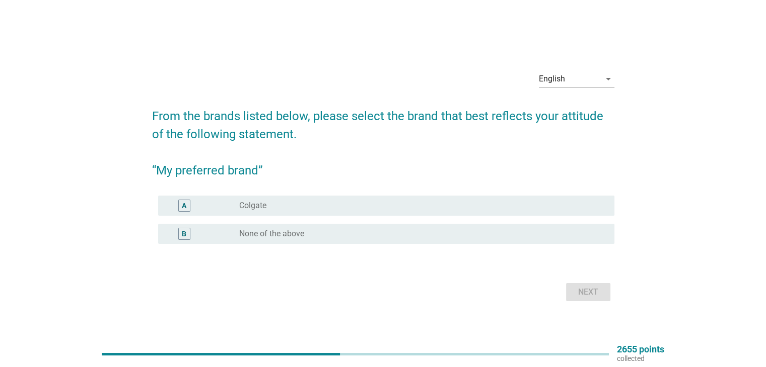
click at [332, 206] on div "radio_button_unchecked Colgate" at bounding box center [418, 206] width 358 height 10
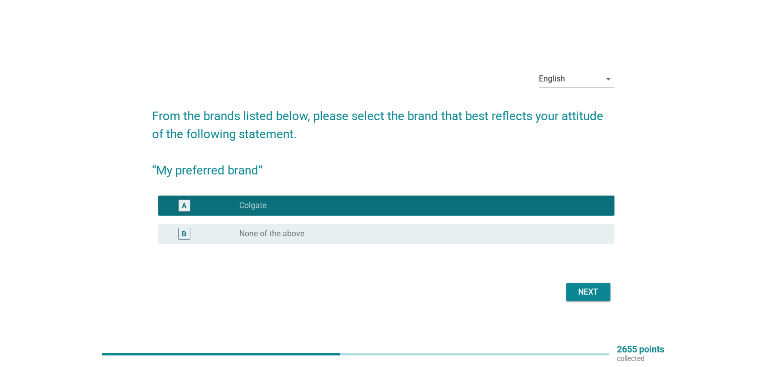
click at [595, 282] on div "Next" at bounding box center [383, 292] width 462 height 24
click at [590, 301] on button "Next" at bounding box center [588, 292] width 44 height 18
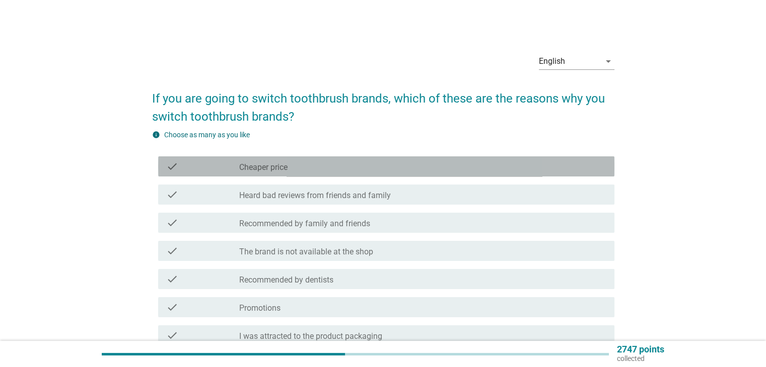
click at [342, 165] on div "check_box_outline_blank Cheaper price" at bounding box center [422, 167] width 366 height 12
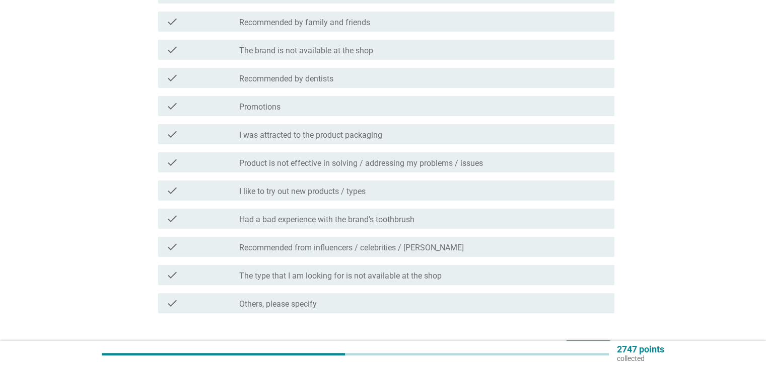
scroll to position [252, 0]
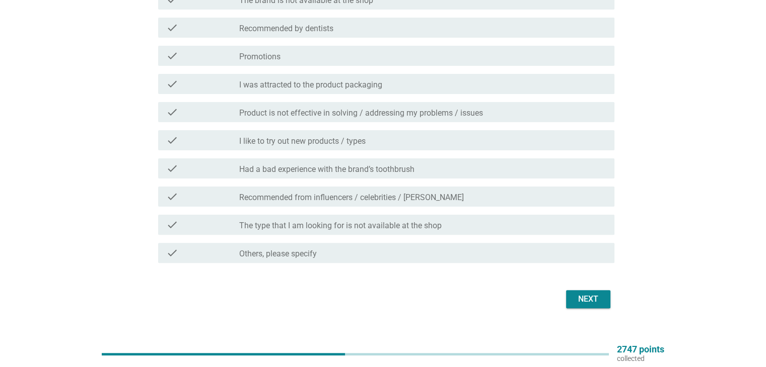
click at [249, 45] on div "check check_box_outline_blank Promotions" at bounding box center [383, 56] width 462 height 28
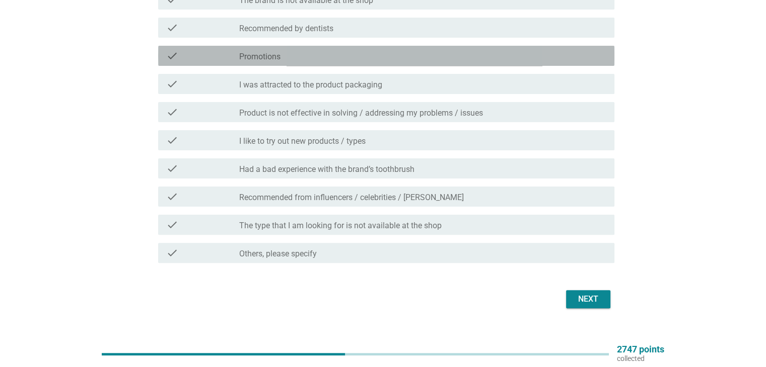
click at [320, 52] on div "check_box_outline_blank Promotions" at bounding box center [422, 56] width 366 height 12
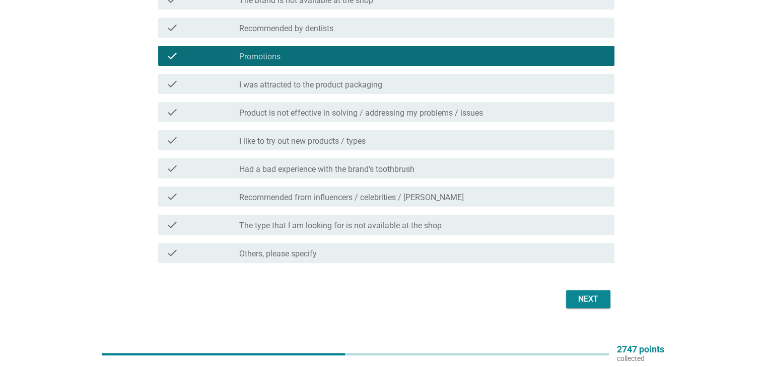
click at [594, 292] on div "Next" at bounding box center [383, 299] width 462 height 24
click at [596, 295] on div "Next" at bounding box center [588, 299] width 28 height 12
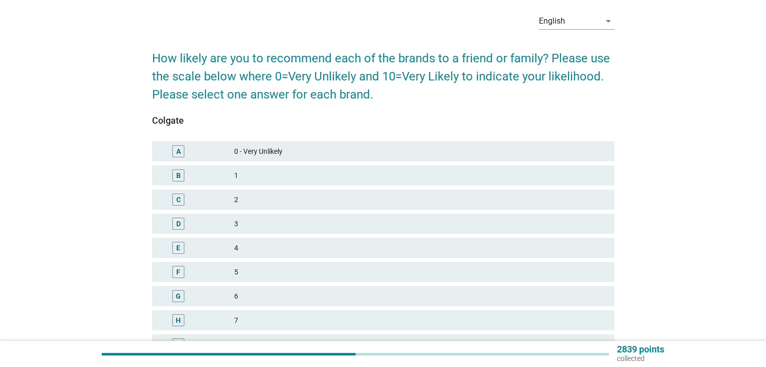
scroll to position [101, 0]
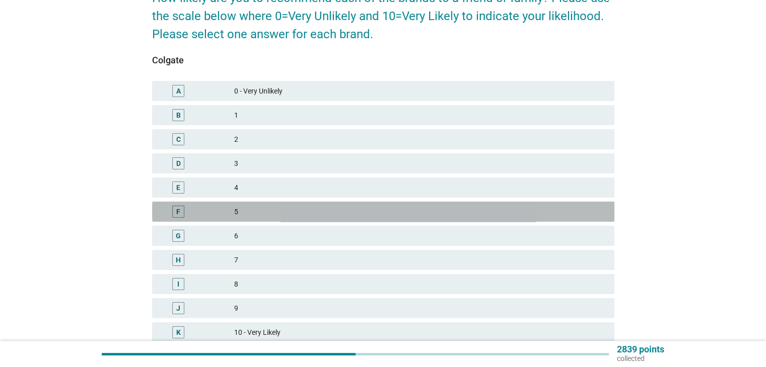
click at [254, 213] on div "5" at bounding box center [420, 212] width 372 height 12
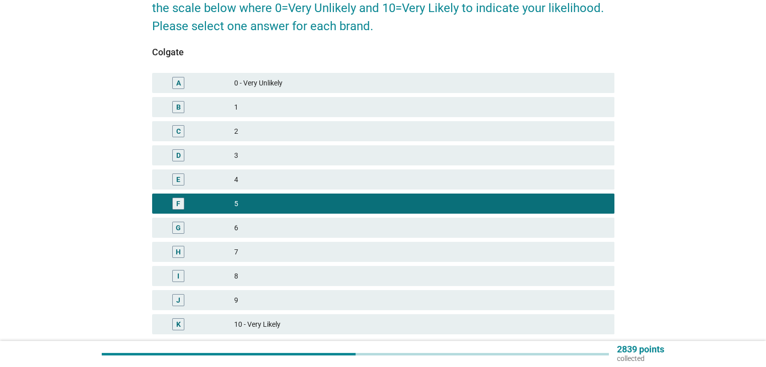
scroll to position [188, 0]
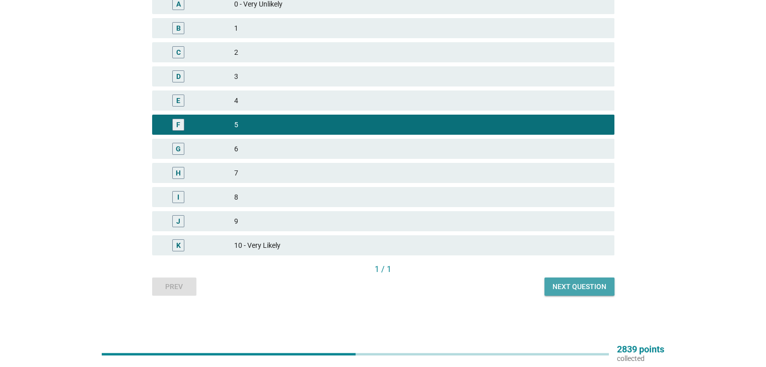
click at [595, 292] on button "Next question" at bounding box center [579, 287] width 70 height 18
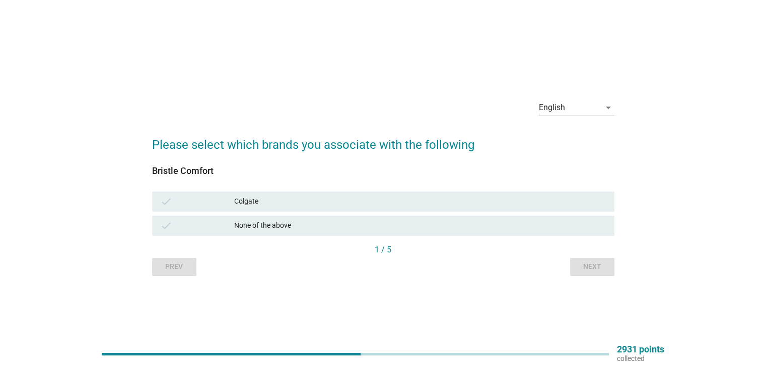
click at [324, 202] on div "Colgate" at bounding box center [420, 202] width 372 height 12
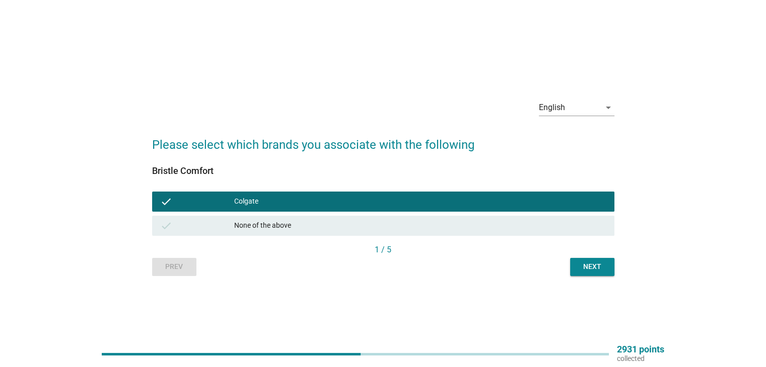
click at [608, 272] on button "Next" at bounding box center [592, 267] width 44 height 18
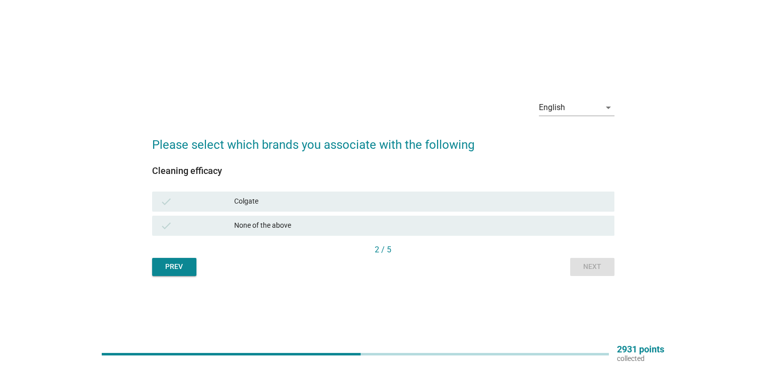
click at [320, 184] on div "Cleaning efficacy check Colgate check None of the above" at bounding box center [383, 205] width 462 height 78
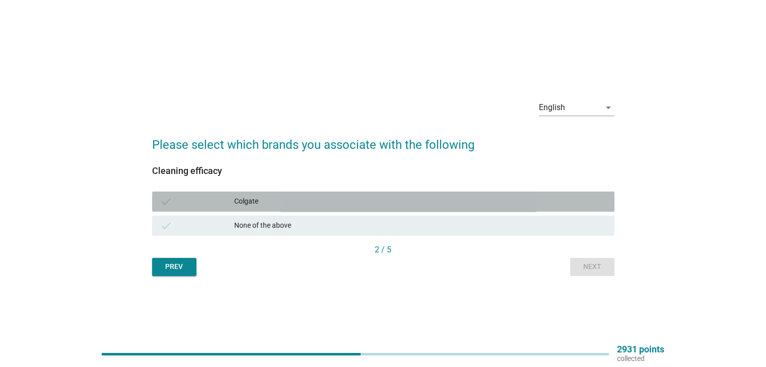
drag, startPoint x: 333, startPoint y: 198, endPoint x: 355, endPoint y: 204, distance: 22.8
click at [333, 198] on div "Colgate" at bounding box center [420, 202] width 372 height 12
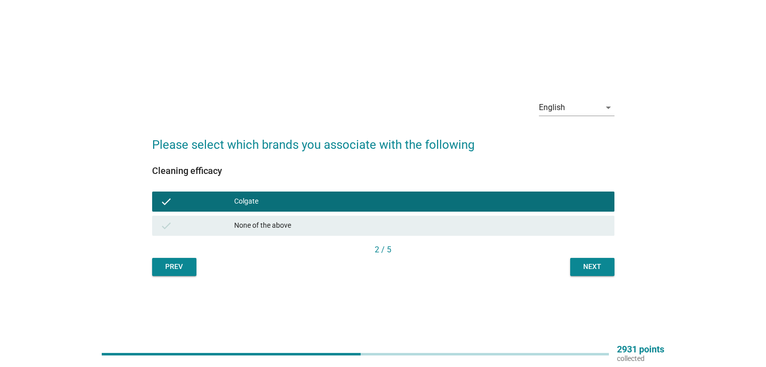
click at [582, 266] on div "Next" at bounding box center [592, 267] width 28 height 11
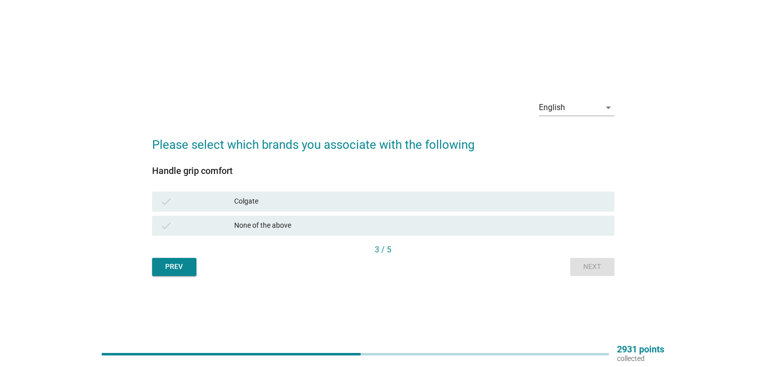
click at [252, 196] on div "Colgate" at bounding box center [420, 202] width 372 height 12
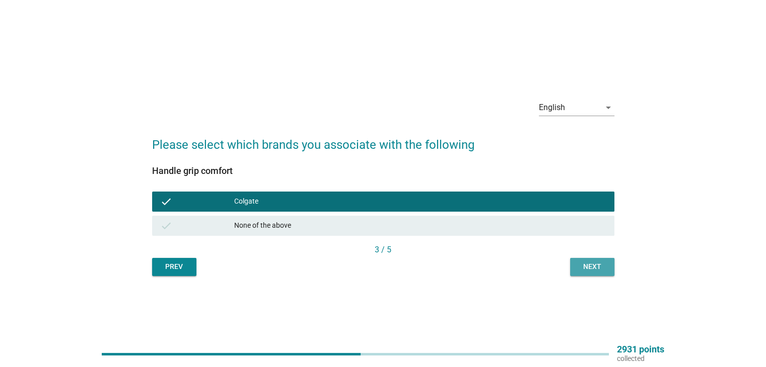
click at [590, 262] on div "Next" at bounding box center [592, 267] width 28 height 11
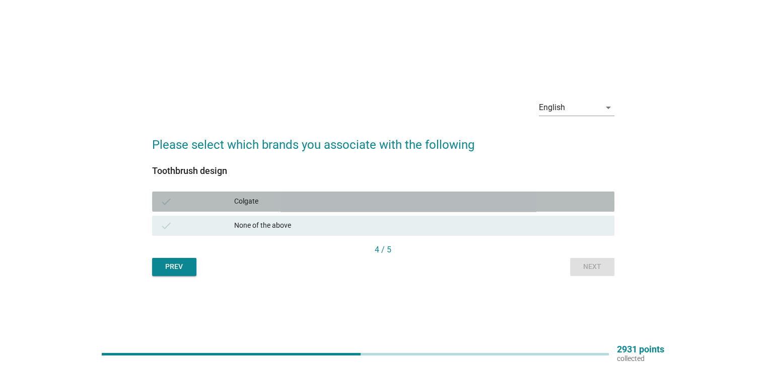
click at [276, 198] on div "Colgate" at bounding box center [420, 202] width 372 height 12
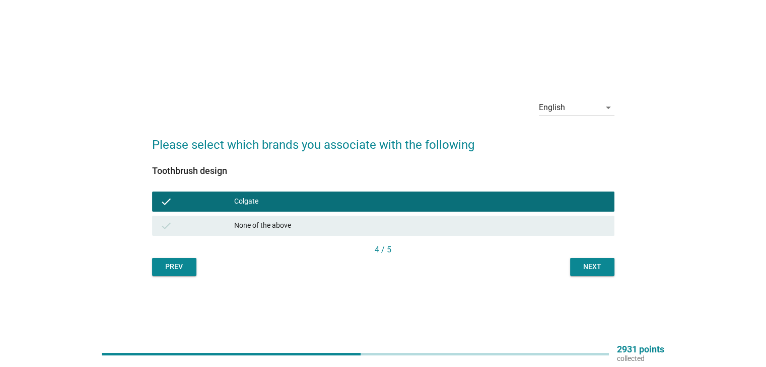
click at [600, 272] on div "Next" at bounding box center [592, 267] width 28 height 11
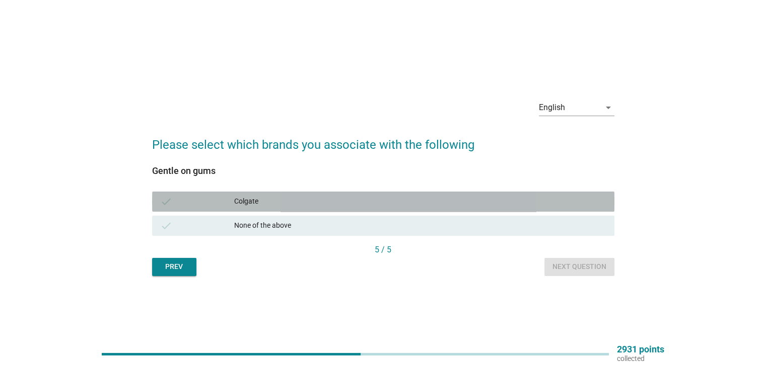
click at [276, 197] on div "Colgate" at bounding box center [420, 202] width 372 height 12
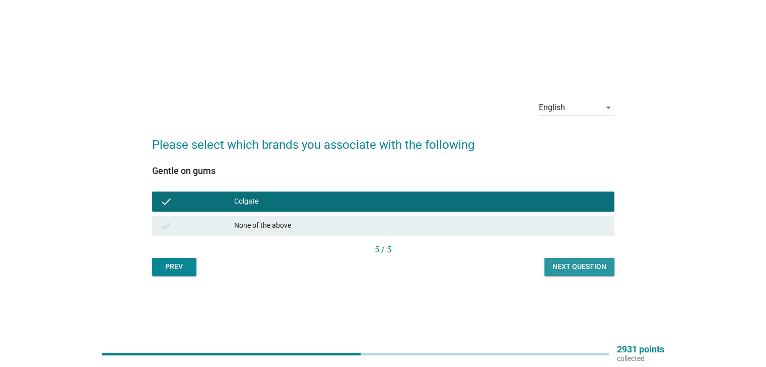
click at [579, 270] on div "Next question" at bounding box center [579, 267] width 54 height 11
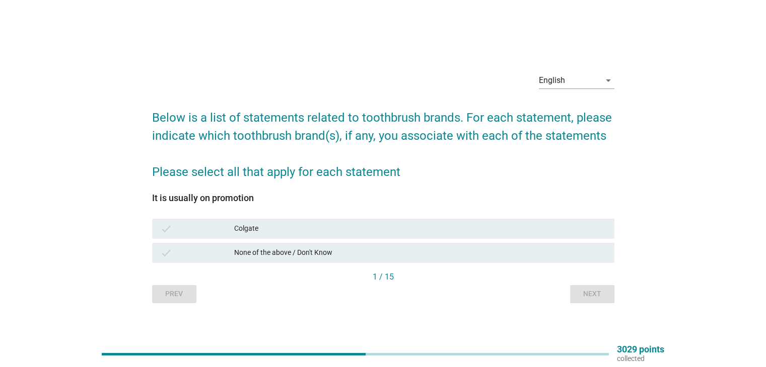
click at [327, 233] on div "Colgate" at bounding box center [420, 229] width 372 height 12
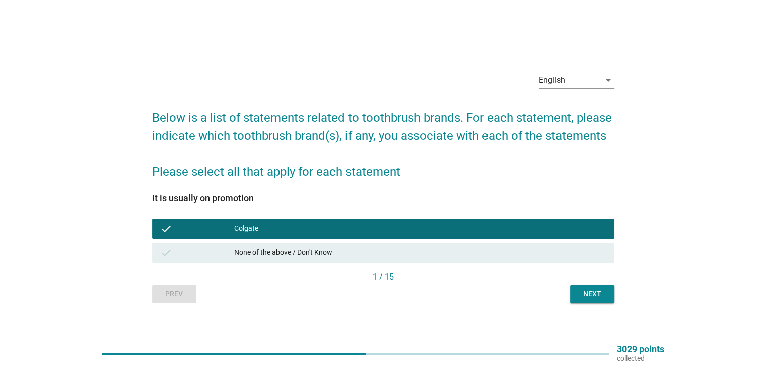
click at [606, 295] on div "Next" at bounding box center [592, 294] width 28 height 11
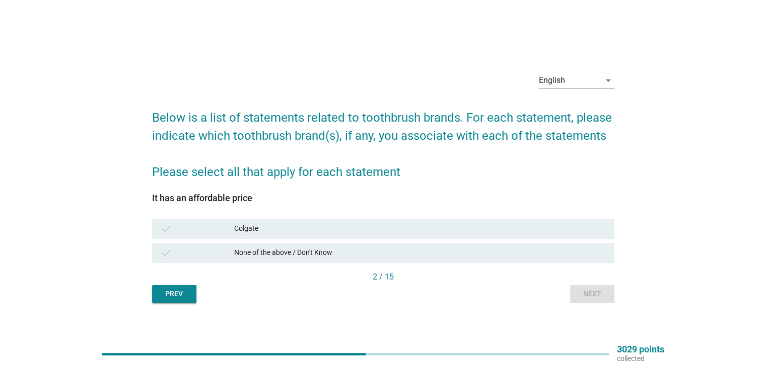
click at [402, 235] on div "check Colgate" at bounding box center [383, 229] width 462 height 20
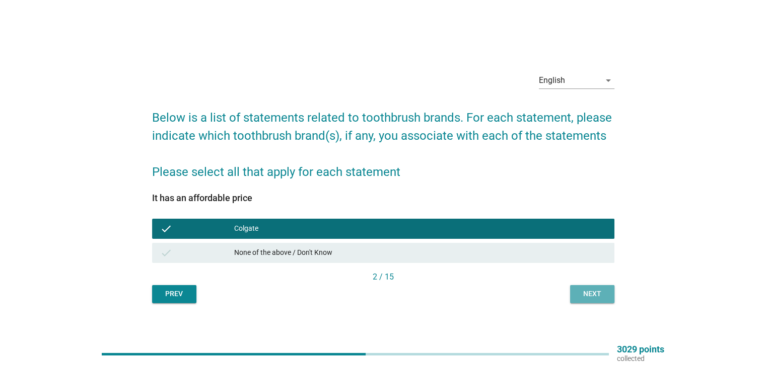
drag, startPoint x: 587, startPoint y: 290, endPoint x: 592, endPoint y: 296, distance: 8.2
click at [591, 296] on button "Next" at bounding box center [592, 294] width 44 height 18
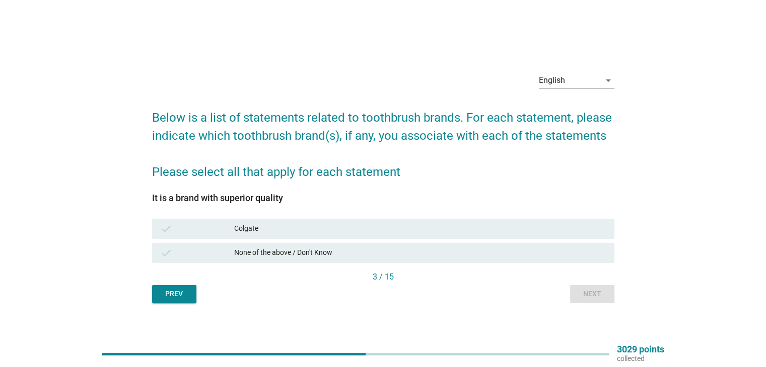
click at [310, 235] on div "check Colgate" at bounding box center [383, 229] width 462 height 20
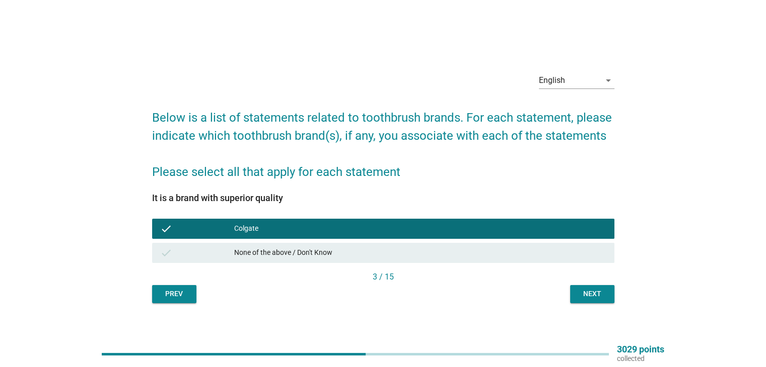
click at [582, 303] on button "Next" at bounding box center [592, 294] width 44 height 18
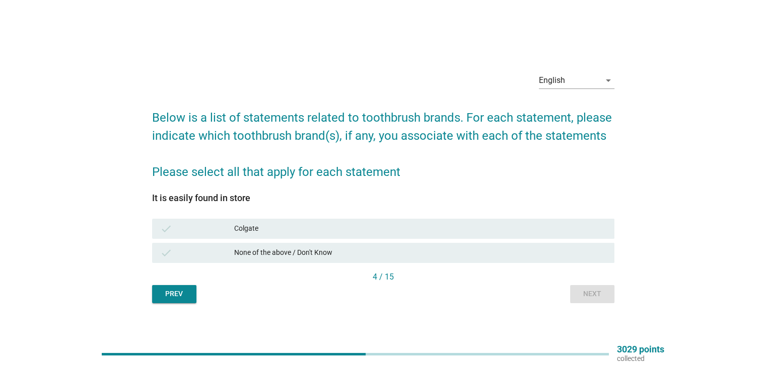
click at [320, 228] on div "Colgate" at bounding box center [420, 229] width 372 height 12
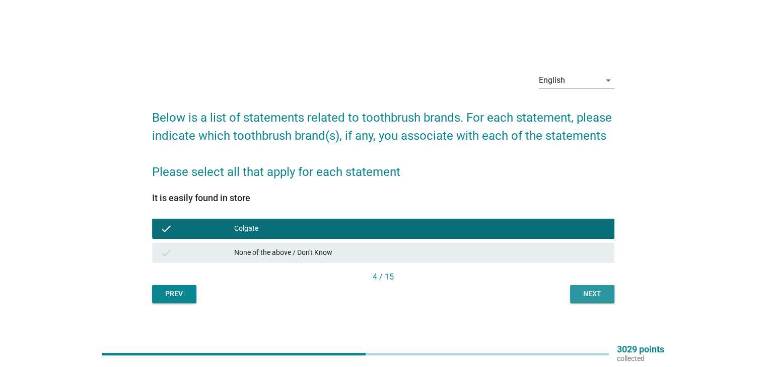
click at [574, 292] on button "Next" at bounding box center [592, 294] width 44 height 18
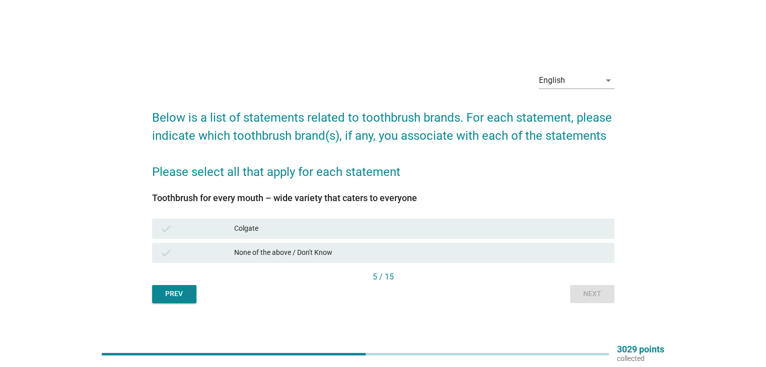
click at [320, 230] on div "Colgate" at bounding box center [420, 229] width 372 height 12
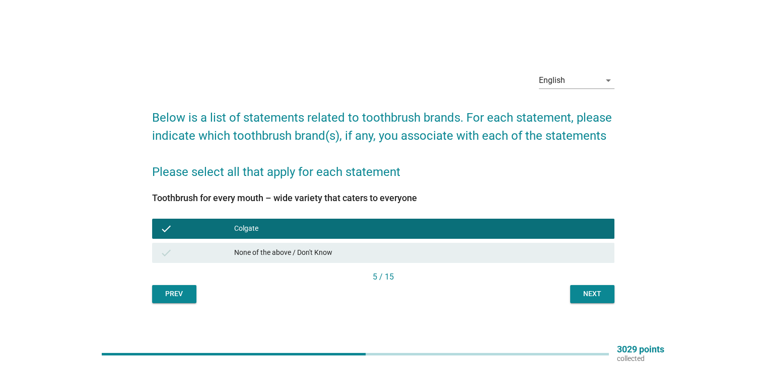
click at [574, 299] on div "Prev Next" at bounding box center [383, 294] width 462 height 18
click at [604, 296] on div "Next" at bounding box center [592, 294] width 28 height 11
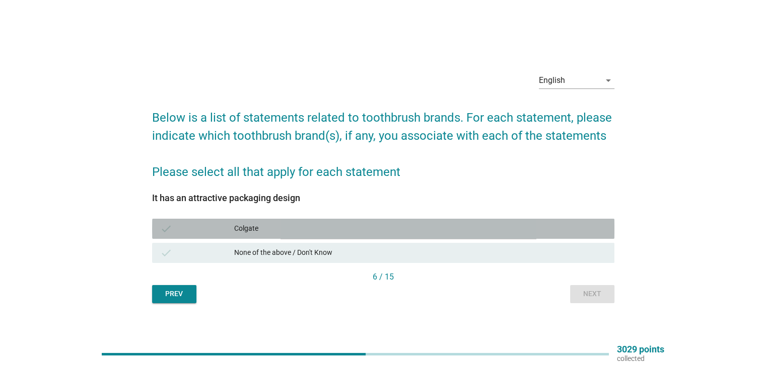
click at [352, 231] on div "Colgate" at bounding box center [420, 229] width 372 height 12
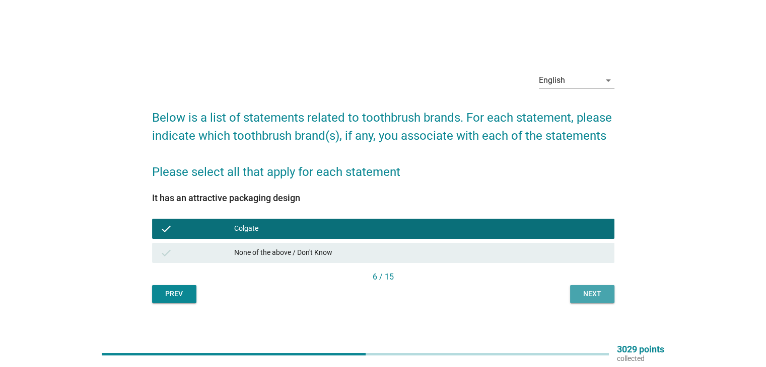
click at [581, 287] on button "Next" at bounding box center [592, 294] width 44 height 18
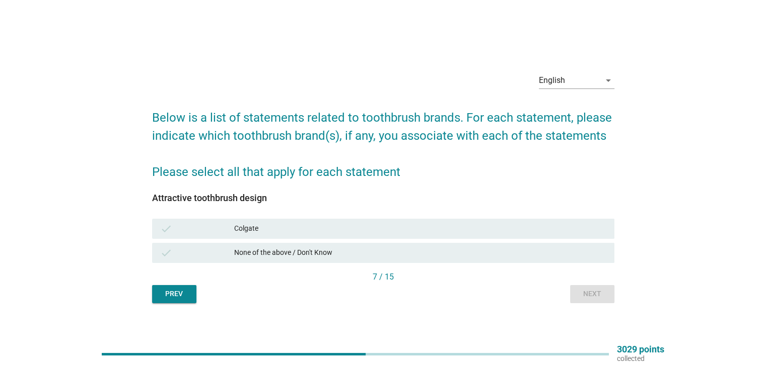
click at [342, 227] on div "Colgate" at bounding box center [420, 229] width 372 height 12
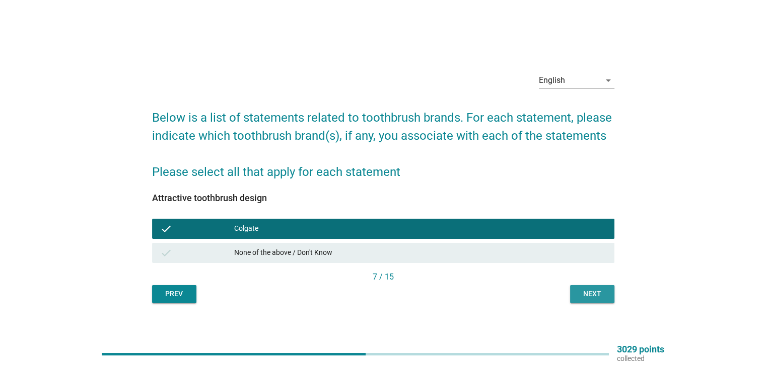
drag, startPoint x: 580, startPoint y: 290, endPoint x: 584, endPoint y: 296, distance: 7.0
click at [584, 296] on button "Next" at bounding box center [592, 294] width 44 height 18
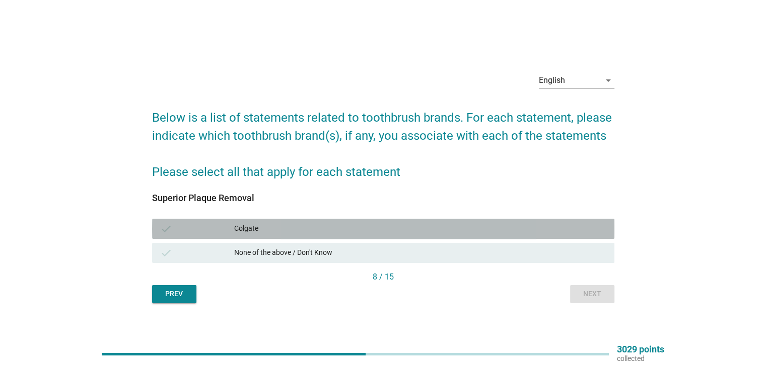
click at [345, 231] on div "Colgate" at bounding box center [420, 229] width 372 height 12
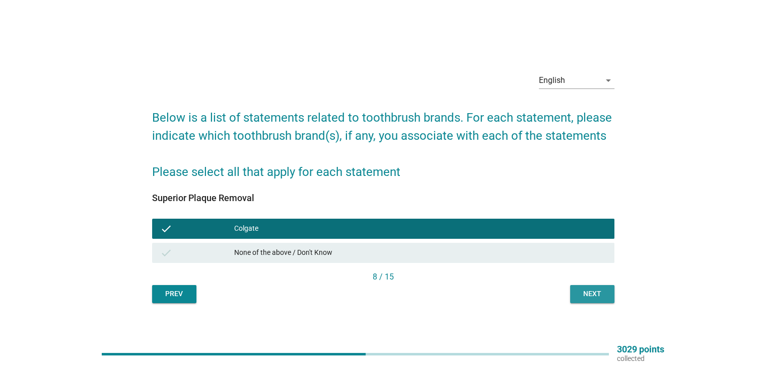
click at [608, 300] on button "Next" at bounding box center [592, 294] width 44 height 18
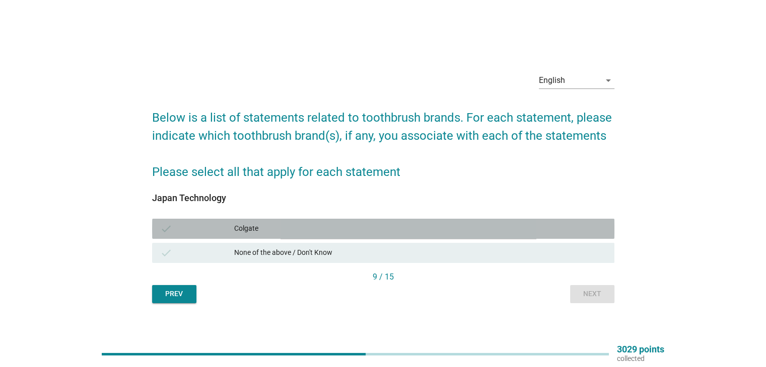
click at [356, 226] on div "Colgate" at bounding box center [420, 229] width 372 height 12
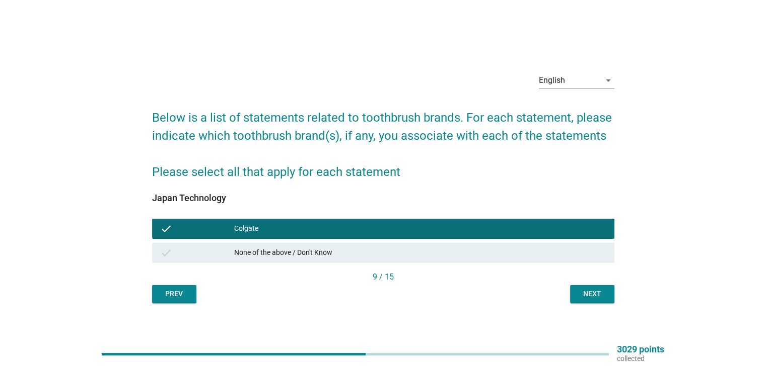
click at [424, 246] on div "check None of the above / Don't Know" at bounding box center [383, 253] width 462 height 20
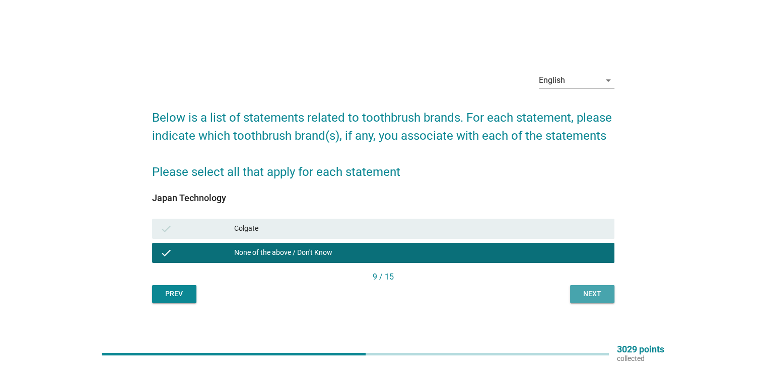
click at [598, 300] on button "Next" at bounding box center [592, 294] width 44 height 18
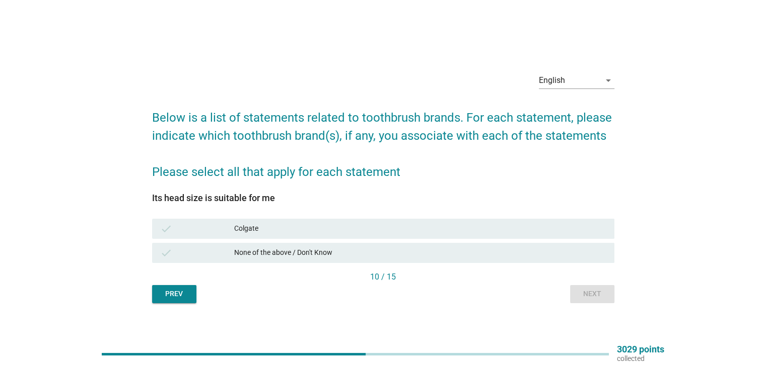
click at [330, 221] on div "check Colgate" at bounding box center [383, 229] width 462 height 20
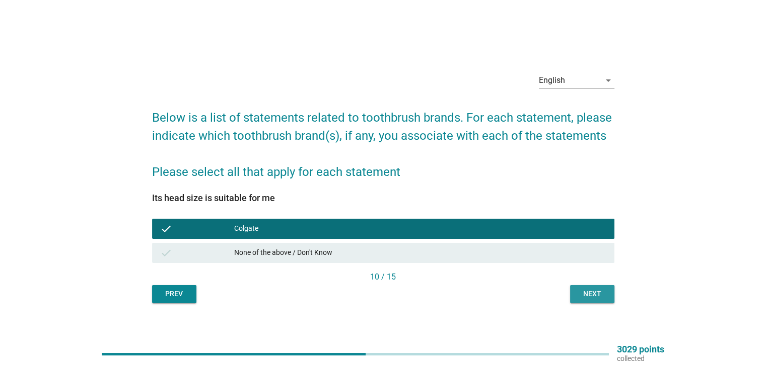
click at [587, 288] on button "Next" at bounding box center [592, 294] width 44 height 18
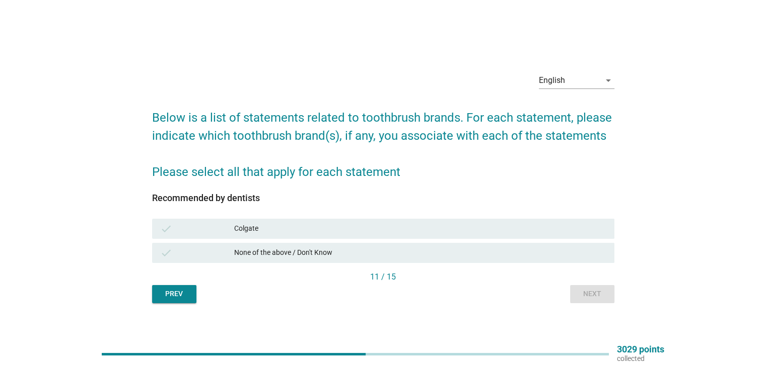
click at [403, 254] on div "None of the above / Don't Know" at bounding box center [420, 253] width 372 height 12
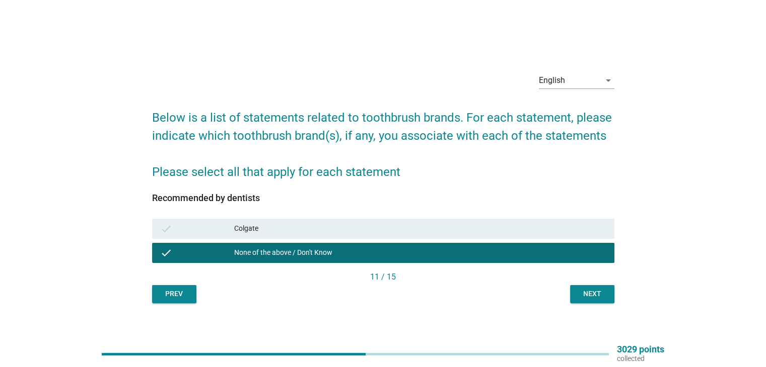
click at [584, 301] on button "Next" at bounding box center [592, 294] width 44 height 18
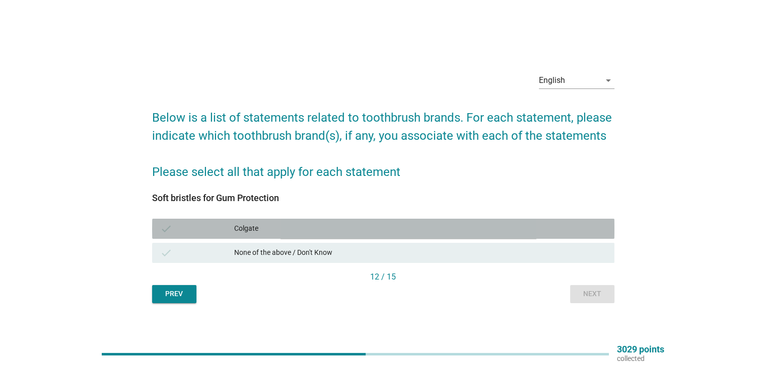
click at [381, 231] on div "Colgate" at bounding box center [420, 229] width 372 height 12
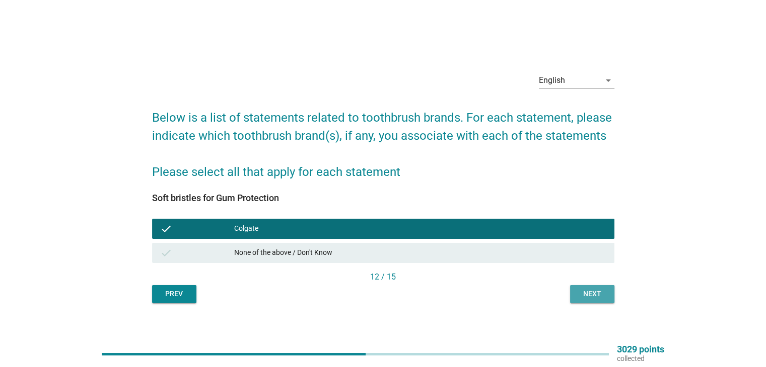
click at [585, 290] on div "Next" at bounding box center [592, 294] width 28 height 11
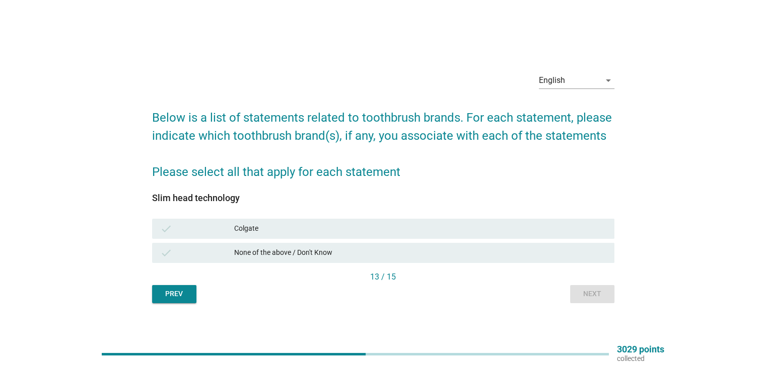
click at [348, 250] on div "None of the above / Don't Know" at bounding box center [420, 253] width 372 height 12
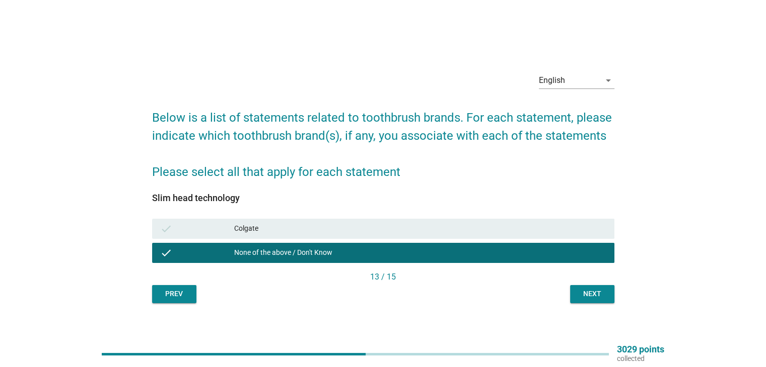
drag, startPoint x: 560, startPoint y: 297, endPoint x: 566, endPoint y: 296, distance: 6.1
click at [562, 297] on div "Prev Next" at bounding box center [383, 294] width 462 height 18
click at [576, 296] on button "Next" at bounding box center [592, 294] width 44 height 18
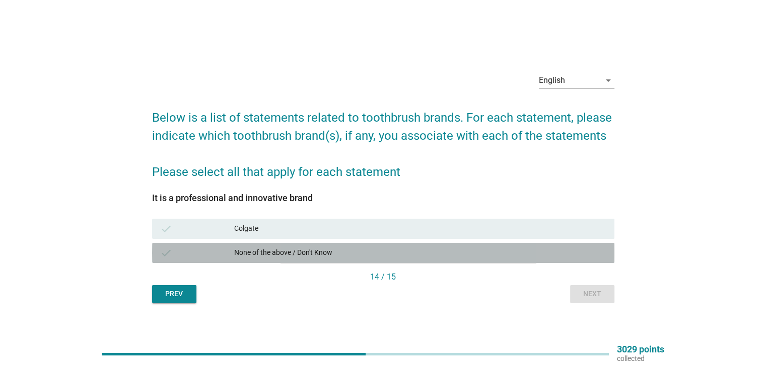
click at [370, 251] on div "None of the above / Don't Know" at bounding box center [420, 253] width 372 height 12
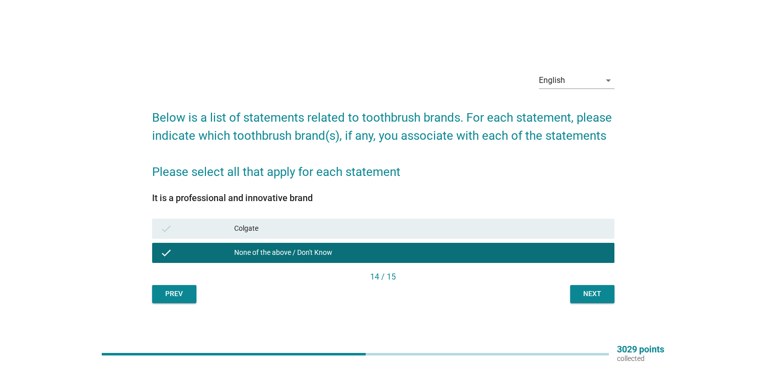
click at [566, 293] on div "Prev Next" at bounding box center [383, 294] width 462 height 18
click at [591, 297] on div "Next" at bounding box center [592, 294] width 28 height 11
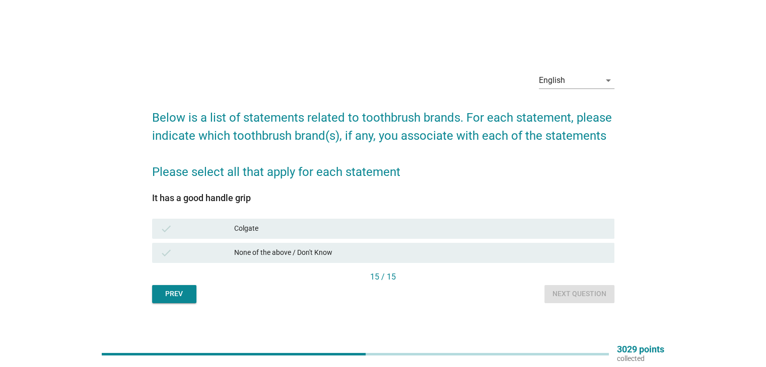
click at [317, 251] on div "None of the above / Don't Know" at bounding box center [420, 253] width 372 height 12
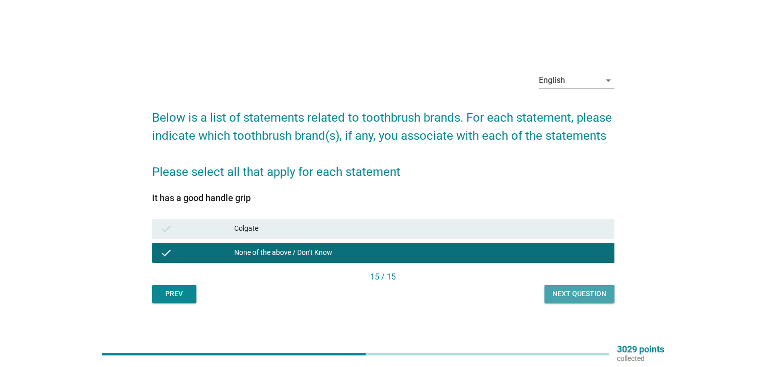
click at [584, 296] on div "Next question" at bounding box center [579, 294] width 54 height 11
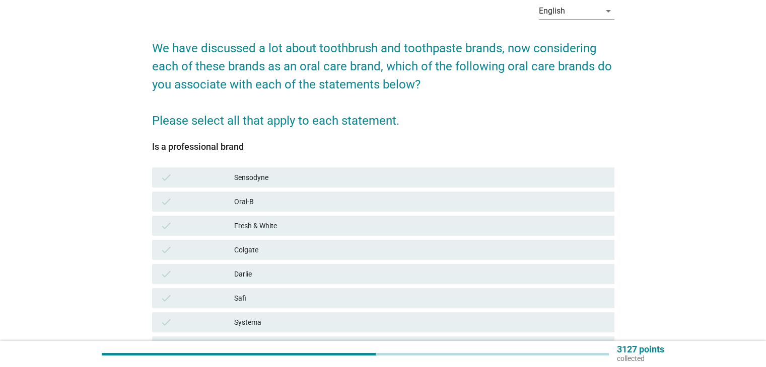
scroll to position [101, 0]
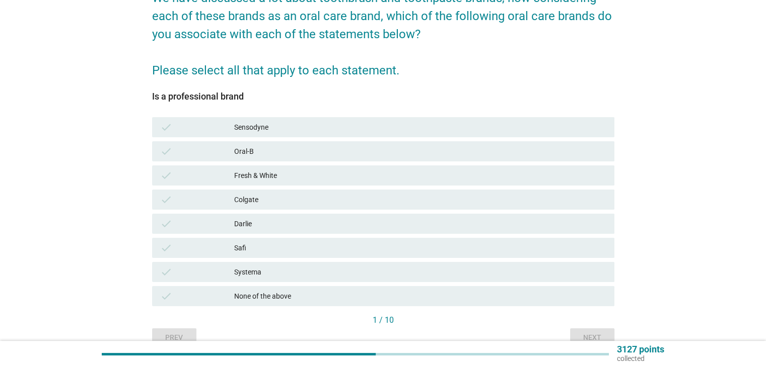
click at [316, 174] on div "Fresh & White" at bounding box center [420, 176] width 372 height 12
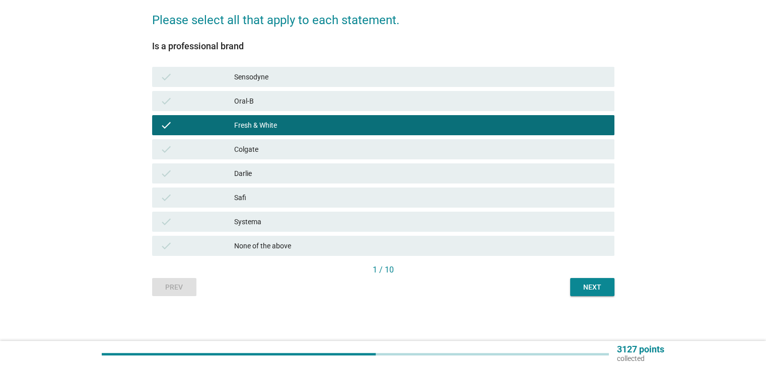
scroll to position [152, 0]
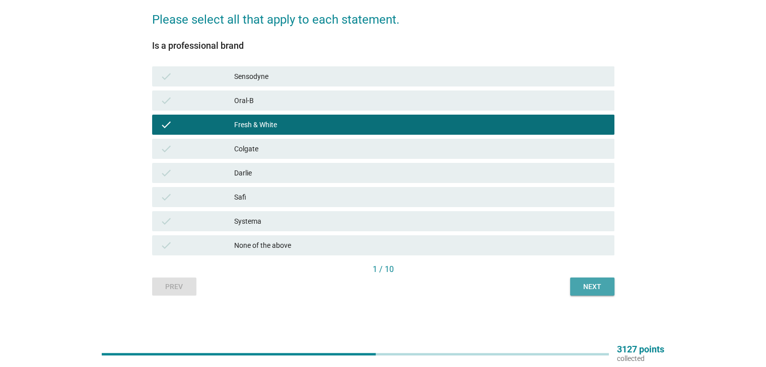
click at [593, 279] on button "Next" at bounding box center [592, 287] width 44 height 18
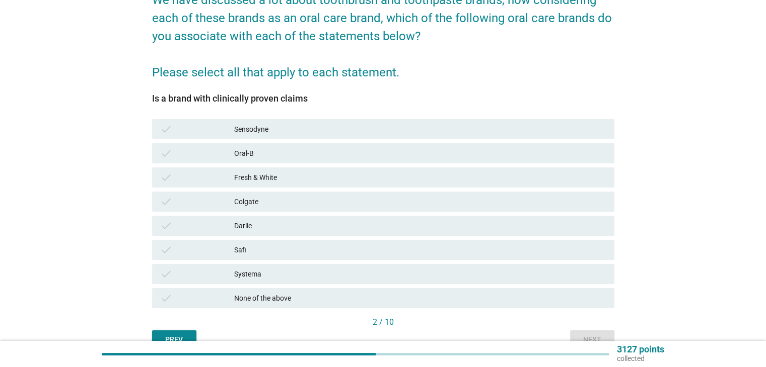
scroll to position [151, 0]
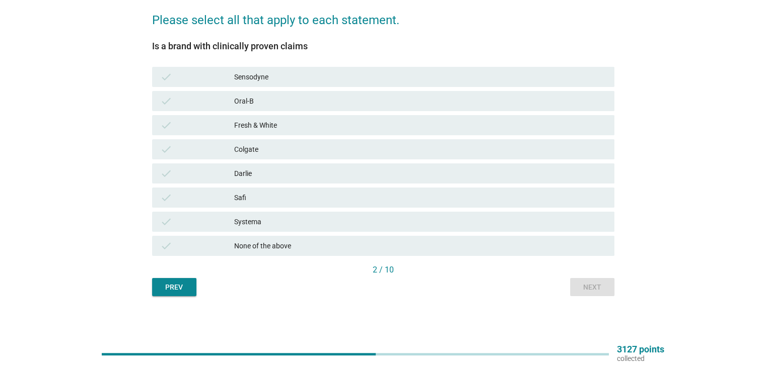
click at [320, 241] on div "None of the above" at bounding box center [420, 246] width 372 height 12
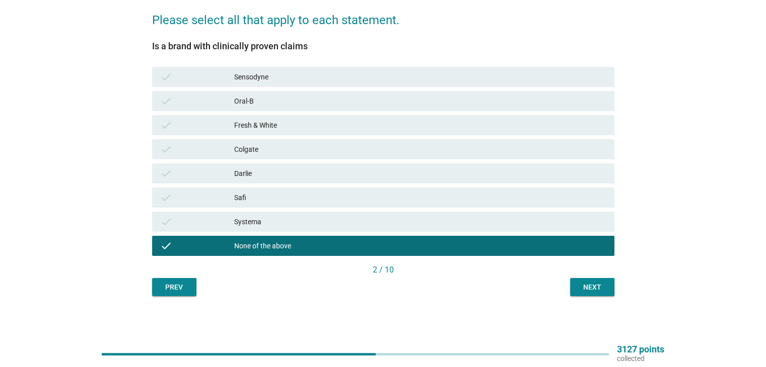
click at [317, 73] on div "Sensodyne" at bounding box center [420, 77] width 372 height 12
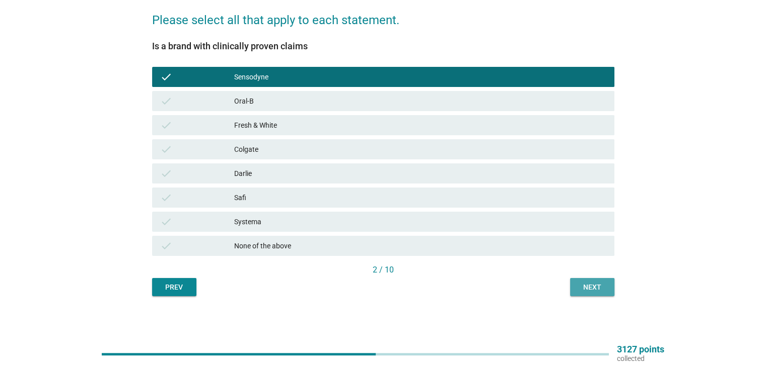
click at [588, 285] on div "Next" at bounding box center [592, 287] width 28 height 11
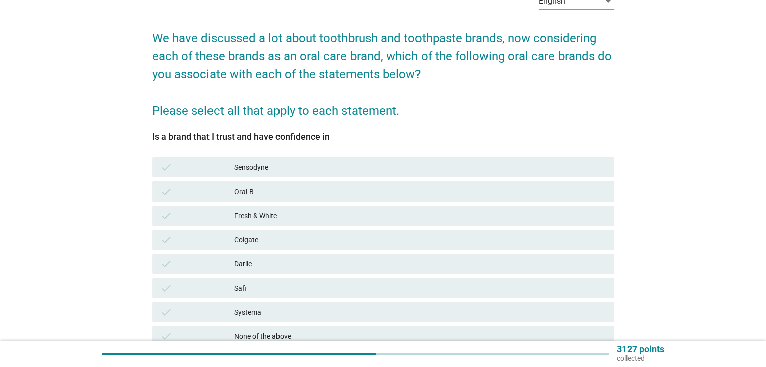
scroll to position [101, 0]
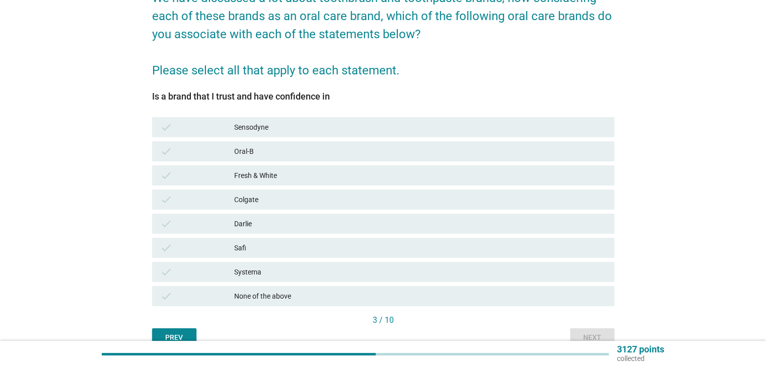
click at [305, 174] on div "Fresh & White" at bounding box center [420, 176] width 372 height 12
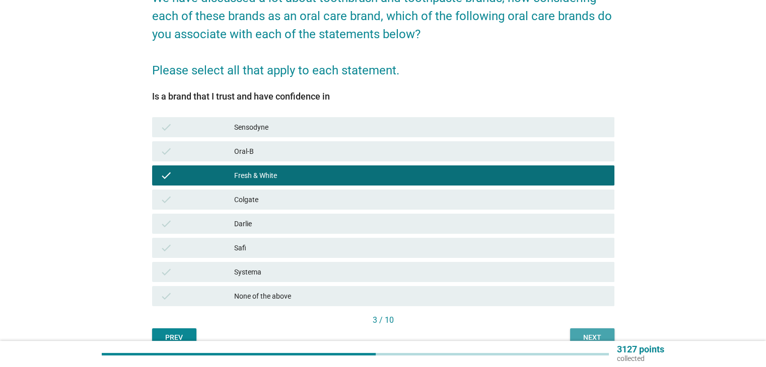
click at [587, 333] on div "Next" at bounding box center [592, 338] width 28 height 11
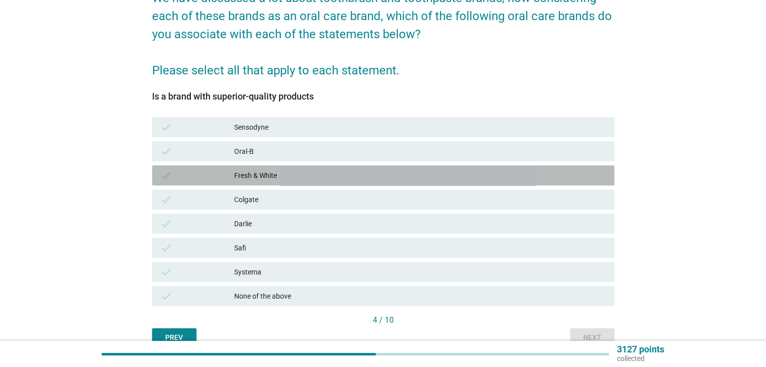
click at [323, 181] on div "Fresh & White" at bounding box center [420, 176] width 372 height 12
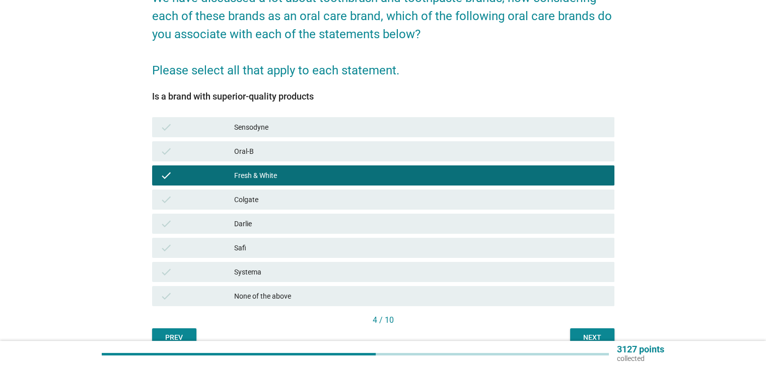
click at [591, 331] on button "Next" at bounding box center [592, 338] width 44 height 18
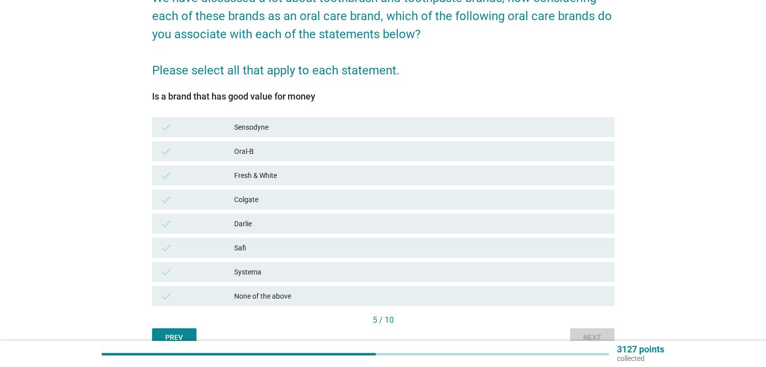
scroll to position [0, 0]
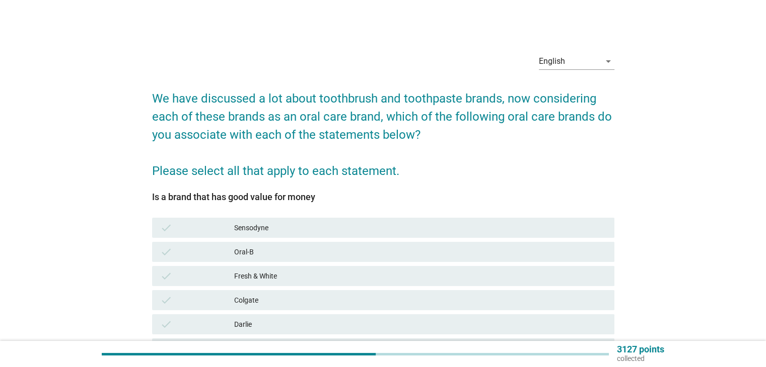
click at [336, 274] on div "Fresh & White" at bounding box center [420, 276] width 372 height 12
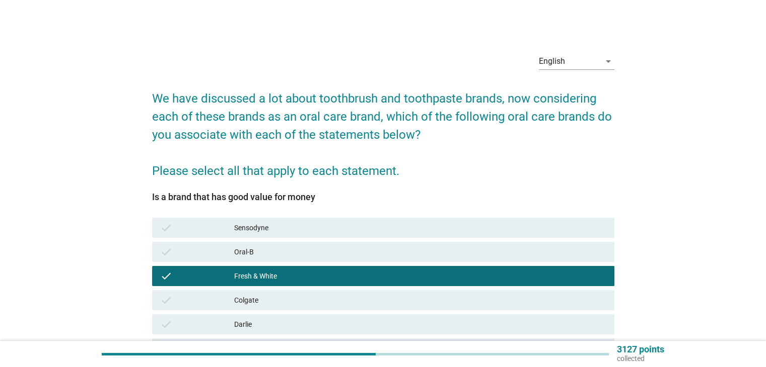
scroll to position [101, 0]
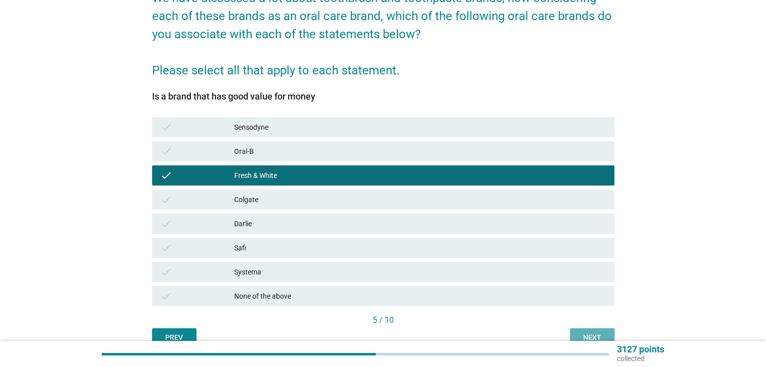
click at [598, 330] on button "Next" at bounding box center [592, 338] width 44 height 18
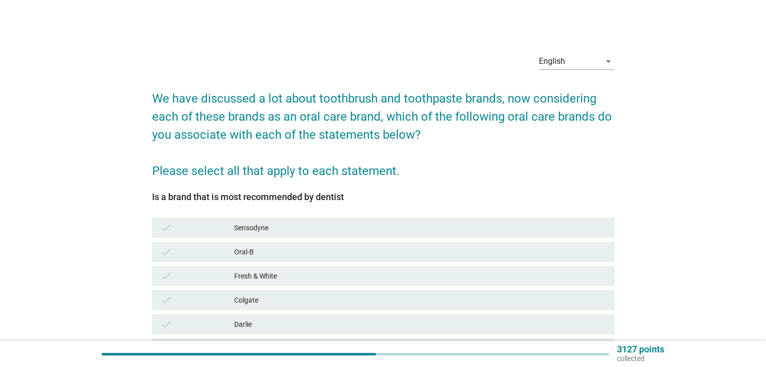
click at [309, 269] on div "check Fresh & White" at bounding box center [383, 276] width 462 height 20
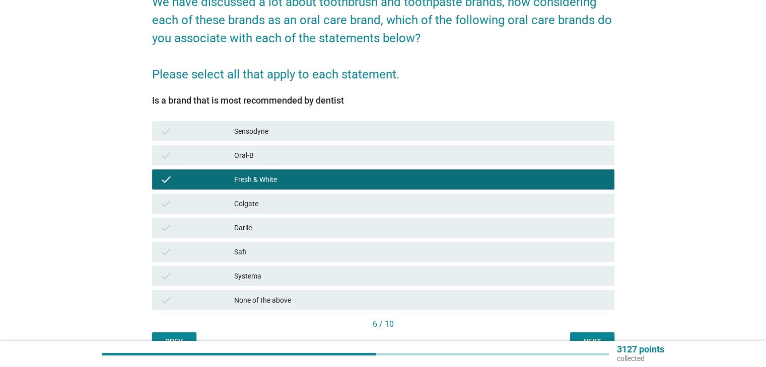
scroll to position [101, 0]
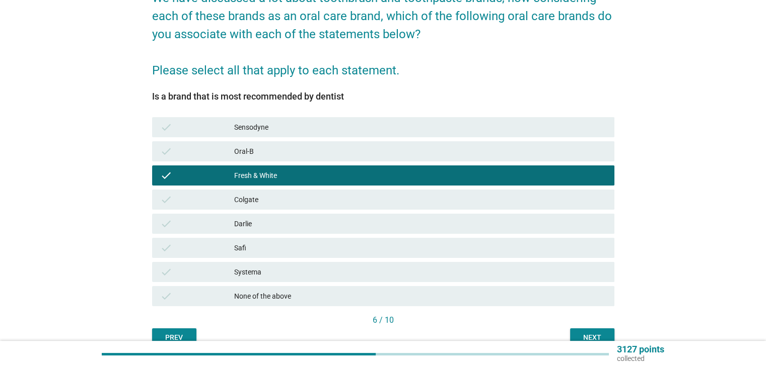
click at [601, 325] on div "6 / 10" at bounding box center [383, 321] width 462 height 12
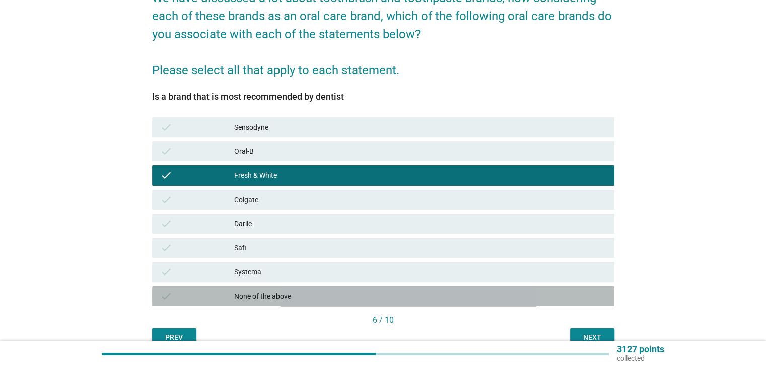
click at [298, 295] on div "None of the above" at bounding box center [420, 296] width 372 height 12
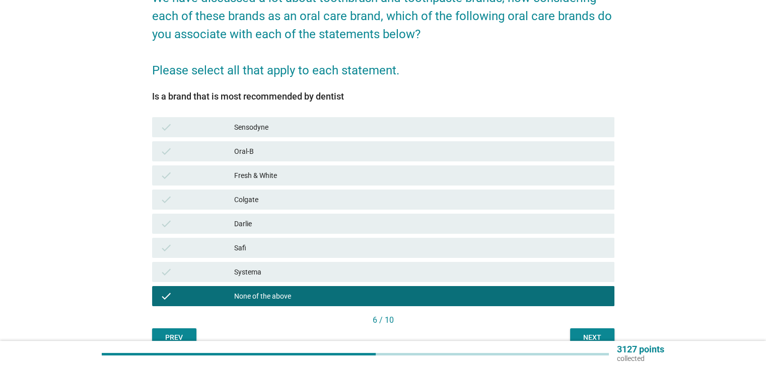
click at [330, 116] on div "Is a brand that is most recommended by dentist check Sensodyne check Oral-B che…" at bounding box center [383, 203] width 462 height 223
click at [346, 143] on div "check Oral-B" at bounding box center [383, 151] width 462 height 20
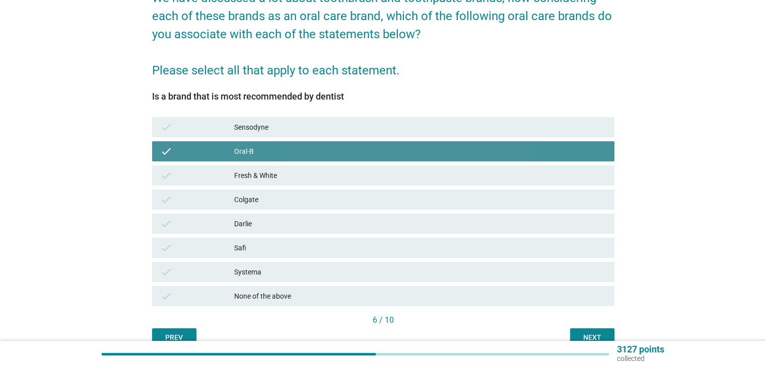
click at [350, 127] on div "Sensodyne" at bounding box center [420, 127] width 372 height 12
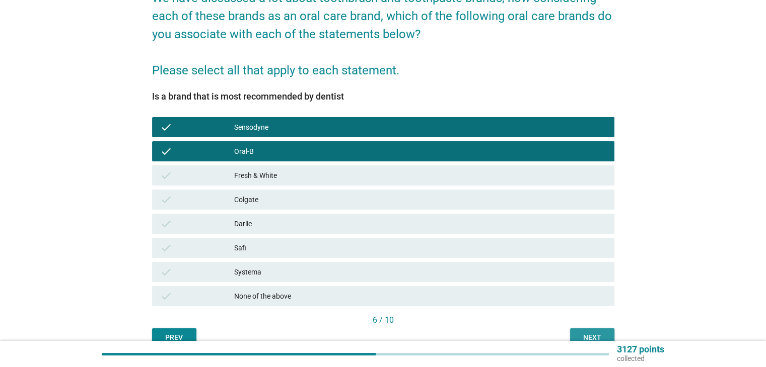
click at [578, 331] on button "Next" at bounding box center [592, 338] width 44 height 18
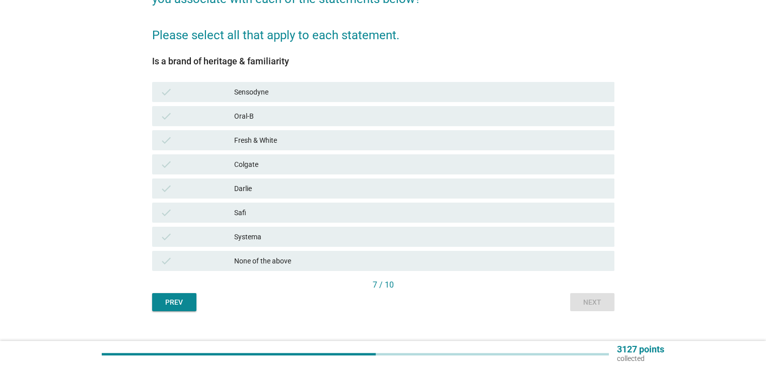
scroll to position [151, 0]
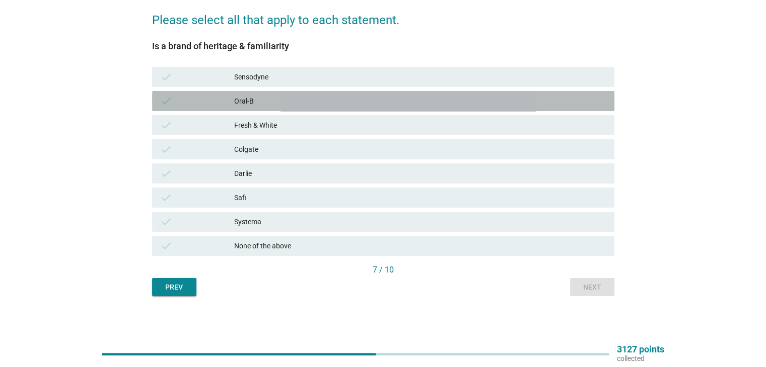
click at [274, 104] on div "Oral-B" at bounding box center [420, 101] width 372 height 12
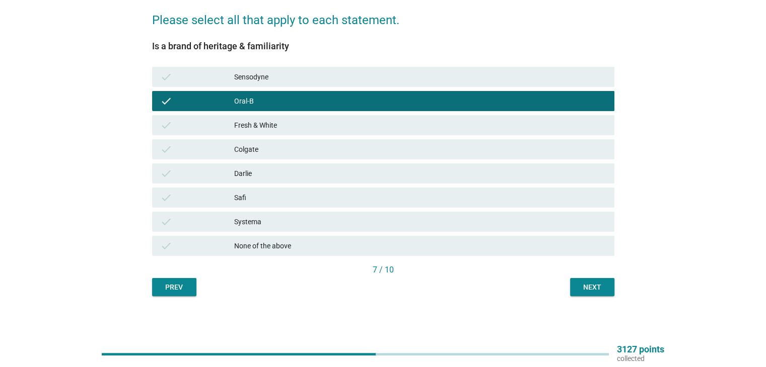
click at [274, 131] on div "check Fresh & White" at bounding box center [383, 125] width 462 height 20
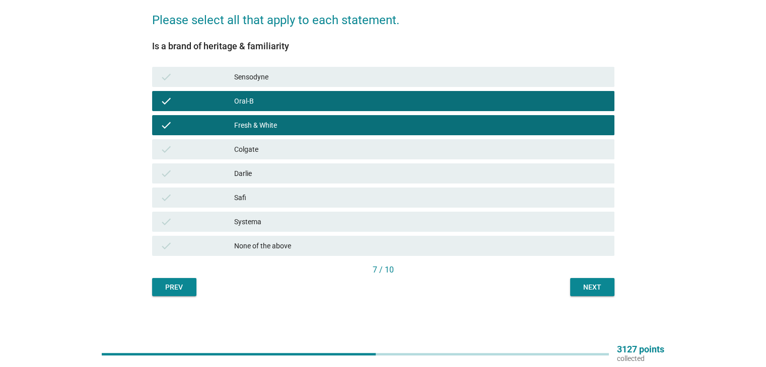
click at [383, 118] on div "check Fresh & White" at bounding box center [383, 125] width 462 height 20
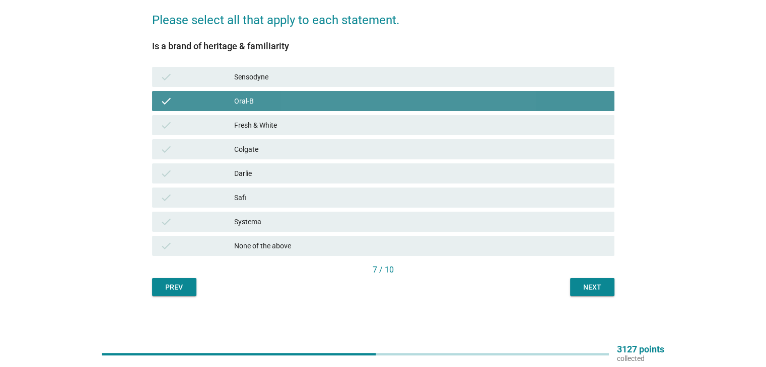
click at [389, 106] on div "Oral-B" at bounding box center [420, 101] width 372 height 12
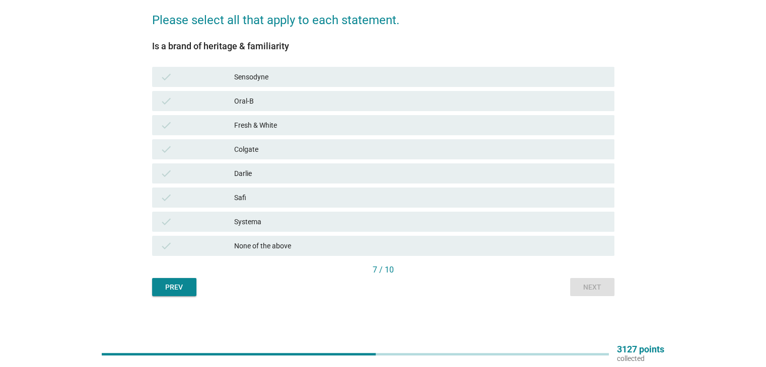
click at [378, 127] on div "Fresh & White" at bounding box center [420, 125] width 372 height 12
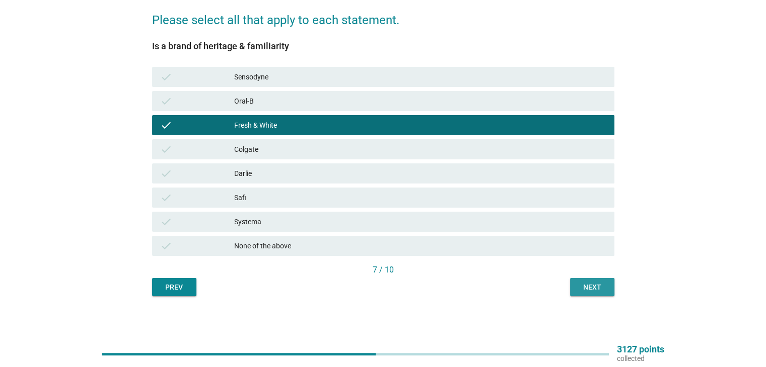
click at [600, 292] on div "Next" at bounding box center [592, 287] width 28 height 11
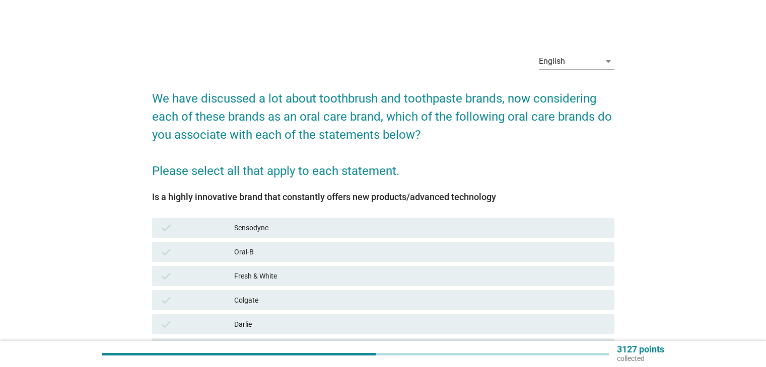
scroll to position [50, 0]
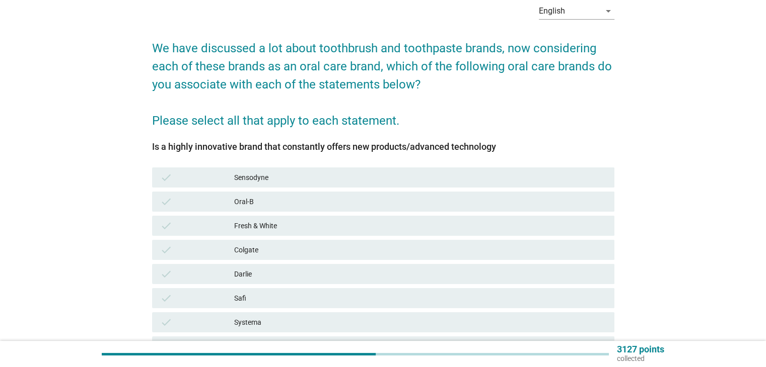
click at [278, 225] on div "Fresh & White" at bounding box center [420, 226] width 372 height 12
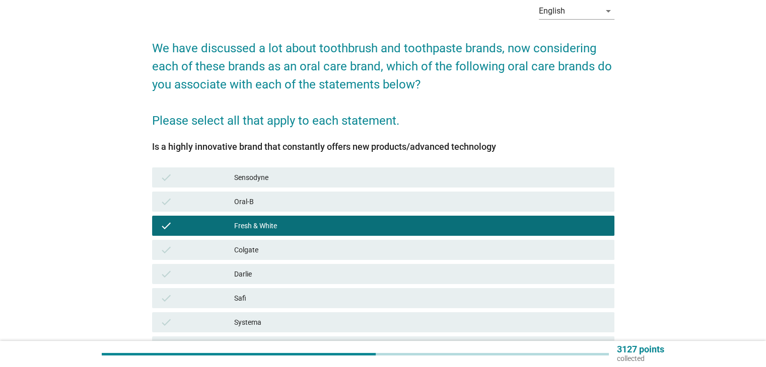
scroll to position [151, 0]
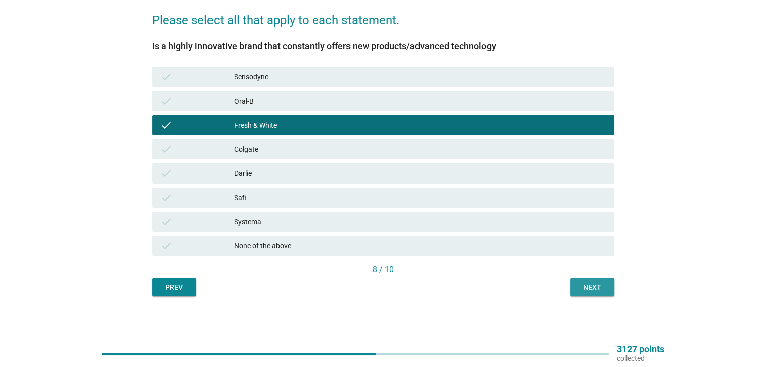
click at [585, 298] on div "English arrow_drop_down We have discussed a lot about toothbrush and toothpaste…" at bounding box center [383, 95] width 478 height 418
click at [581, 287] on div "Next" at bounding box center [592, 287] width 28 height 11
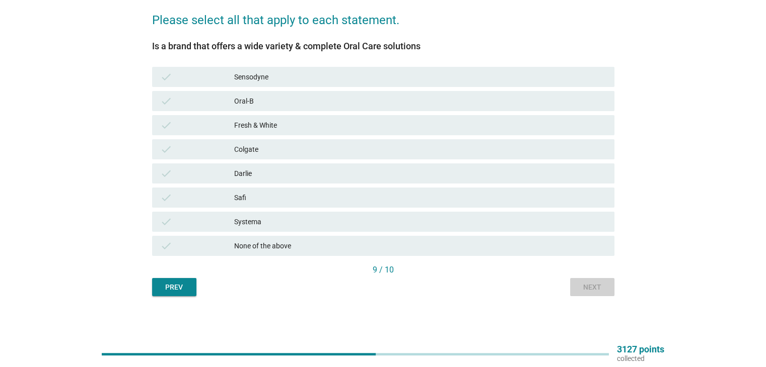
scroll to position [0, 0]
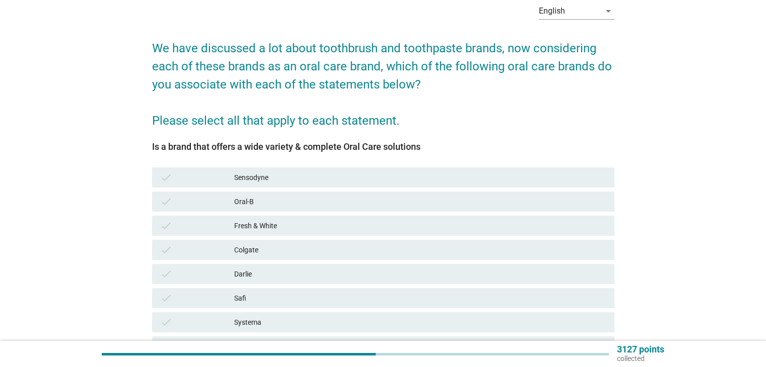
click at [309, 222] on div "Fresh & White" at bounding box center [420, 226] width 372 height 12
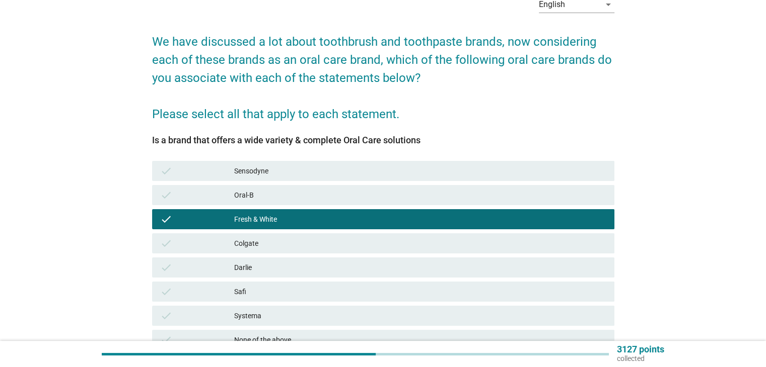
scroll to position [151, 0]
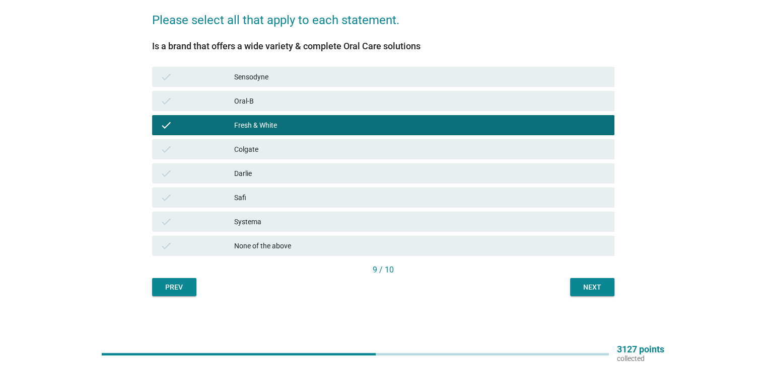
click at [587, 290] on div "Next" at bounding box center [592, 287] width 28 height 11
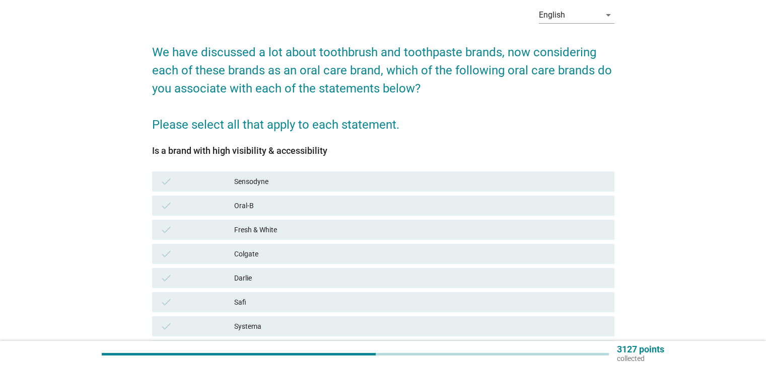
scroll to position [101, 0]
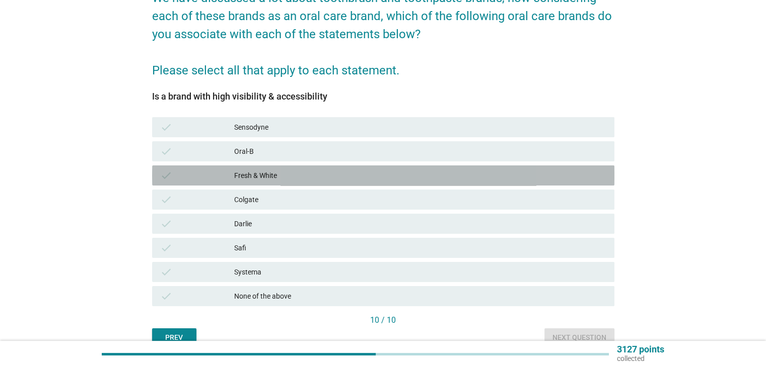
click at [337, 172] on div "Fresh & White" at bounding box center [420, 176] width 372 height 12
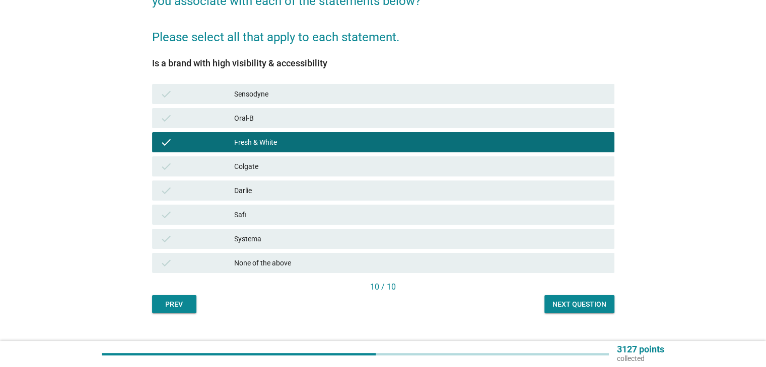
scroll to position [151, 0]
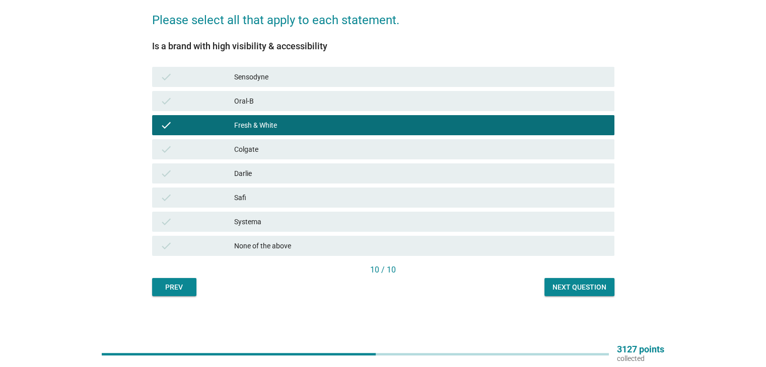
click at [582, 281] on button "Next question" at bounding box center [579, 287] width 70 height 18
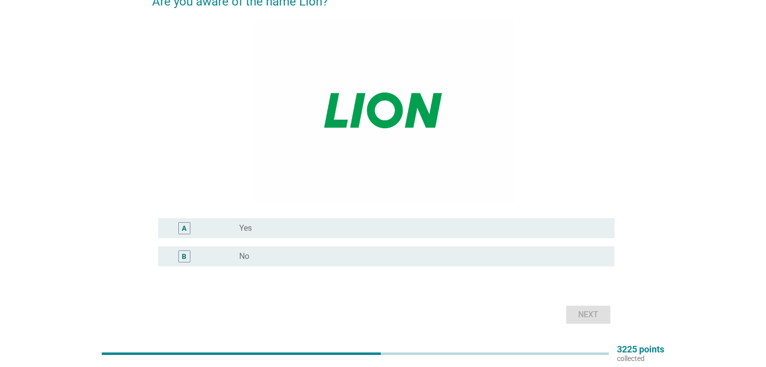
scroll to position [101, 0]
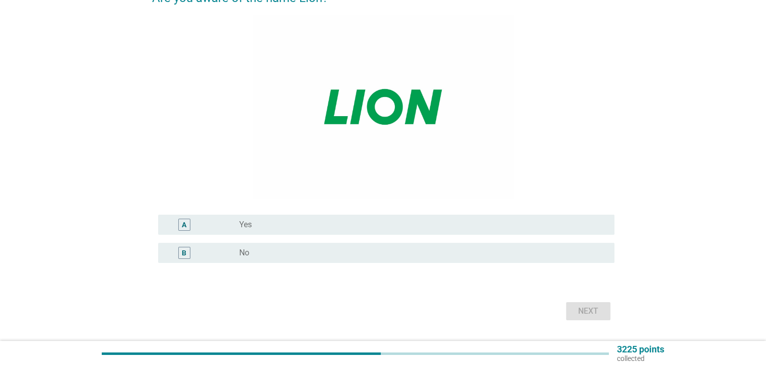
click at [388, 229] on div "radio_button_unchecked Yes" at bounding box center [418, 225] width 358 height 10
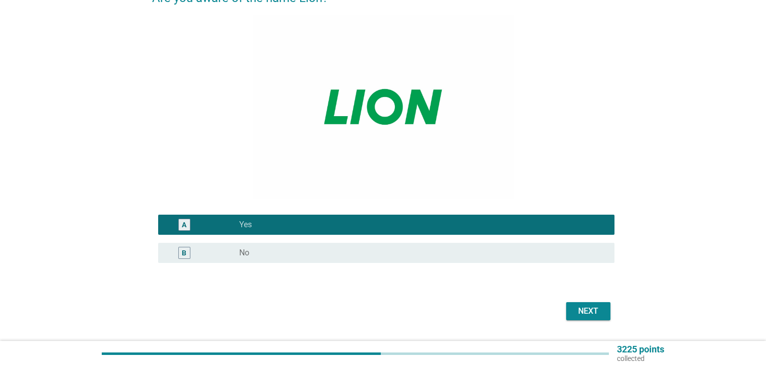
click at [602, 318] on button "Next" at bounding box center [588, 312] width 44 height 18
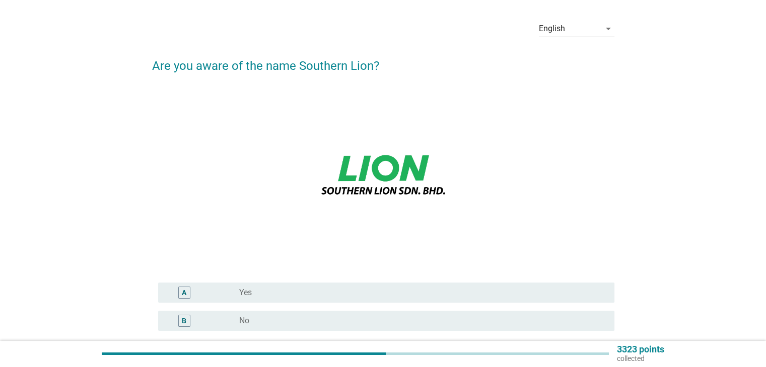
scroll to position [50, 0]
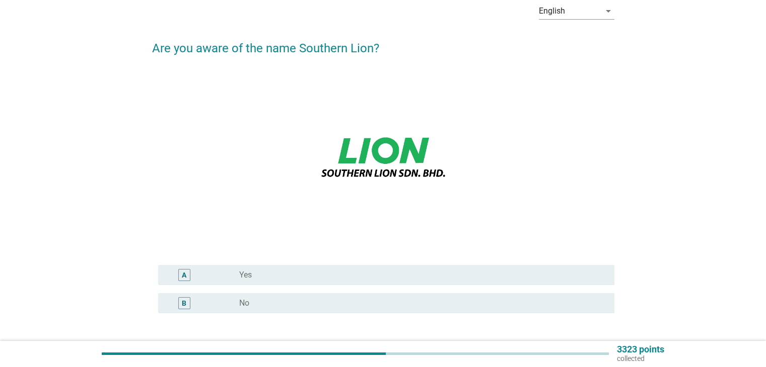
click at [283, 301] on div "radio_button_unchecked No" at bounding box center [418, 304] width 358 height 10
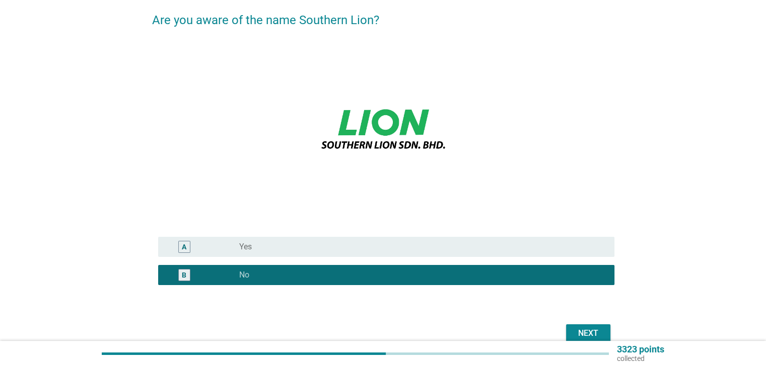
scroll to position [101, 0]
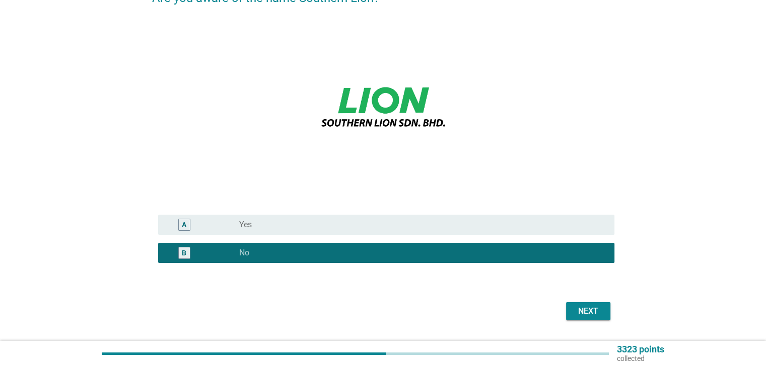
click at [586, 307] on div "Next" at bounding box center [588, 312] width 28 height 12
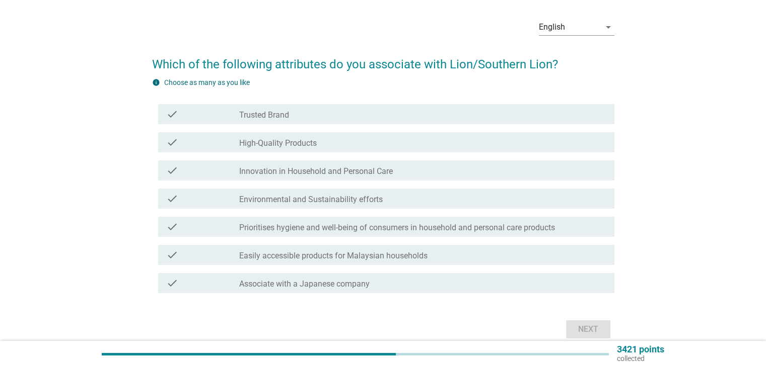
scroll to position [50, 0]
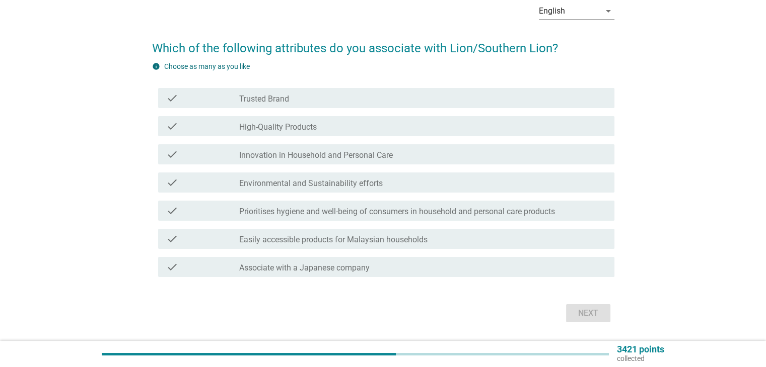
click at [433, 238] on div "check_box_outline_blank Easily accessible products for Malaysian households" at bounding box center [422, 239] width 366 height 12
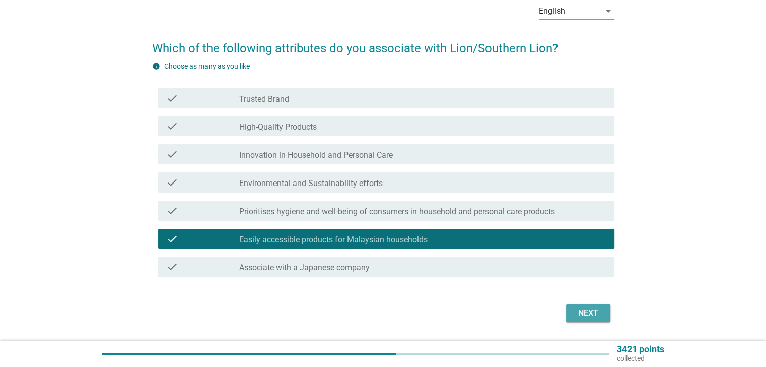
click at [600, 318] on div "Next" at bounding box center [588, 314] width 28 height 12
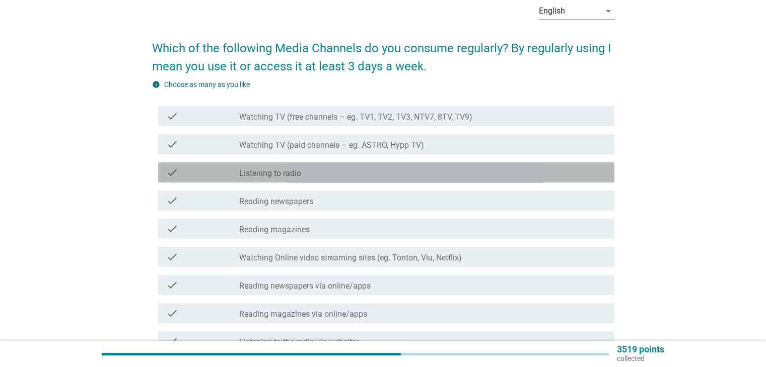
click at [342, 170] on div "check_box_outline_blank Listening to radio" at bounding box center [422, 173] width 366 height 12
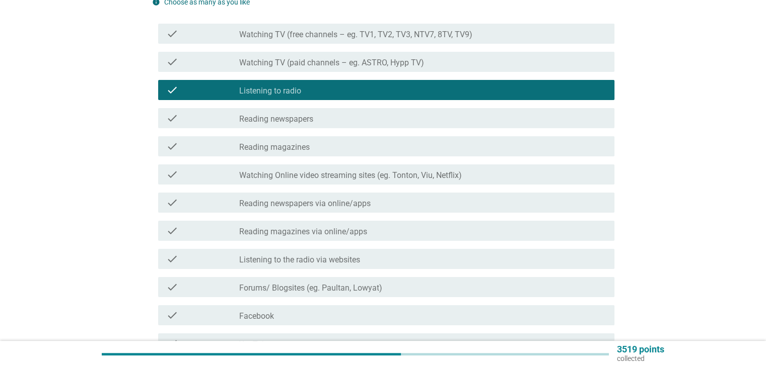
scroll to position [151, 0]
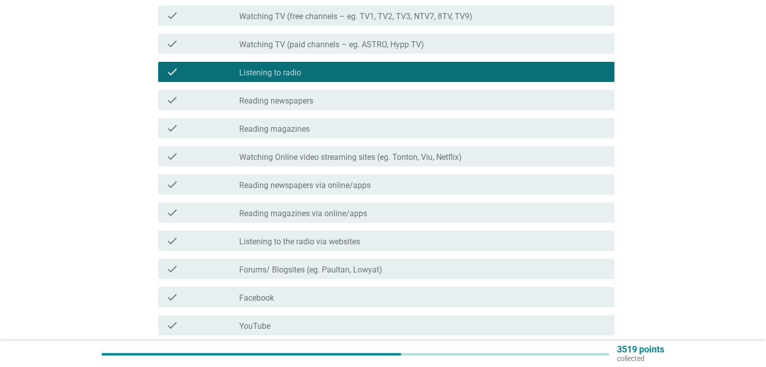
click at [390, 160] on label "Watching Online video streaming sites (eg. Tonton, Viu, Netflix)" at bounding box center [350, 158] width 222 height 10
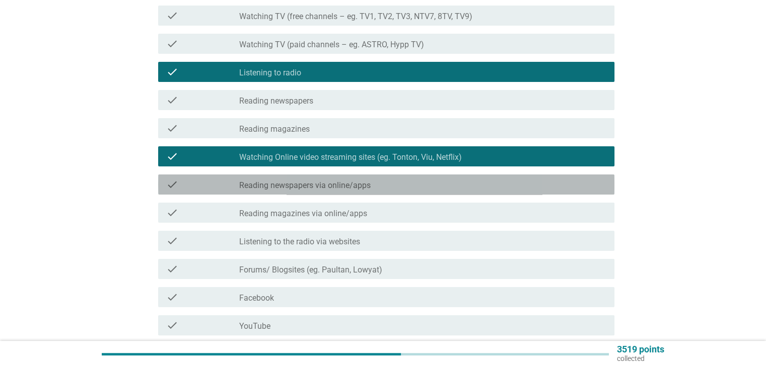
click at [380, 179] on div "check_box_outline_blank Reading newspapers via online/apps" at bounding box center [422, 185] width 366 height 12
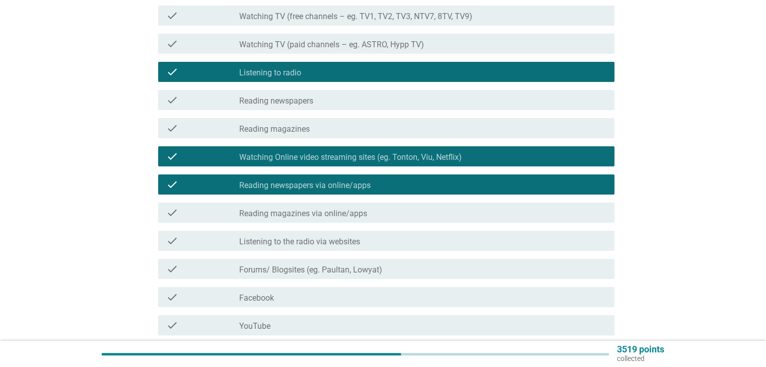
click at [382, 184] on div "check_box_outline_blank Reading newspapers via online/apps" at bounding box center [422, 185] width 366 height 12
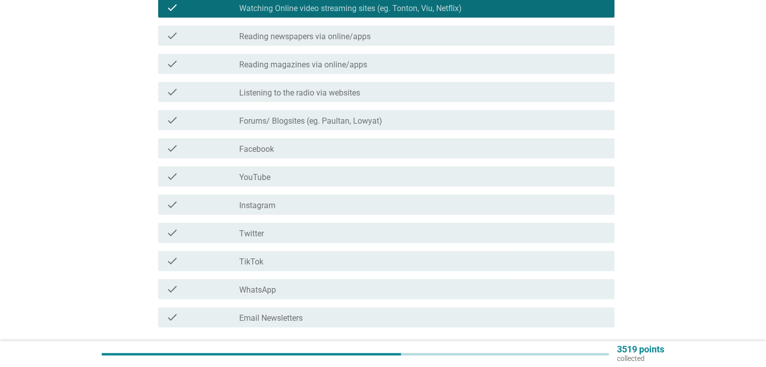
scroll to position [302, 0]
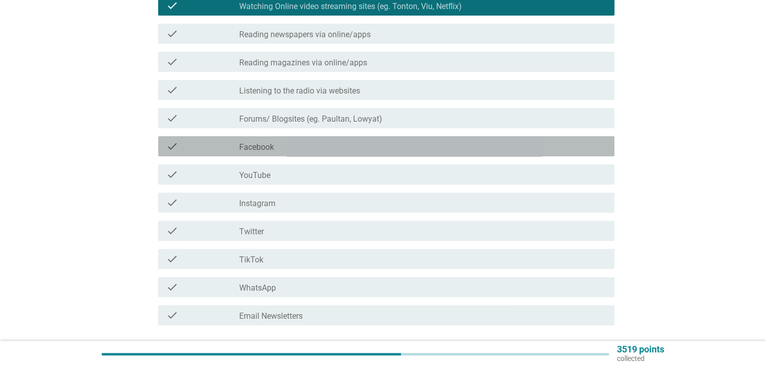
click at [308, 147] on div "check_box_outline_blank Facebook" at bounding box center [422, 146] width 366 height 12
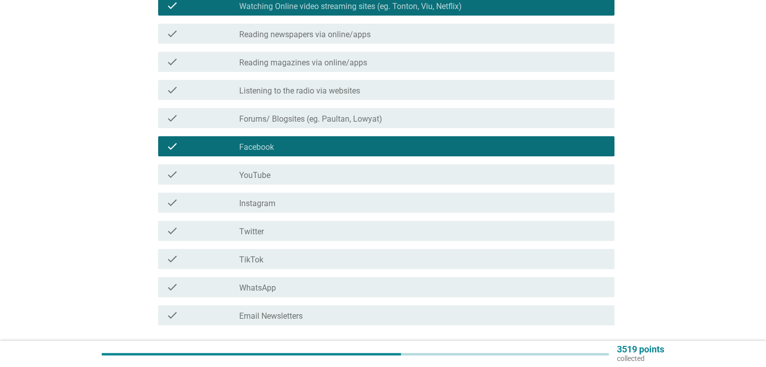
click at [307, 179] on div "check_box_outline_blank YouTube" at bounding box center [422, 175] width 366 height 12
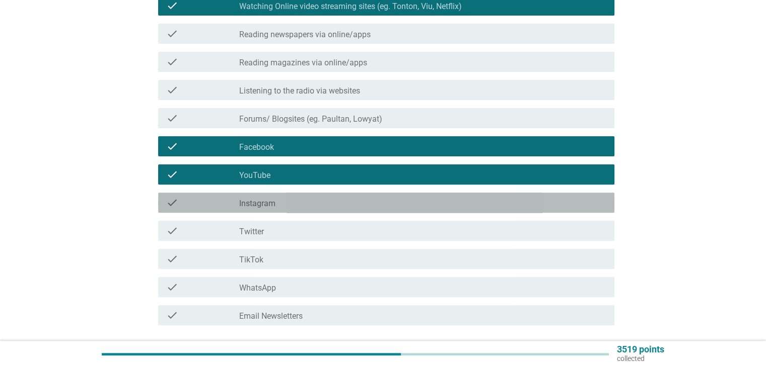
click at [313, 201] on div "check_box_outline_blank Instagram" at bounding box center [422, 203] width 366 height 12
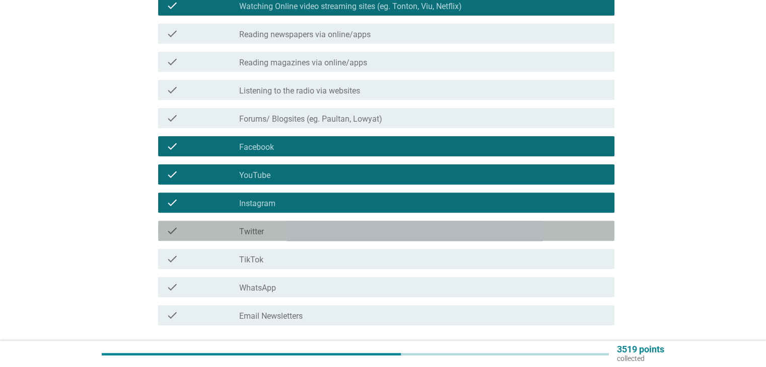
click at [322, 232] on div "check_box_outline_blank Twitter" at bounding box center [422, 231] width 366 height 12
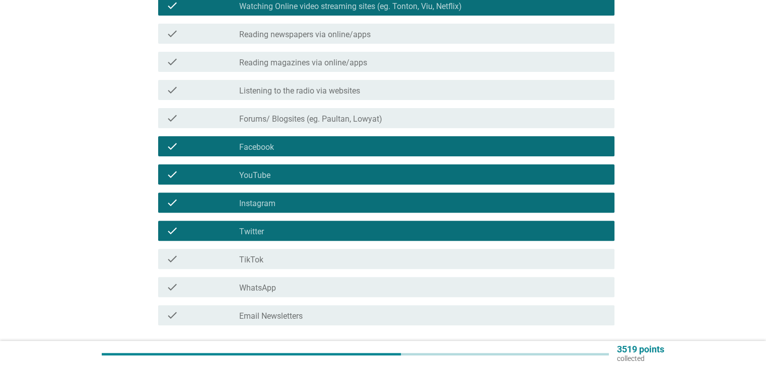
click at [332, 256] on div "check_box_outline_blank TikTok" at bounding box center [422, 259] width 366 height 12
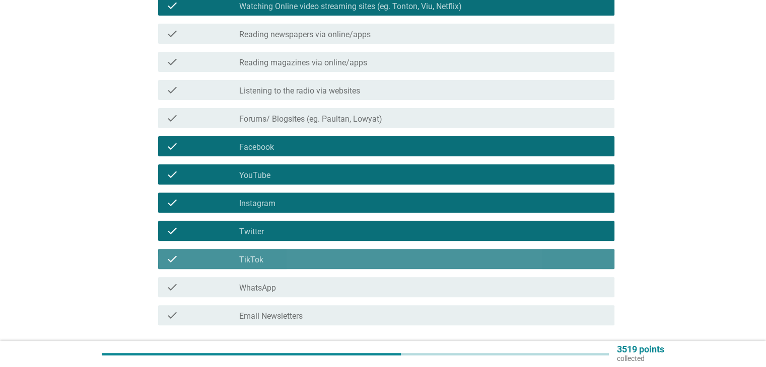
drag, startPoint x: 338, startPoint y: 276, endPoint x: 346, endPoint y: 295, distance: 21.0
click at [338, 276] on div "check check_box_outline_blank WhatsApp" at bounding box center [383, 287] width 462 height 28
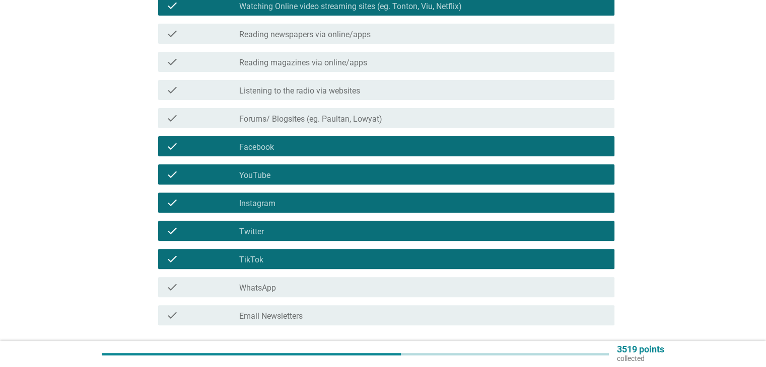
click at [348, 296] on div "check check_box_outline_blank WhatsApp" at bounding box center [386, 287] width 456 height 20
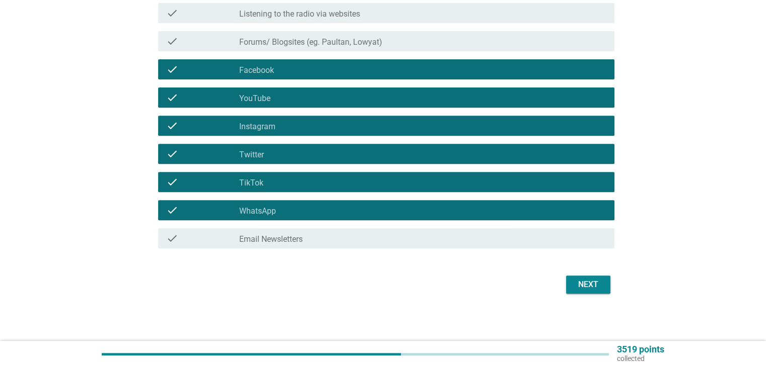
scroll to position [380, 0]
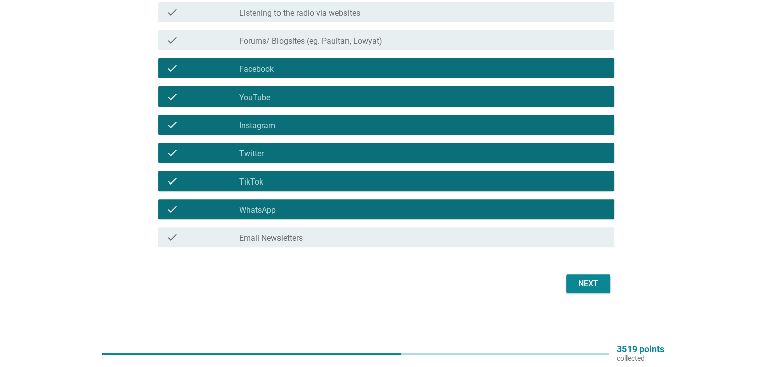
click at [613, 287] on div "Next" at bounding box center [383, 284] width 462 height 24
click at [593, 283] on div "Next" at bounding box center [588, 284] width 28 height 12
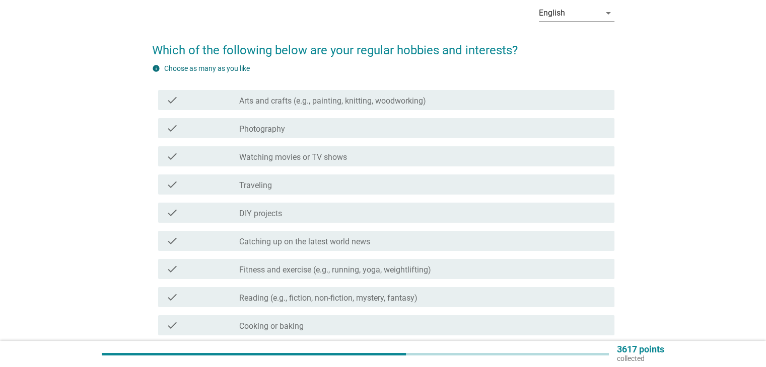
scroll to position [101, 0]
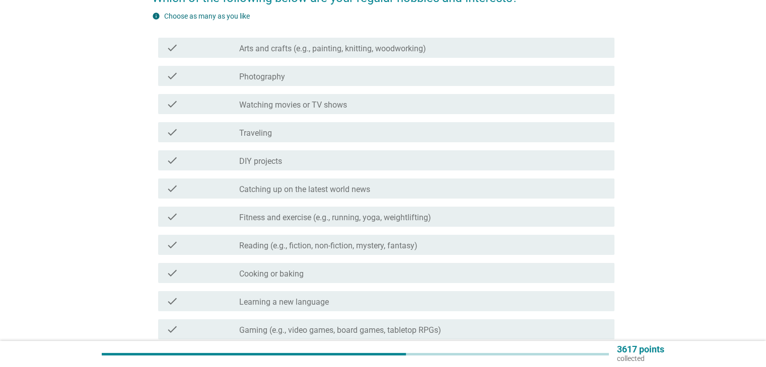
click at [369, 142] on div "check check_box_outline_blank Traveling" at bounding box center [383, 132] width 462 height 28
click at [363, 127] on div "check_box_outline_blank Traveling" at bounding box center [422, 132] width 366 height 12
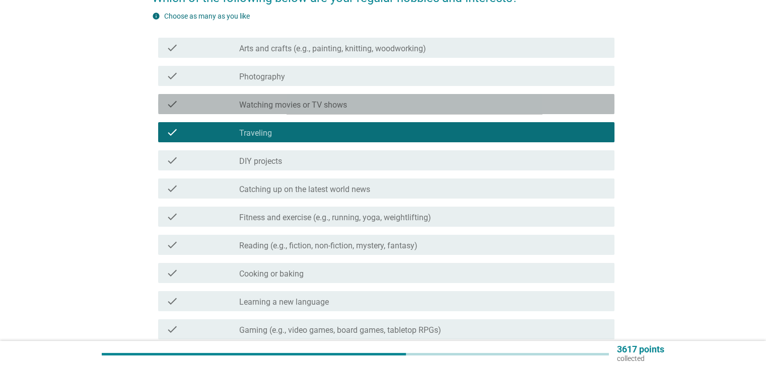
click at [366, 105] on div "check_box_outline_blank Watching movies or TV shows" at bounding box center [422, 104] width 366 height 12
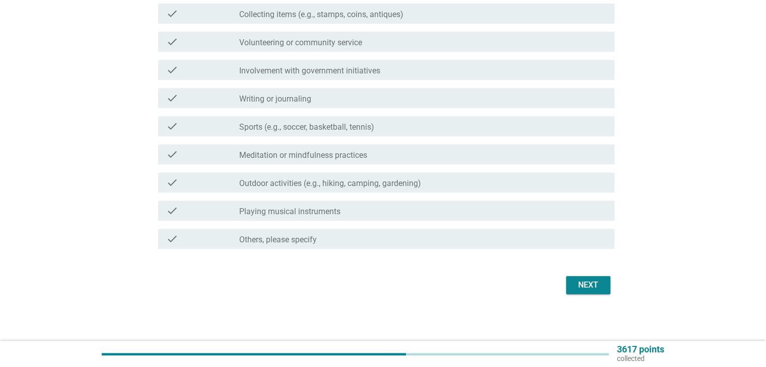
scroll to position [447, 0]
click at [589, 288] on div "Next" at bounding box center [588, 284] width 28 height 12
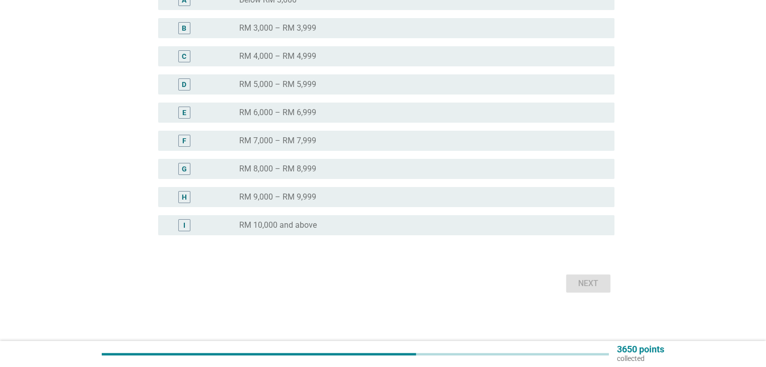
scroll to position [0, 0]
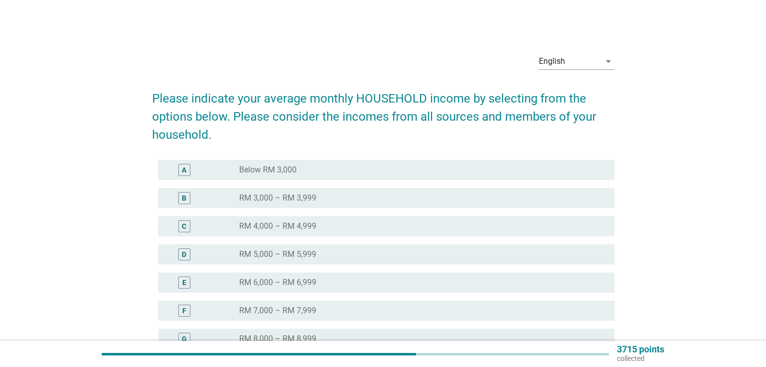
click at [358, 164] on div "radio_button_unchecked Below RM 3,000" at bounding box center [422, 170] width 366 height 12
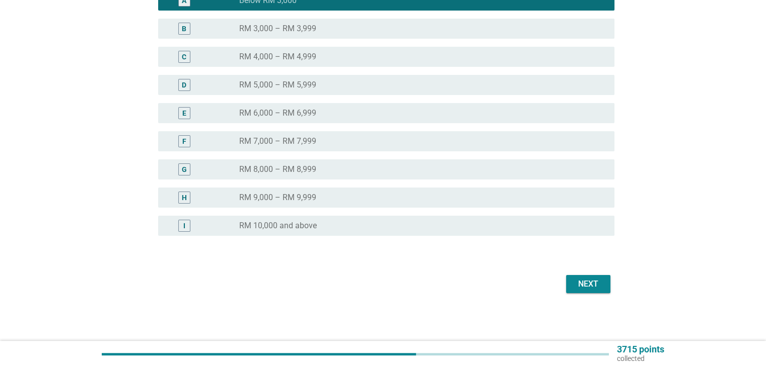
scroll to position [170, 0]
click at [581, 284] on div "Next" at bounding box center [588, 284] width 28 height 12
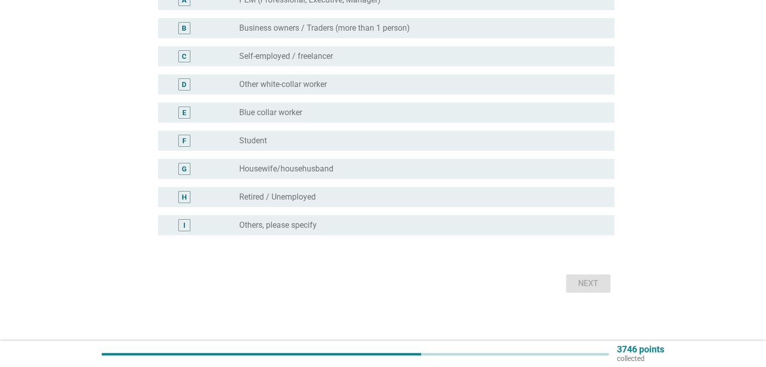
scroll to position [0, 0]
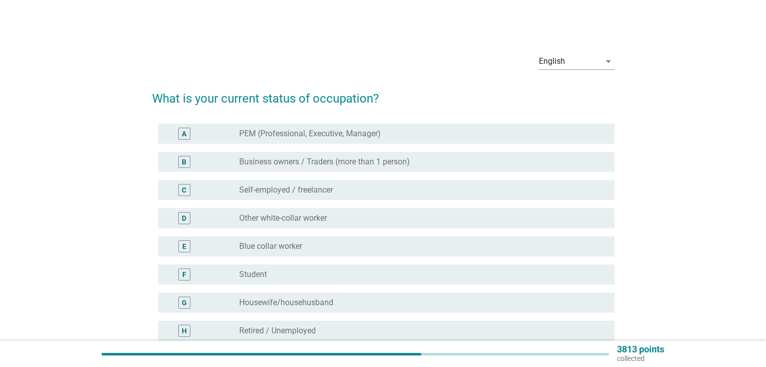
click at [423, 139] on div "radio_button_unchecked PEM (Professional, Executive, Manager)" at bounding box center [422, 134] width 366 height 12
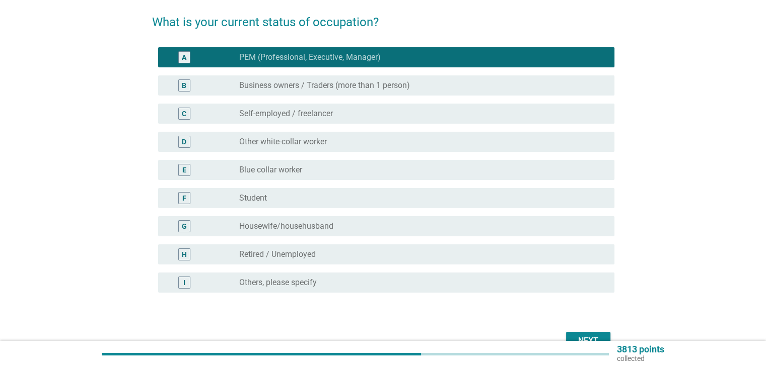
scroll to position [101, 0]
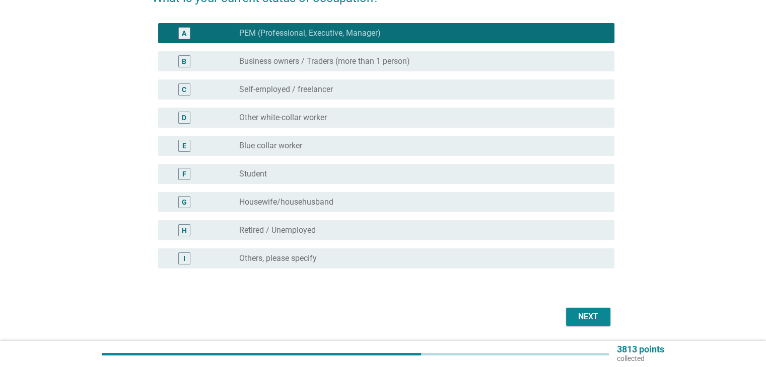
click at [592, 316] on div "Next" at bounding box center [588, 317] width 28 height 12
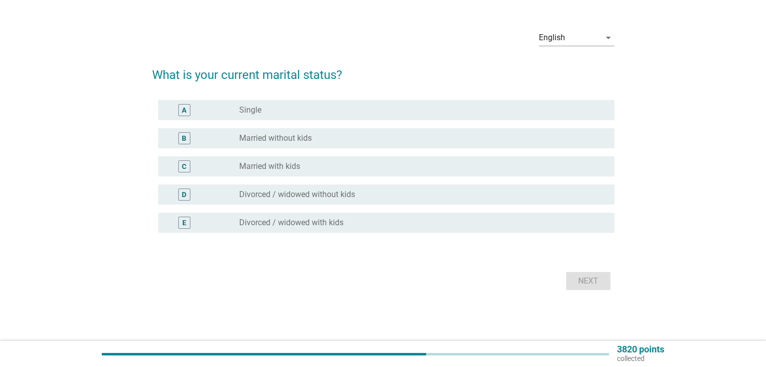
scroll to position [0, 0]
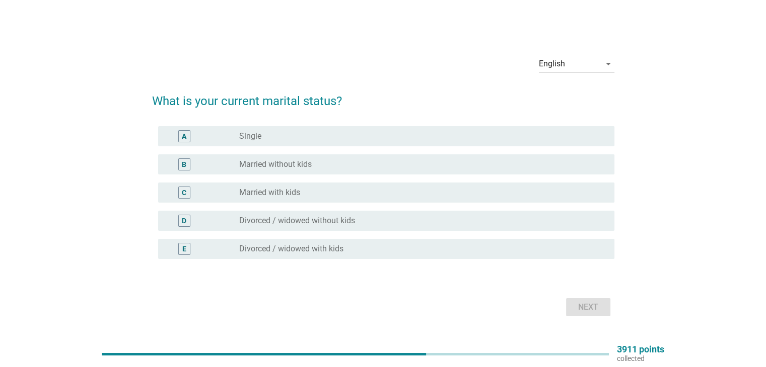
click at [368, 143] on div "A radio_button_unchecked Single" at bounding box center [386, 136] width 456 height 20
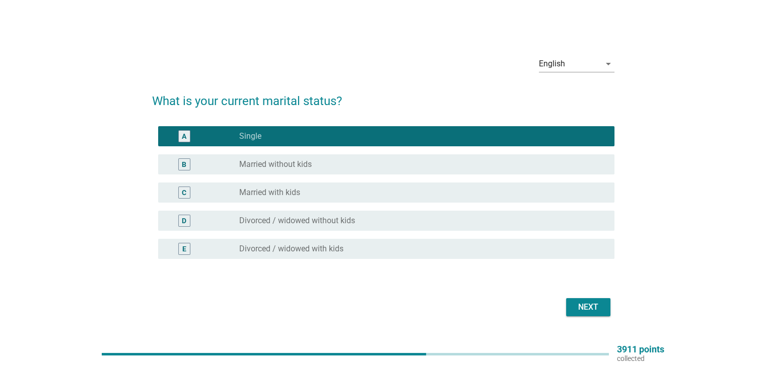
click at [578, 304] on div "Next" at bounding box center [588, 308] width 28 height 12
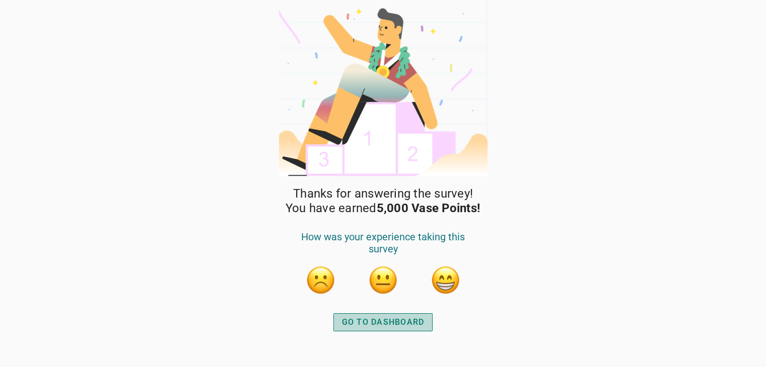
click at [394, 320] on div "GO TO DASHBOARD" at bounding box center [383, 323] width 83 height 12
